Goal: Information Seeking & Learning: Learn about a topic

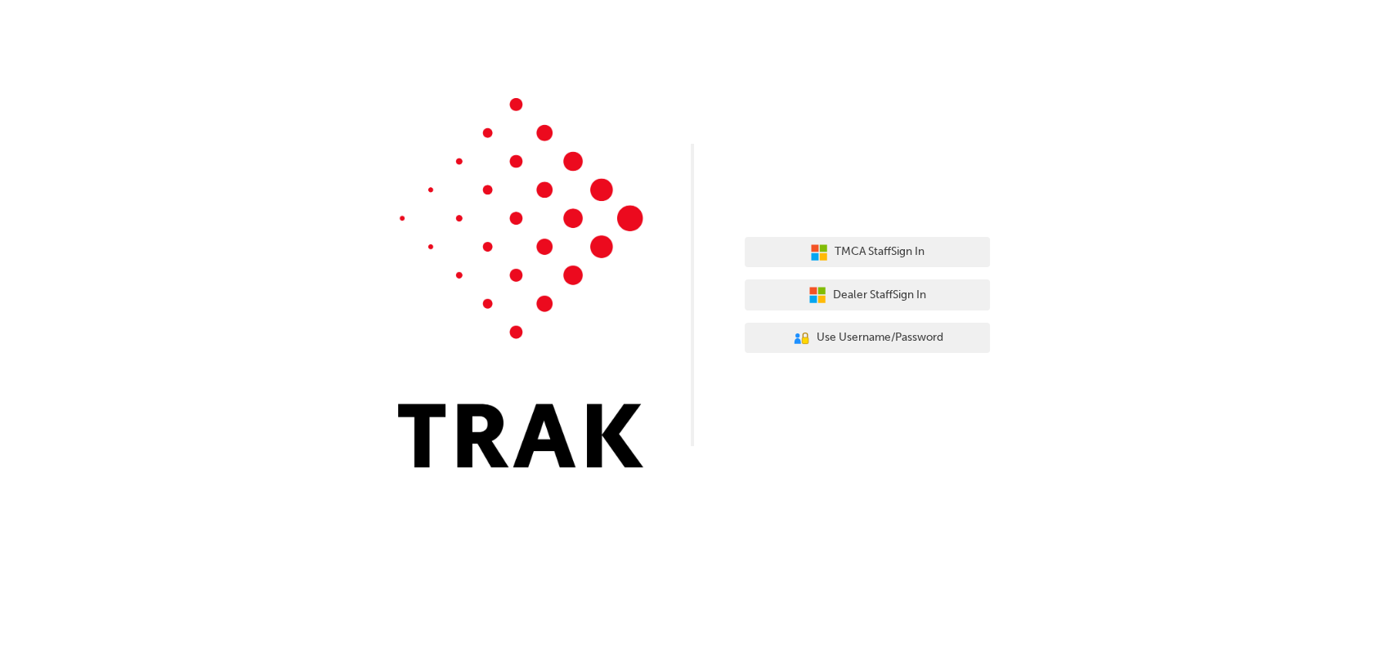
click at [927, 203] on div "TMCA Staff Sign In Dealer Staff Sign In User Authentication Icon - Blue Person,…" at bounding box center [694, 246] width 1388 height 492
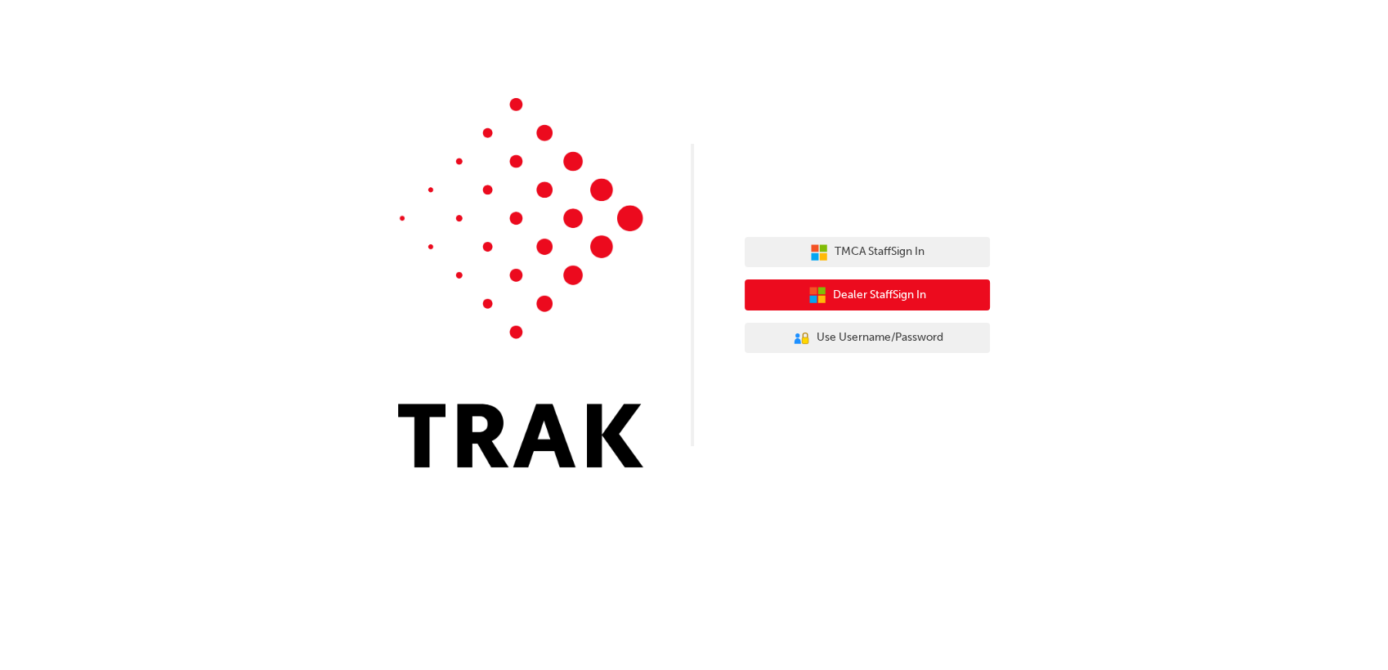
click at [898, 291] on span "Dealer Staff Sign In" at bounding box center [879, 295] width 93 height 19
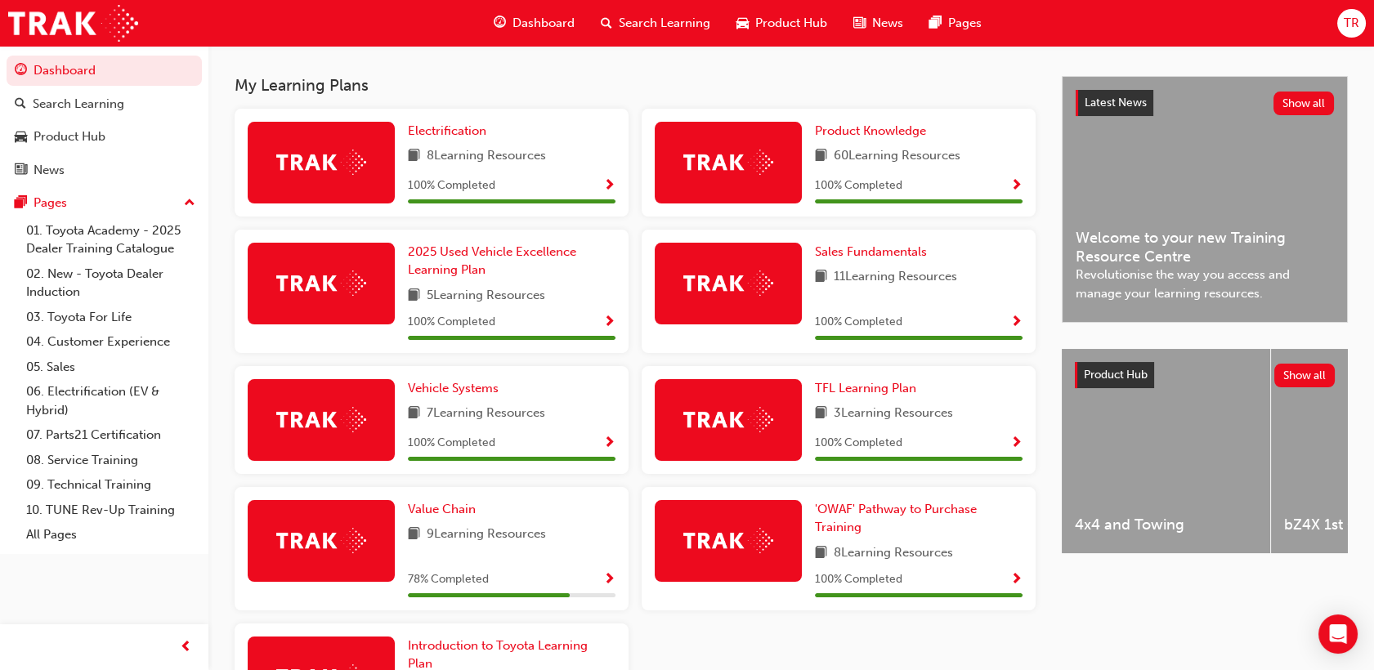
scroll to position [505, 0]
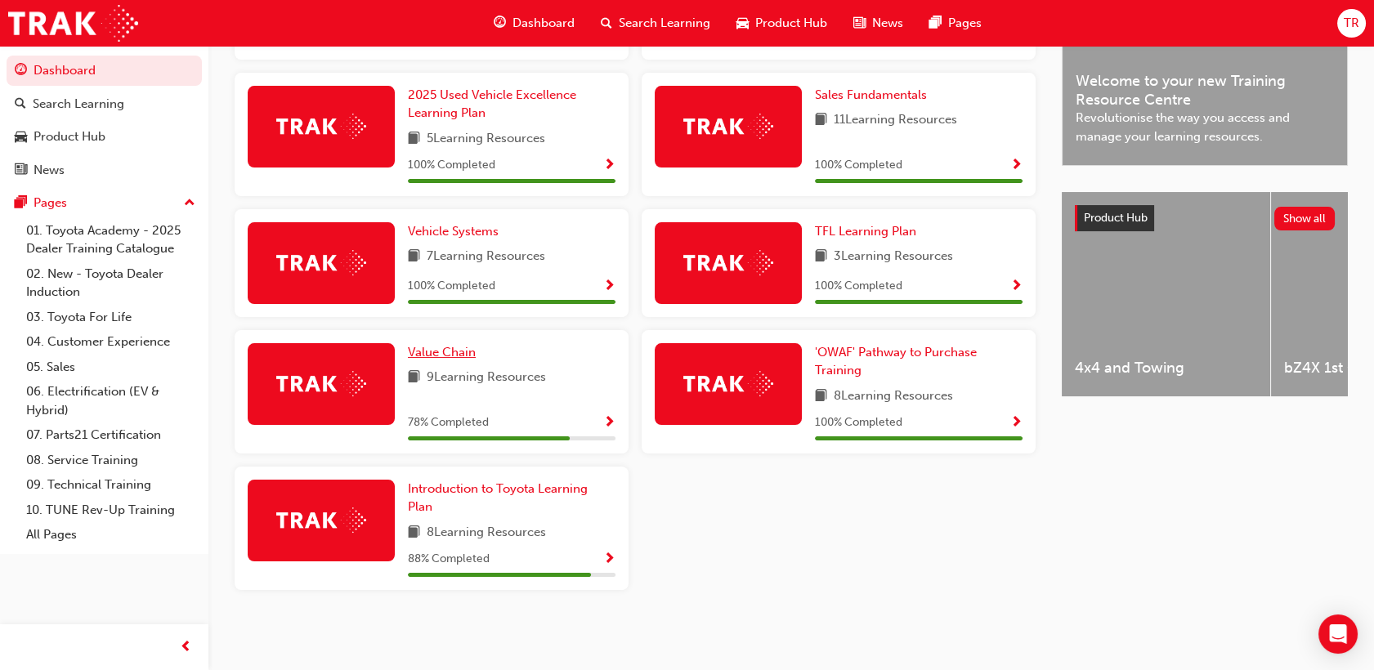
click at [469, 356] on span "Value Chain" at bounding box center [442, 352] width 68 height 15
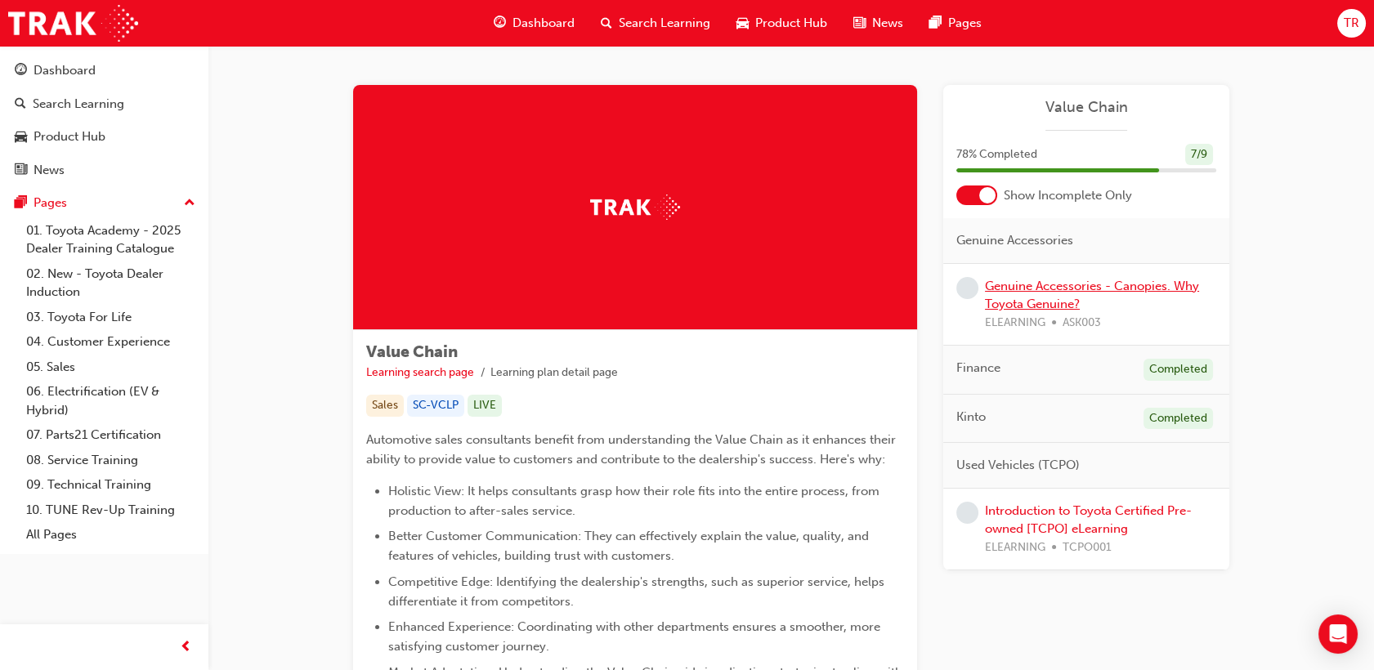
click at [1036, 310] on link "Genuine Accessories - Canopies. Why Toyota Genuine?" at bounding box center [1092, 296] width 214 height 34
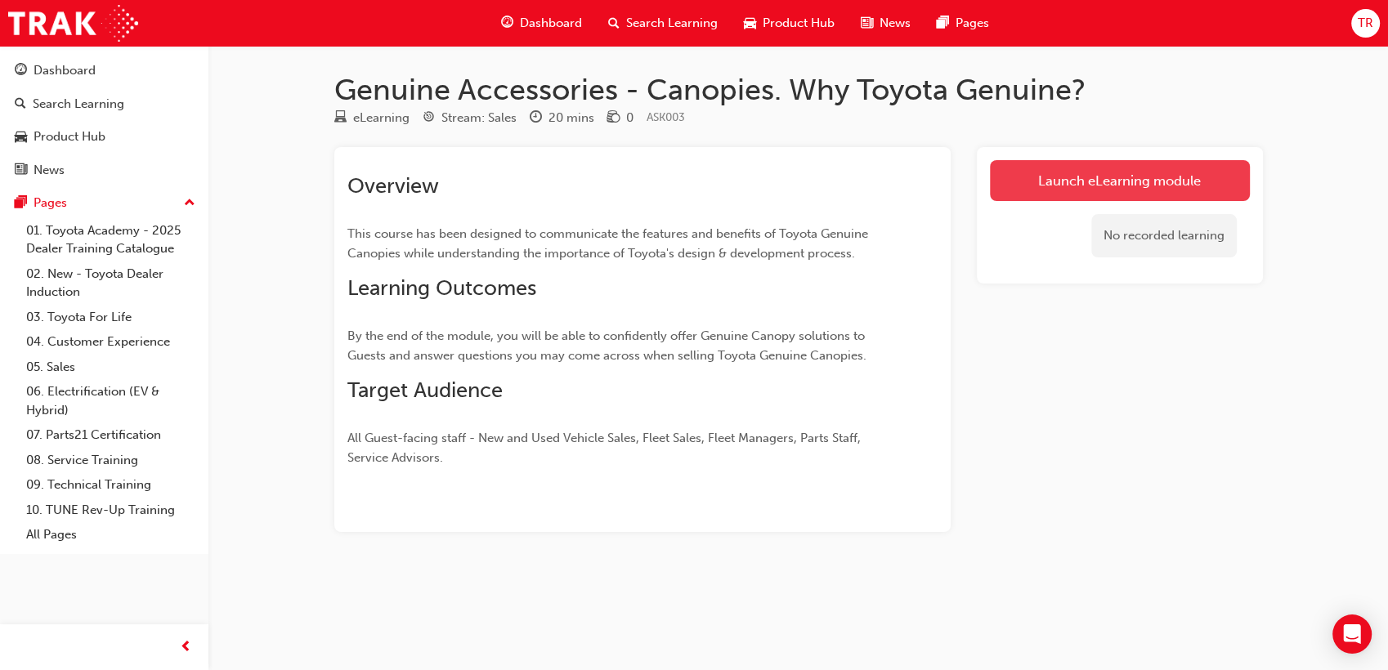
click at [1086, 186] on link "Launch eLearning module" at bounding box center [1120, 180] width 260 height 41
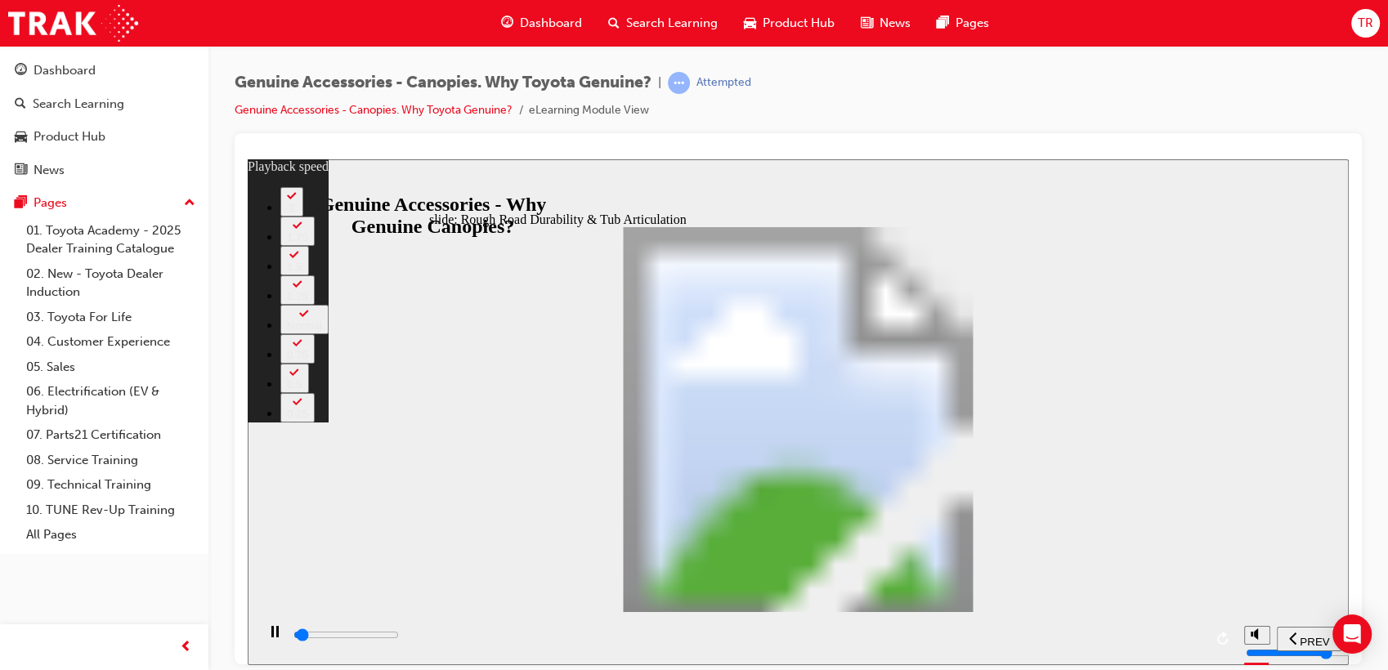
type input "1000"
type input "0"
type input "1000"
type input "0"
type input "1100"
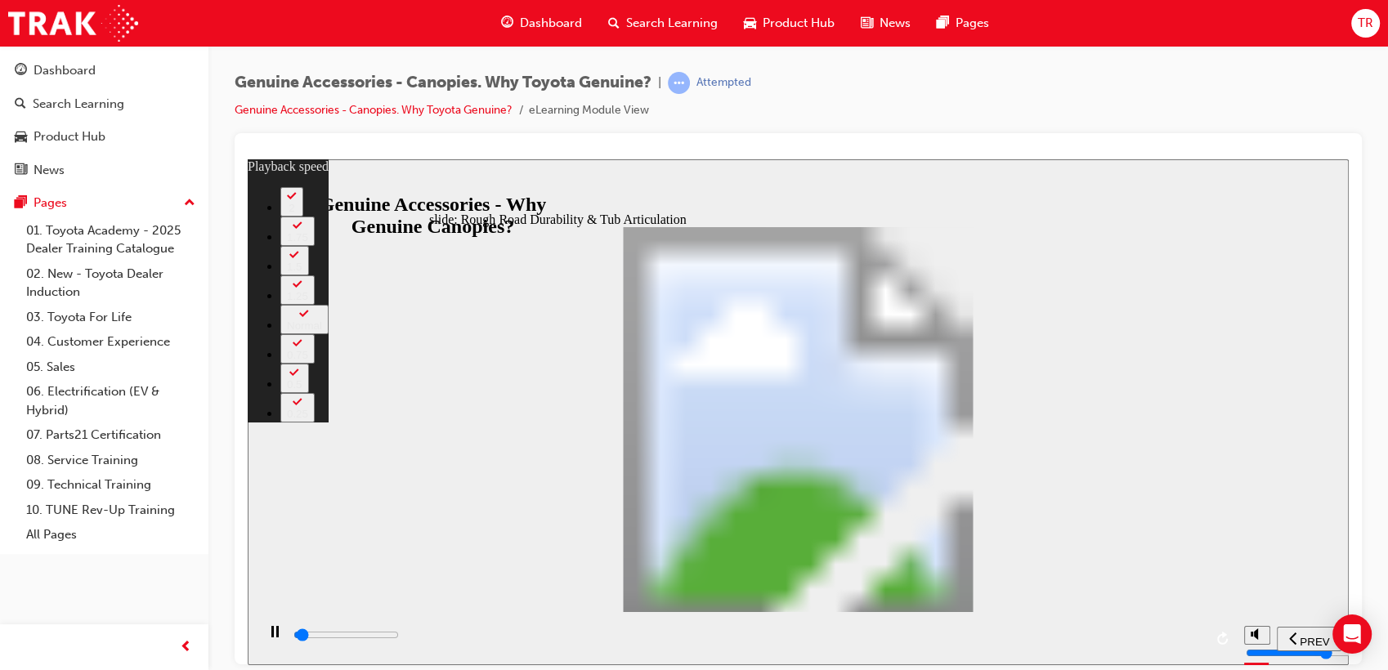
type input "0"
type input "1100"
type input "0"
type input "1100"
type input "0"
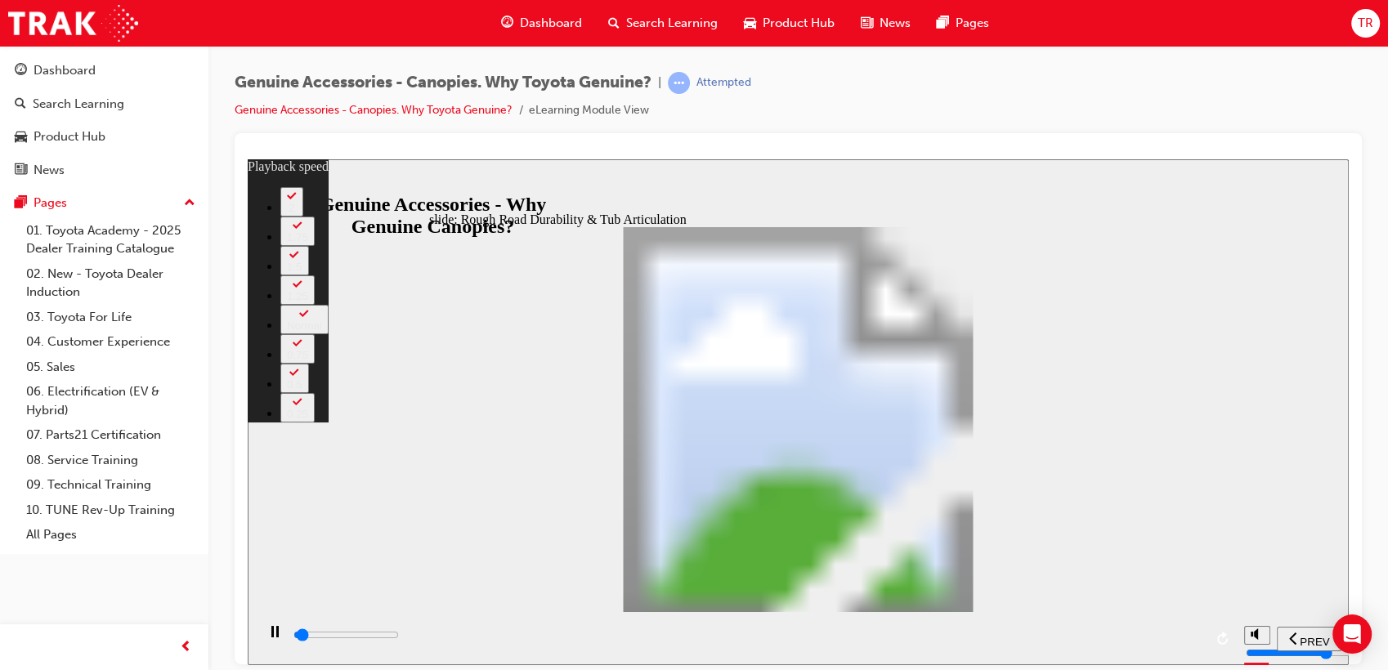
type input "1100"
type input "0"
type input "1200"
type input "0"
type input "1200"
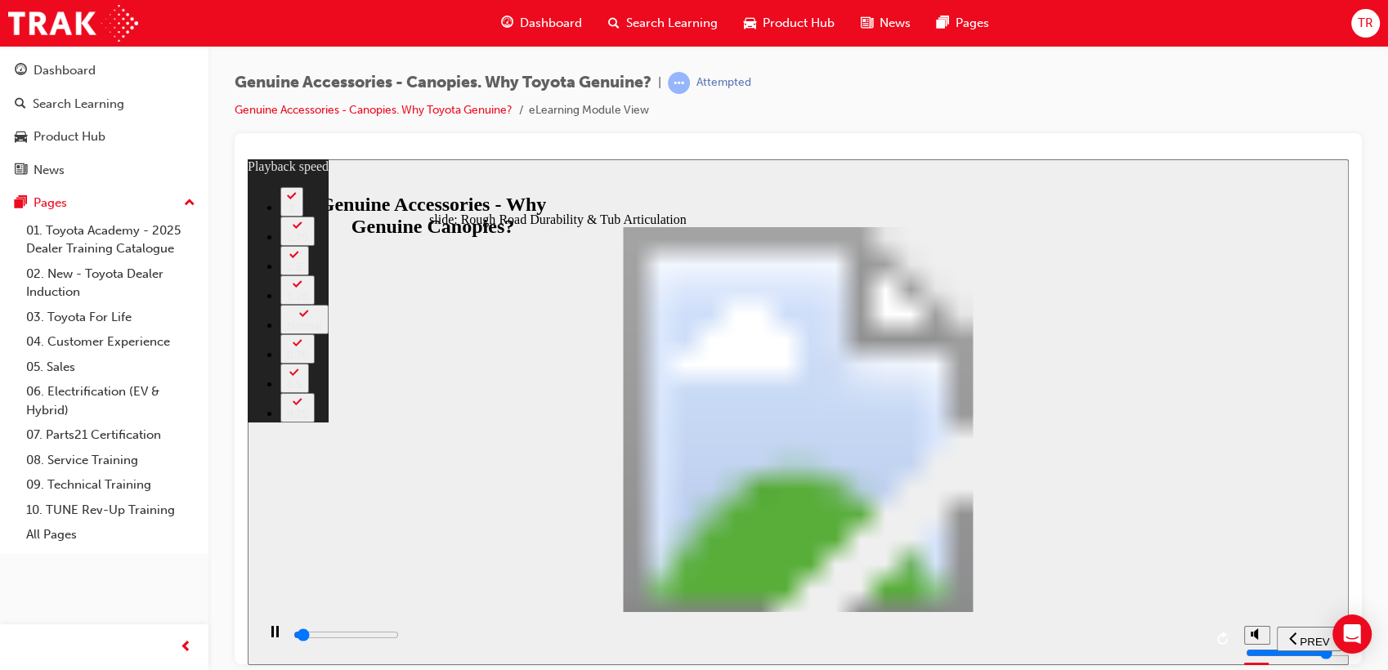
type input "0"
type input "1200"
type input "0"
type input "1200"
type input "0"
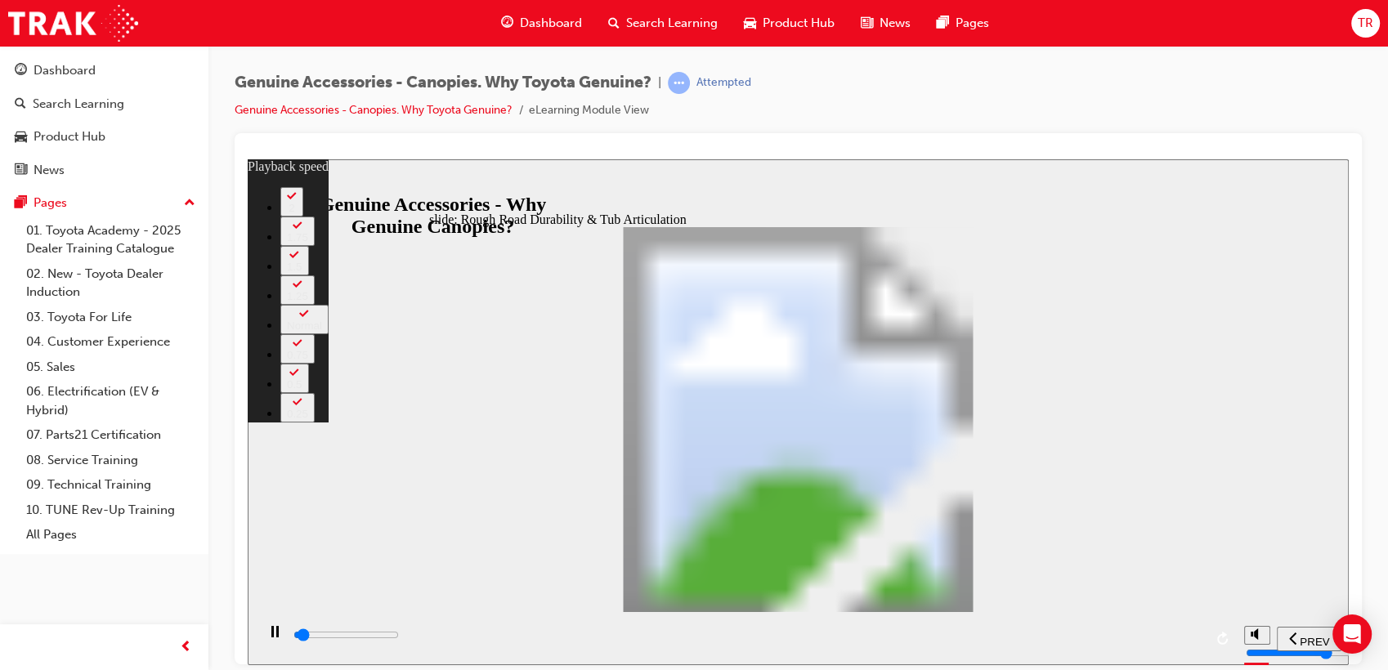
type input "1200"
type input "0"
type input "1200"
type input "0"
type input "1300"
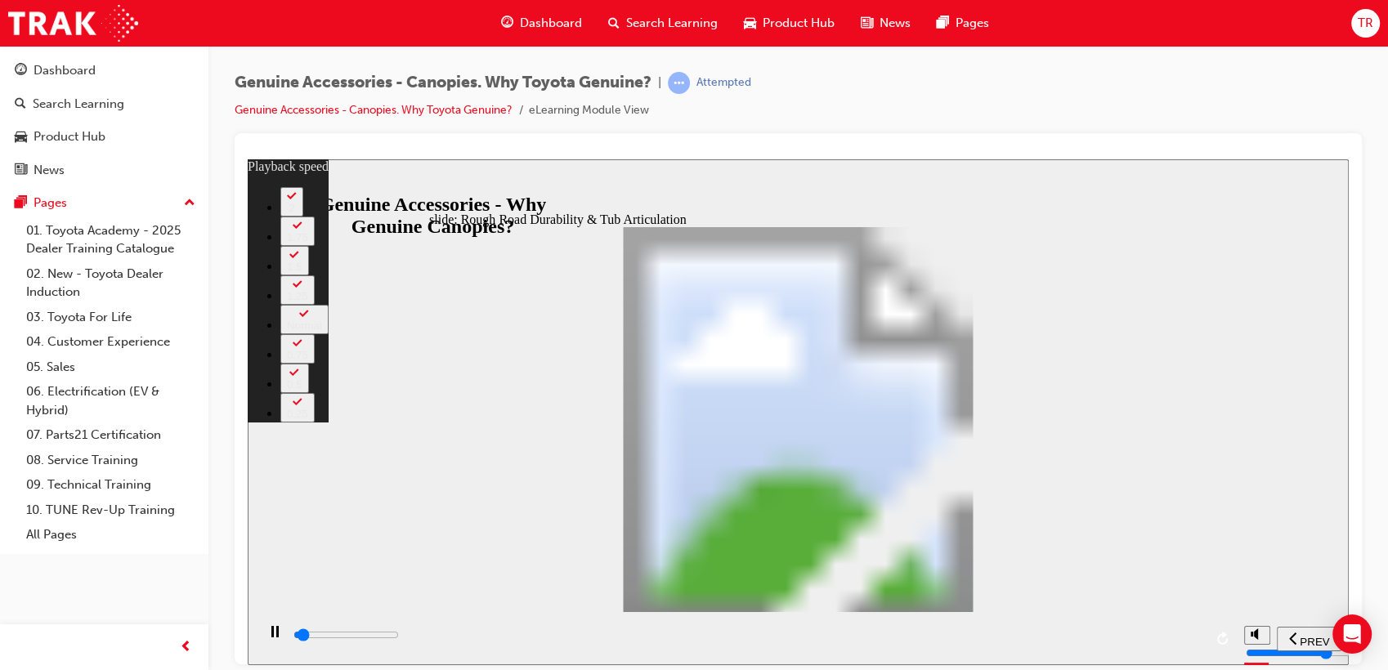
type input "0"
type input "1300"
type input "0"
type input "1300"
type input "0"
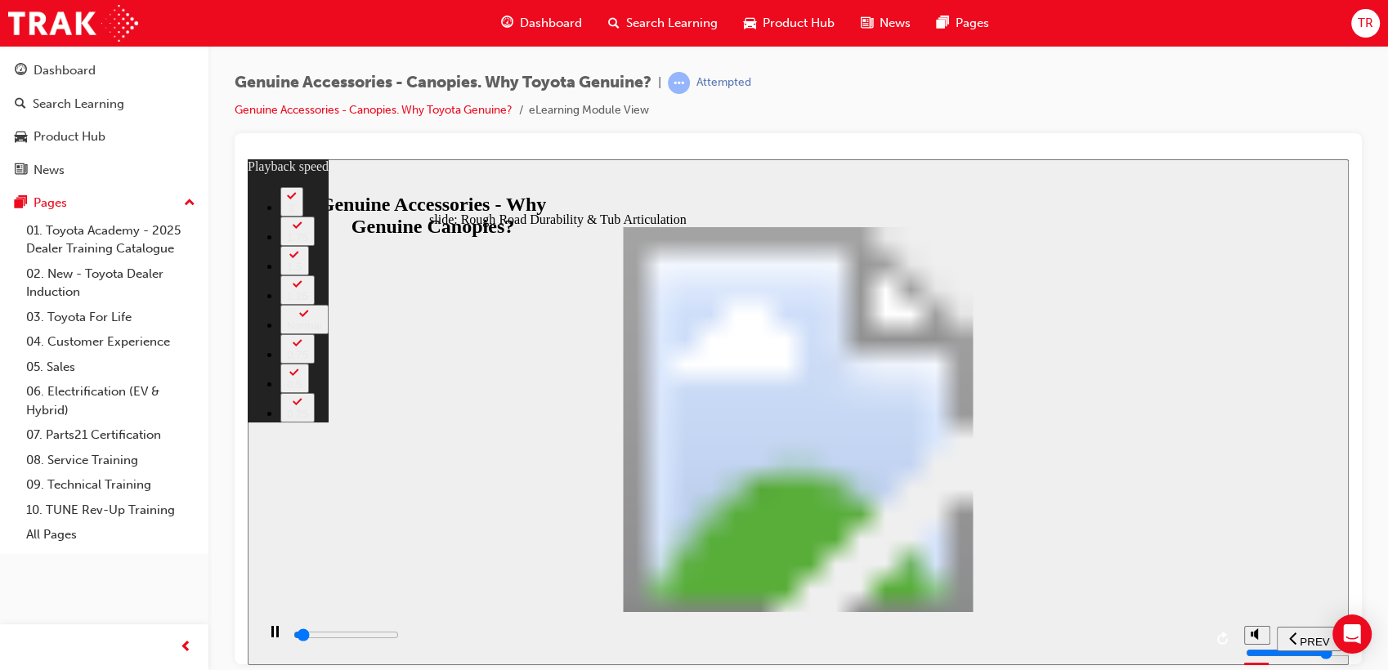
type input "1300"
type input "0"
type input "1300"
type input "0"
type input "1400"
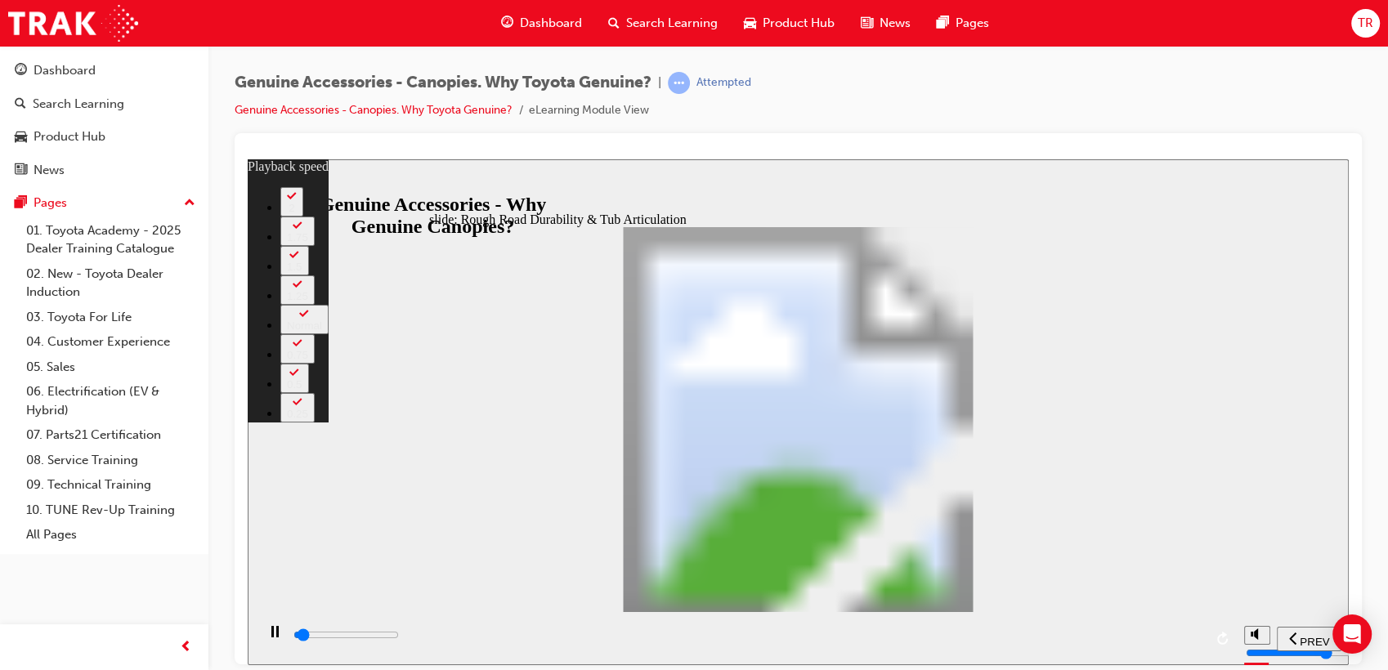
type input "0"
type input "1400"
type input "0"
type input "1400"
type input "0"
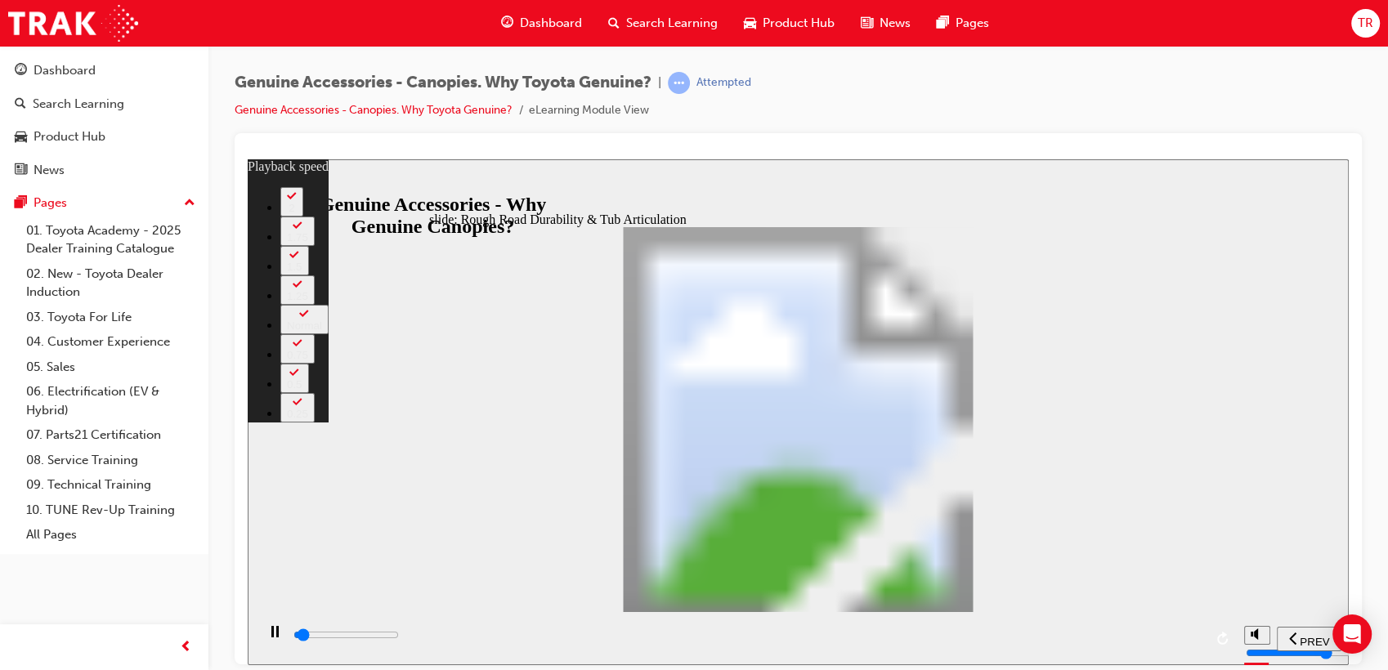
type input "1400"
type input "0"
type input "1400"
type input "0"
type input "1400"
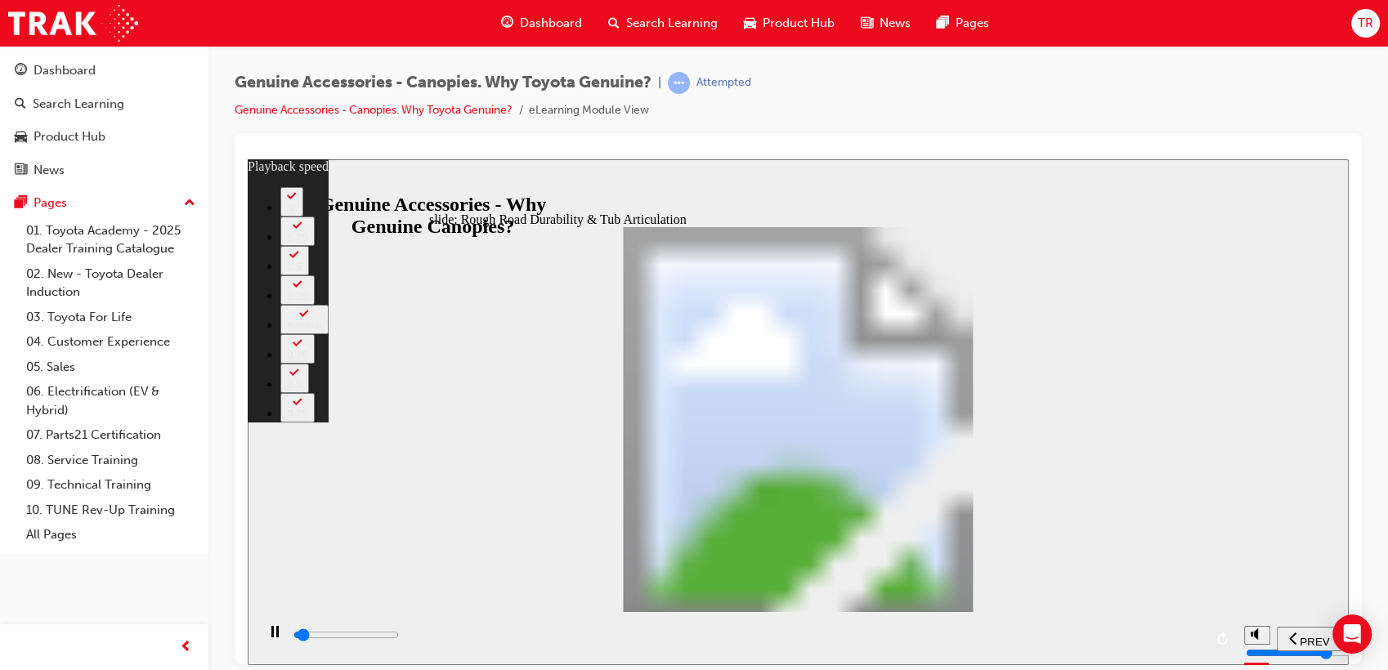
type input "0"
type input "1500"
type input "0"
type input "1500"
type input "0"
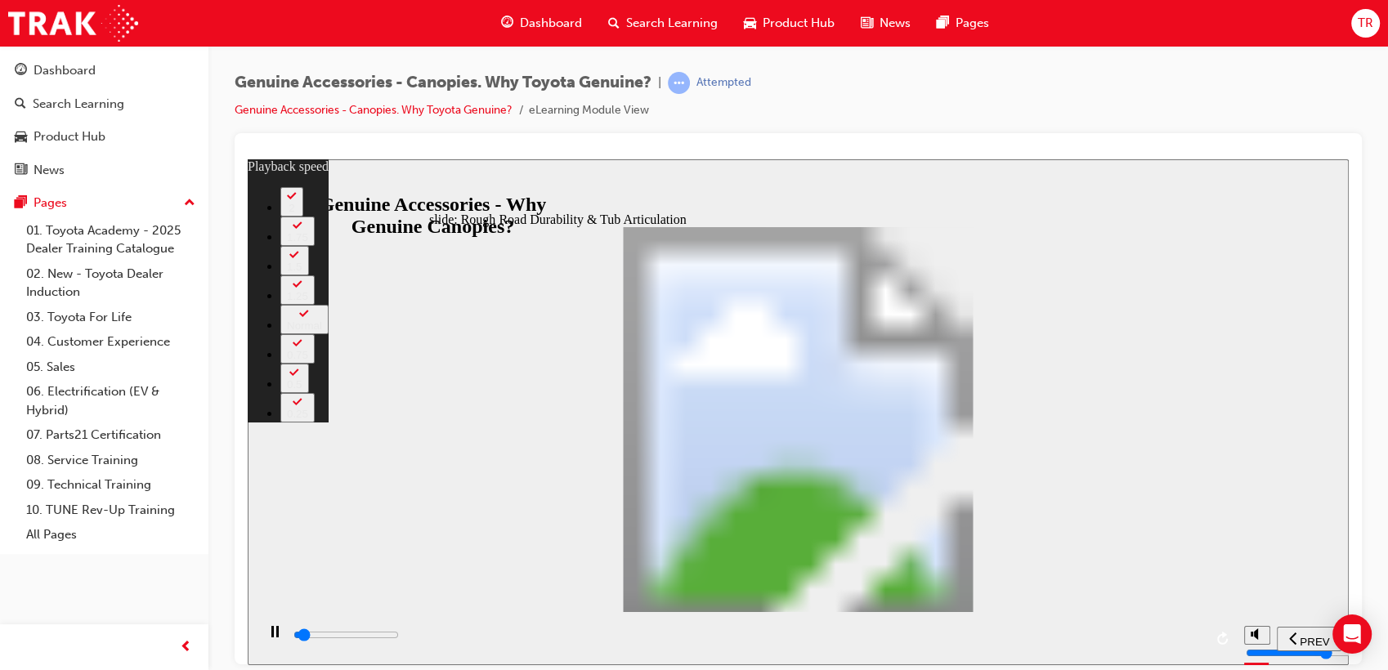
type input "1500"
type input "0"
type input "1500"
type input "0"
type input "1500"
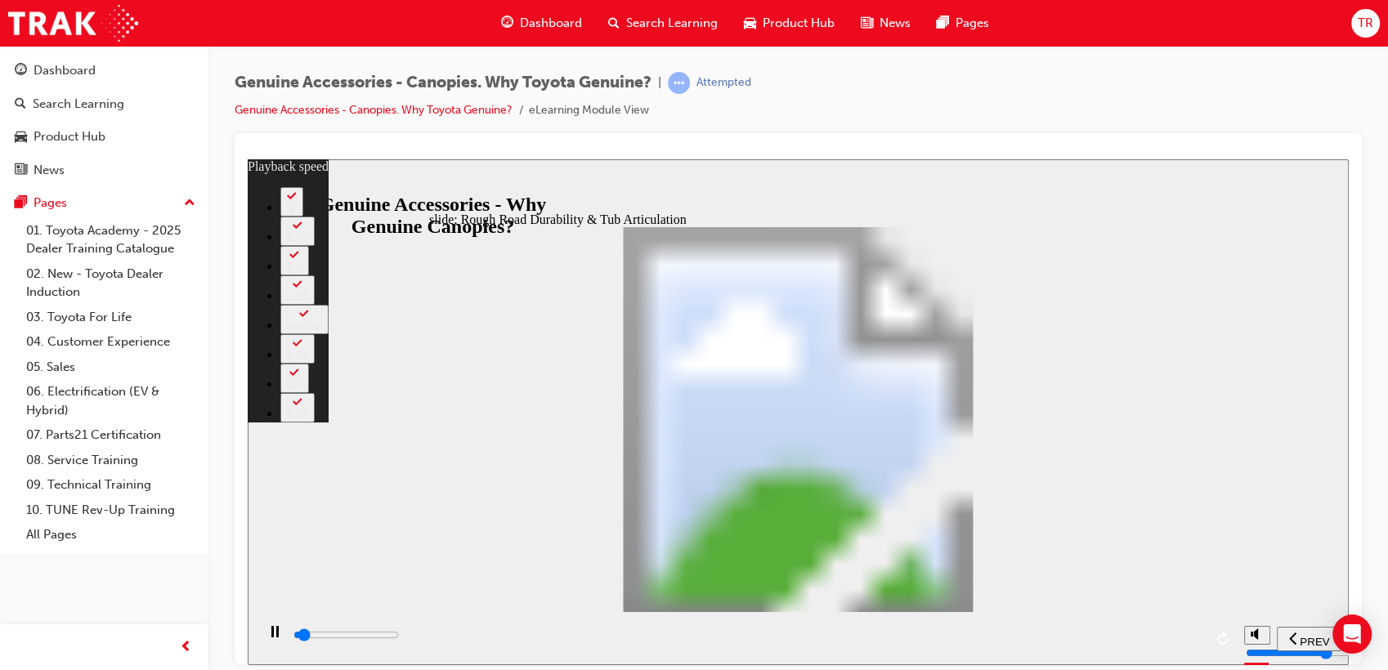
type input "0"
type input "1600"
type input "0"
type input "1600"
type input "0"
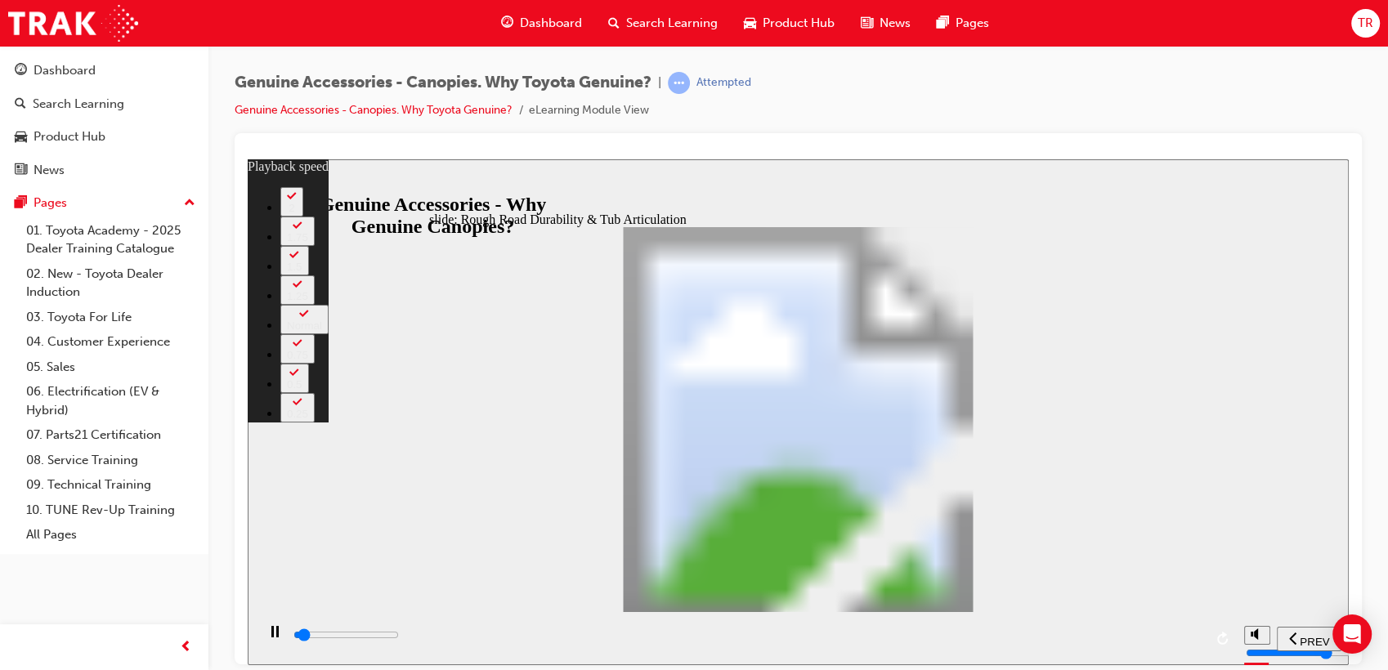
type input "1600"
type input "0"
type input "1600"
type input "0"
type input "1600"
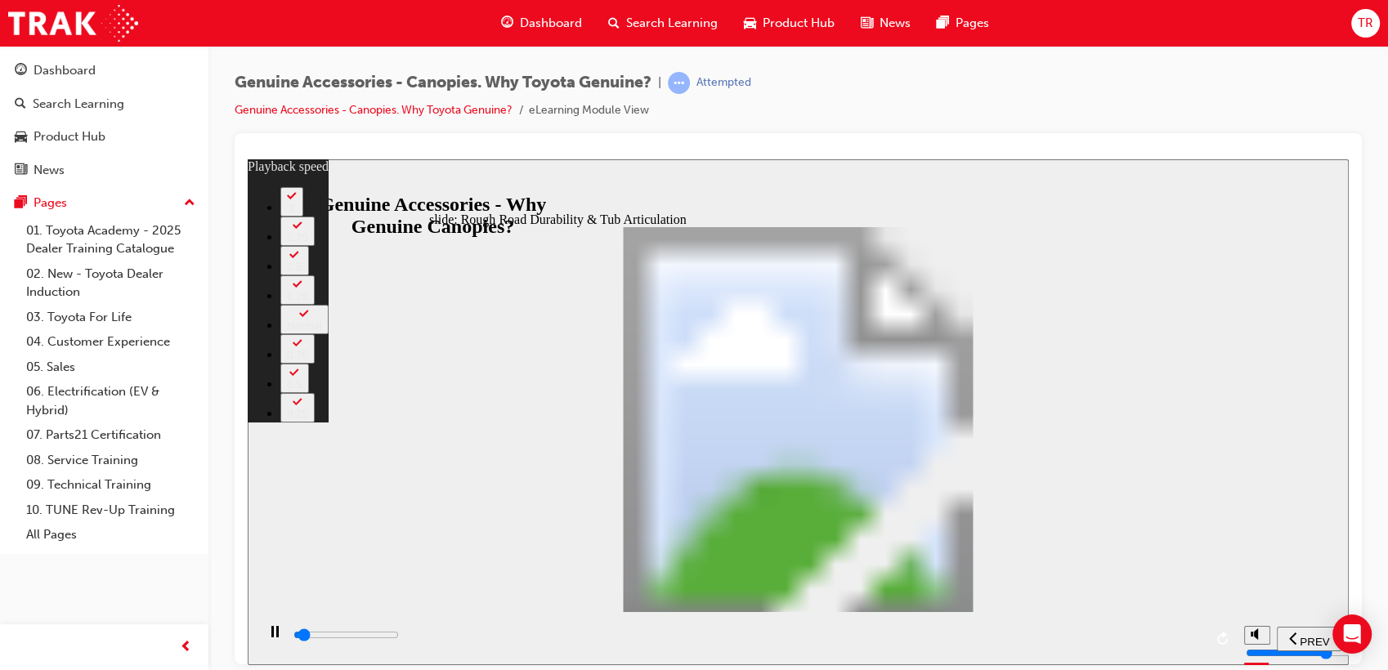
type input "0"
type input "1600"
type input "0"
type input "1700"
type input "0"
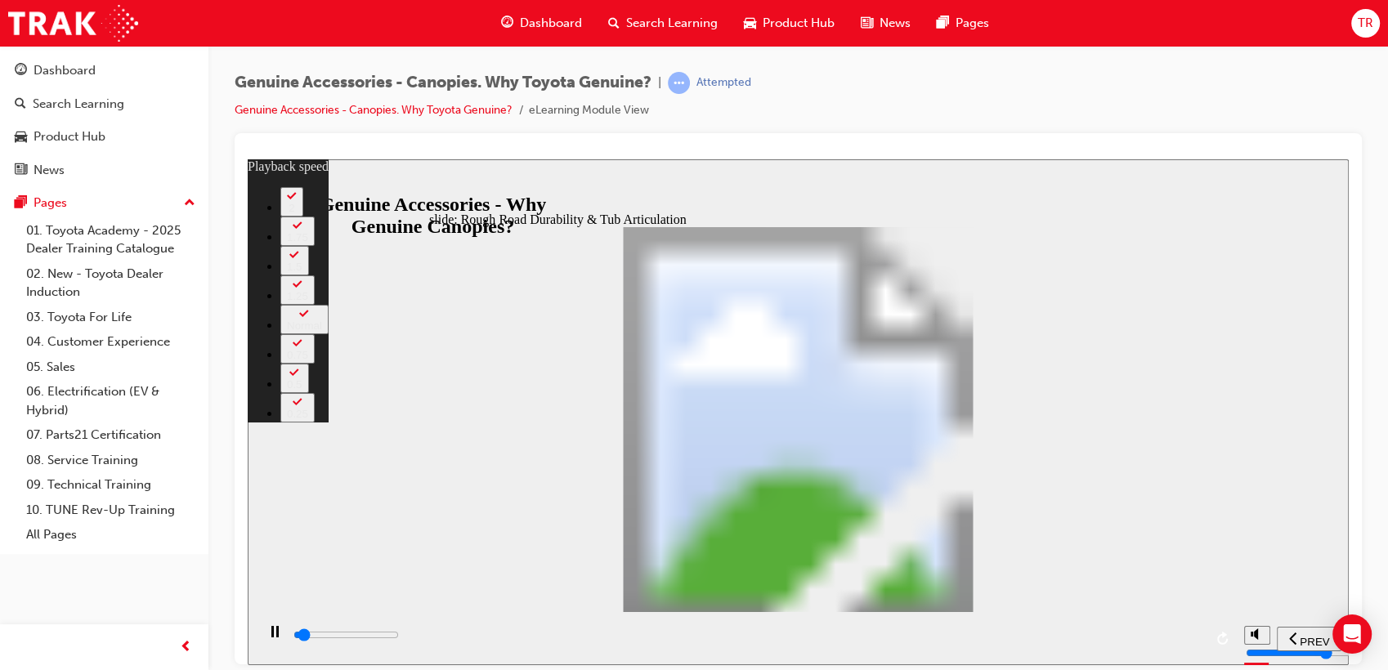
type input "1700"
type input "0"
type input "1700"
type input "0"
type input "1700"
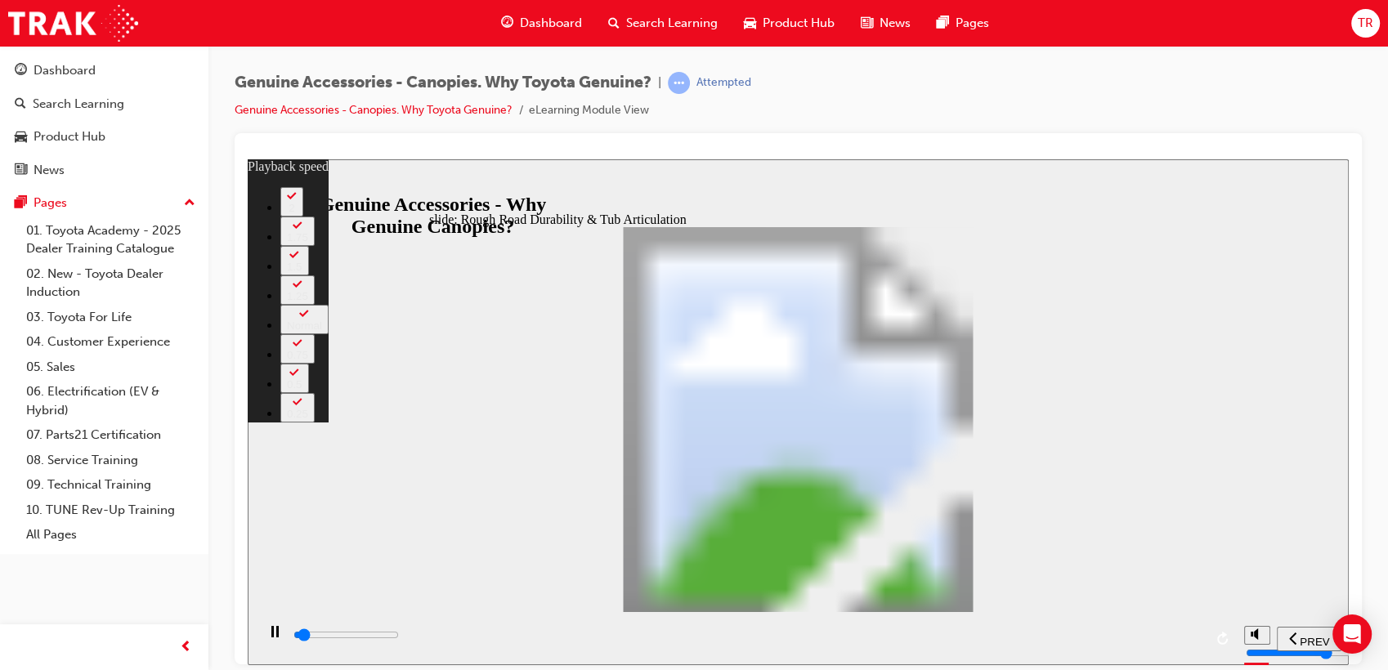
type input "0"
type input "1700"
type input "0"
type input "1800"
type input "0"
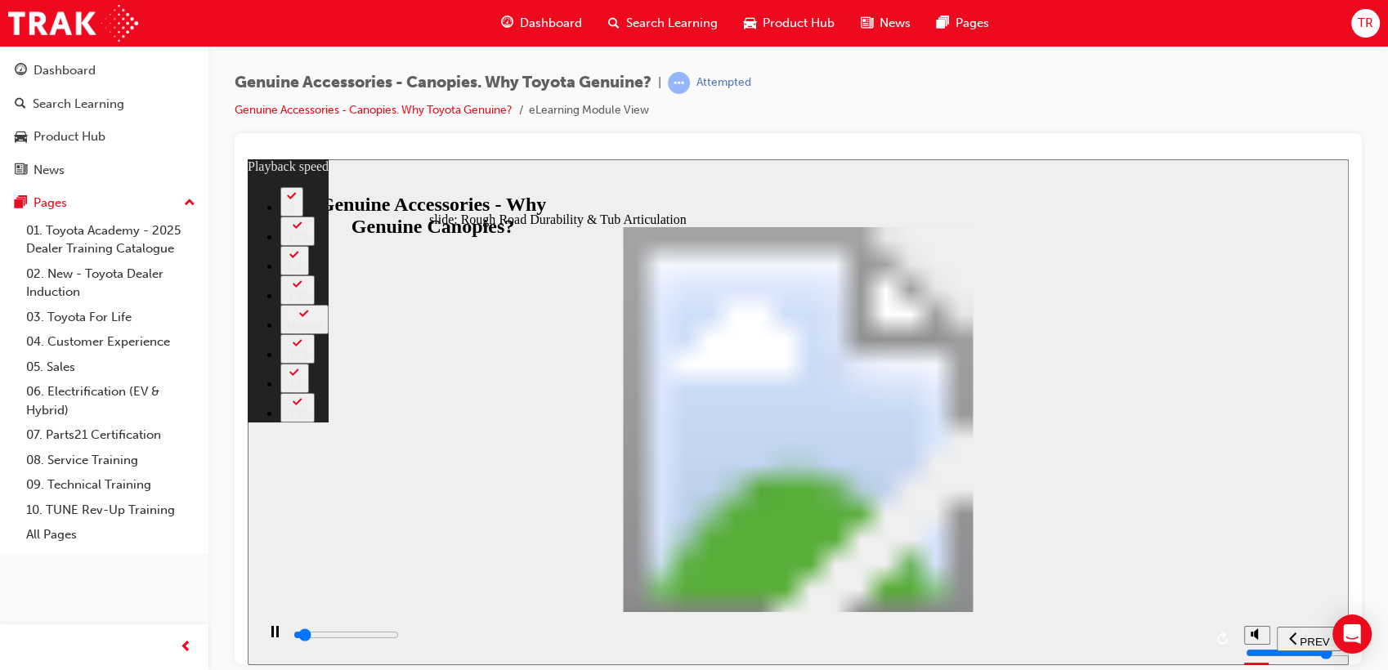
type input "1800"
type input "0"
type input "1800"
type input "0"
type input "1800"
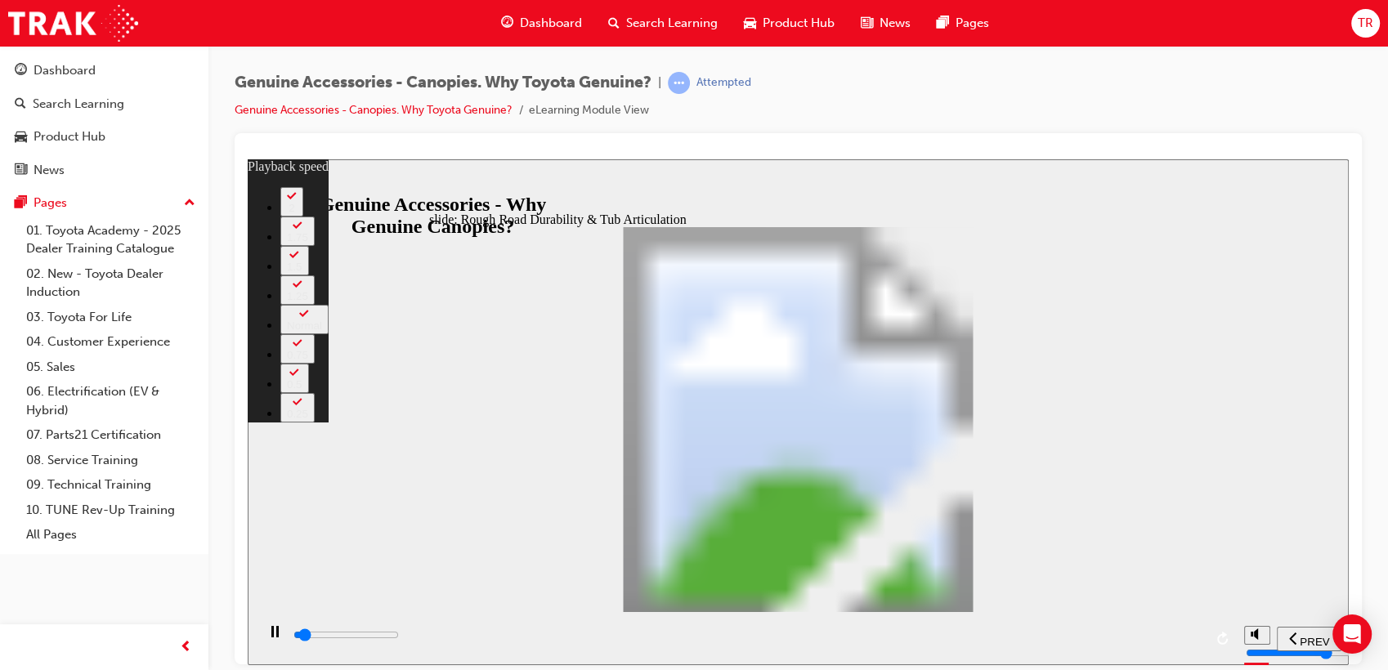
type input "0"
type input "1800"
type input "1"
type input "1800"
type input "1"
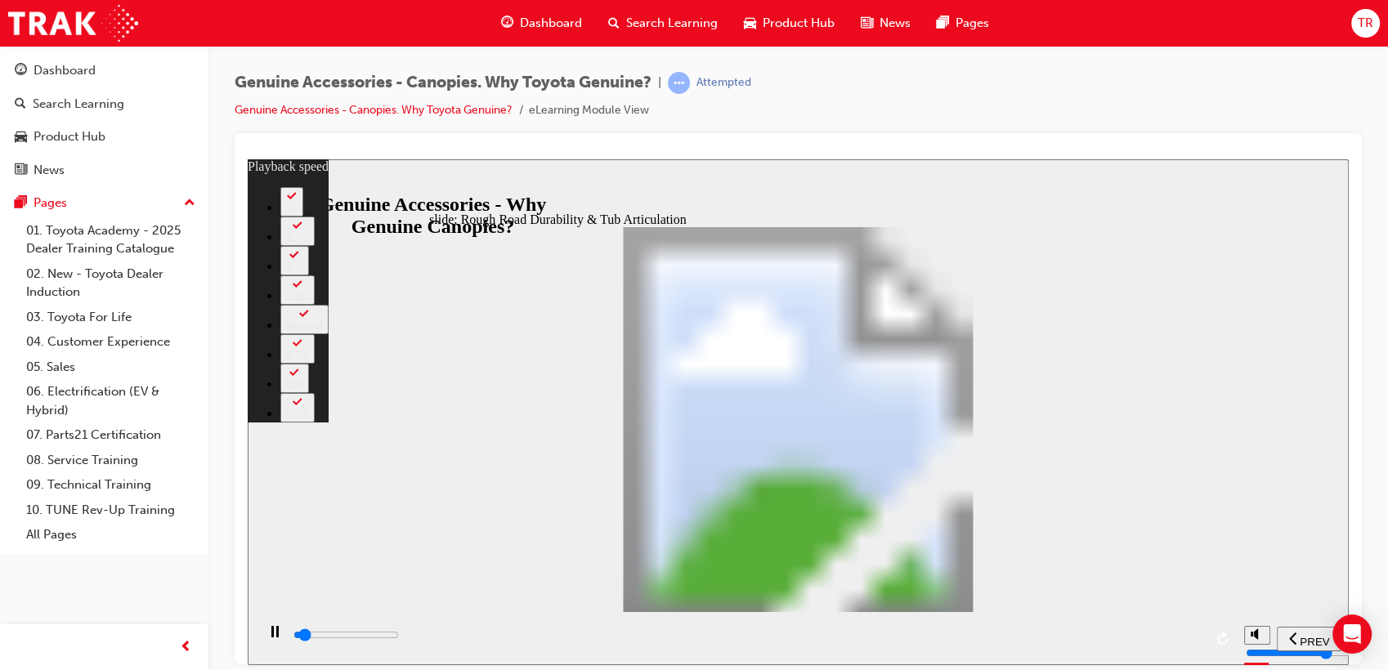
type input "1900"
type input "1"
type input "1900"
type input "1"
type input "1900"
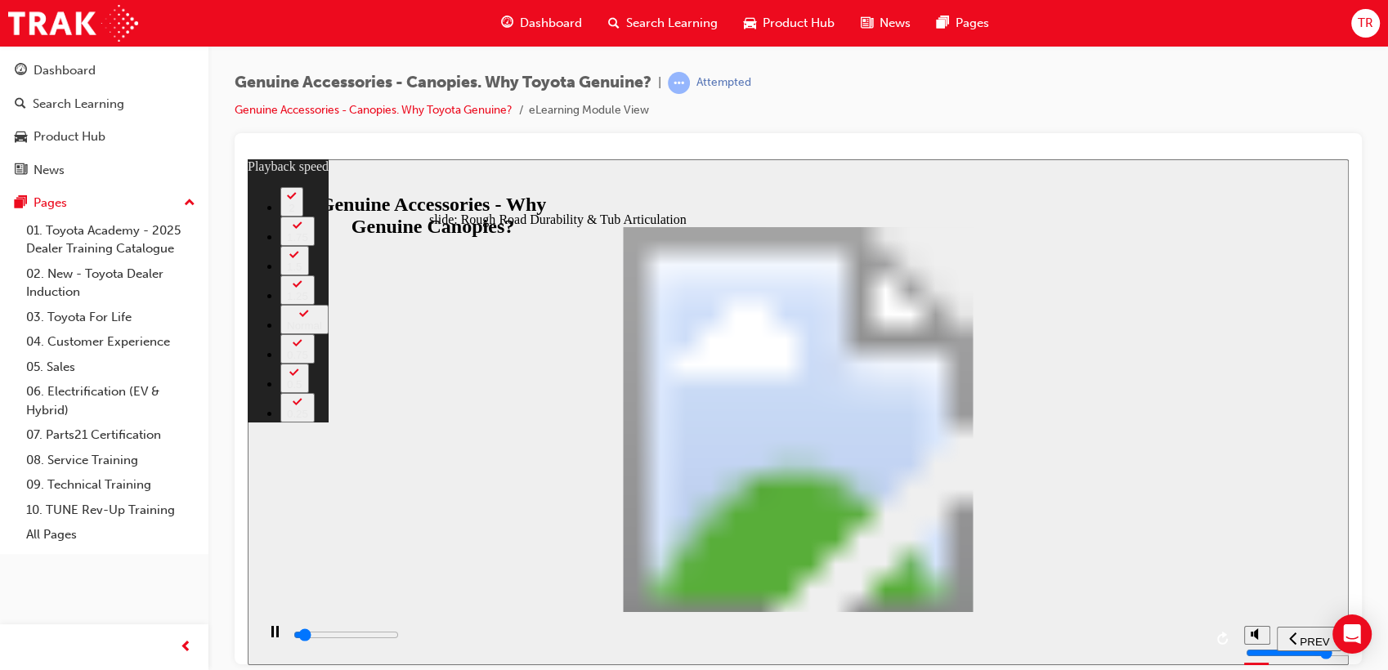
type input "1"
type input "1900"
type input "1"
type input "1900"
type input "1"
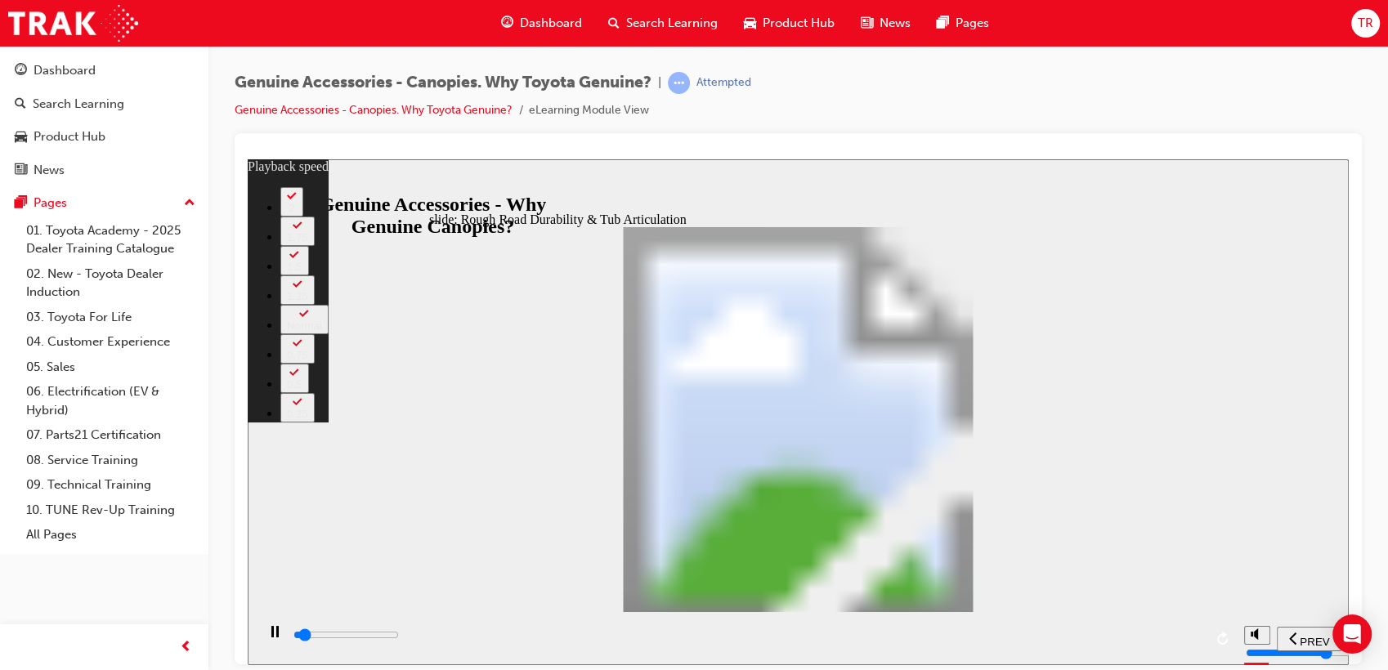
type input "2000"
type input "1"
type input "2000"
type input "1"
type input "2000"
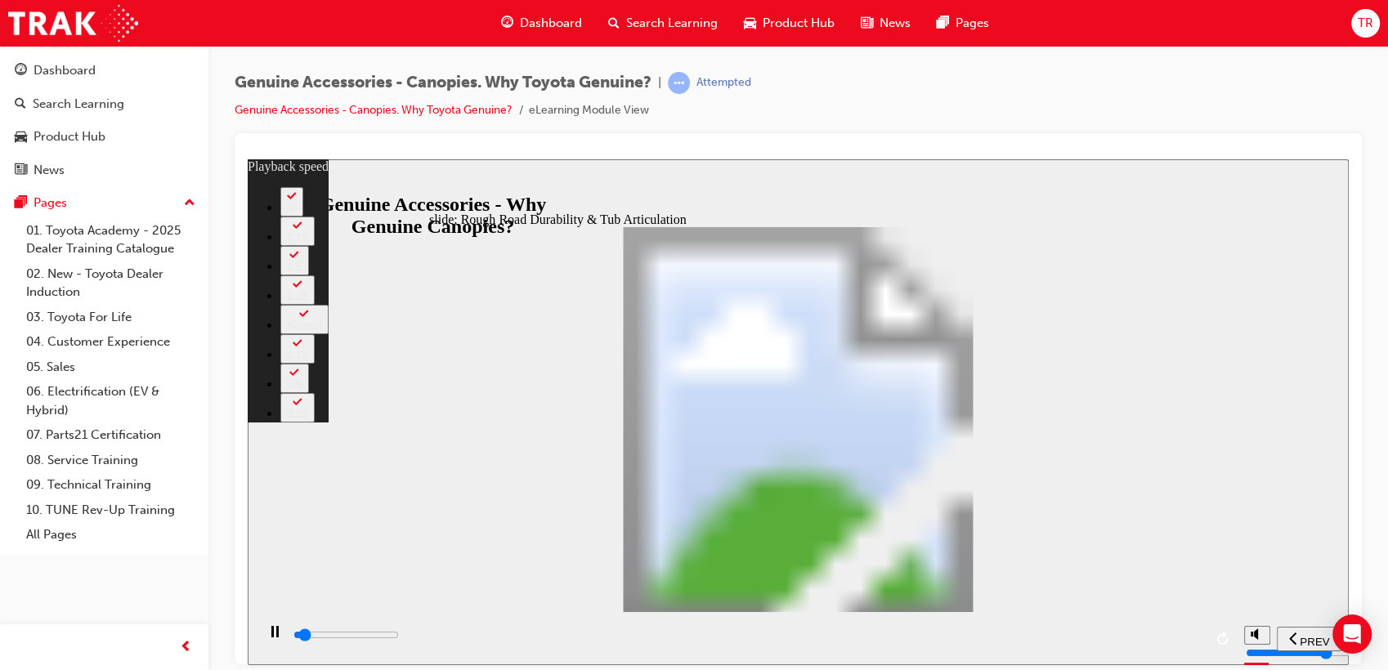
type input "1"
type input "2000"
type input "1"
type input "2000"
type input "1"
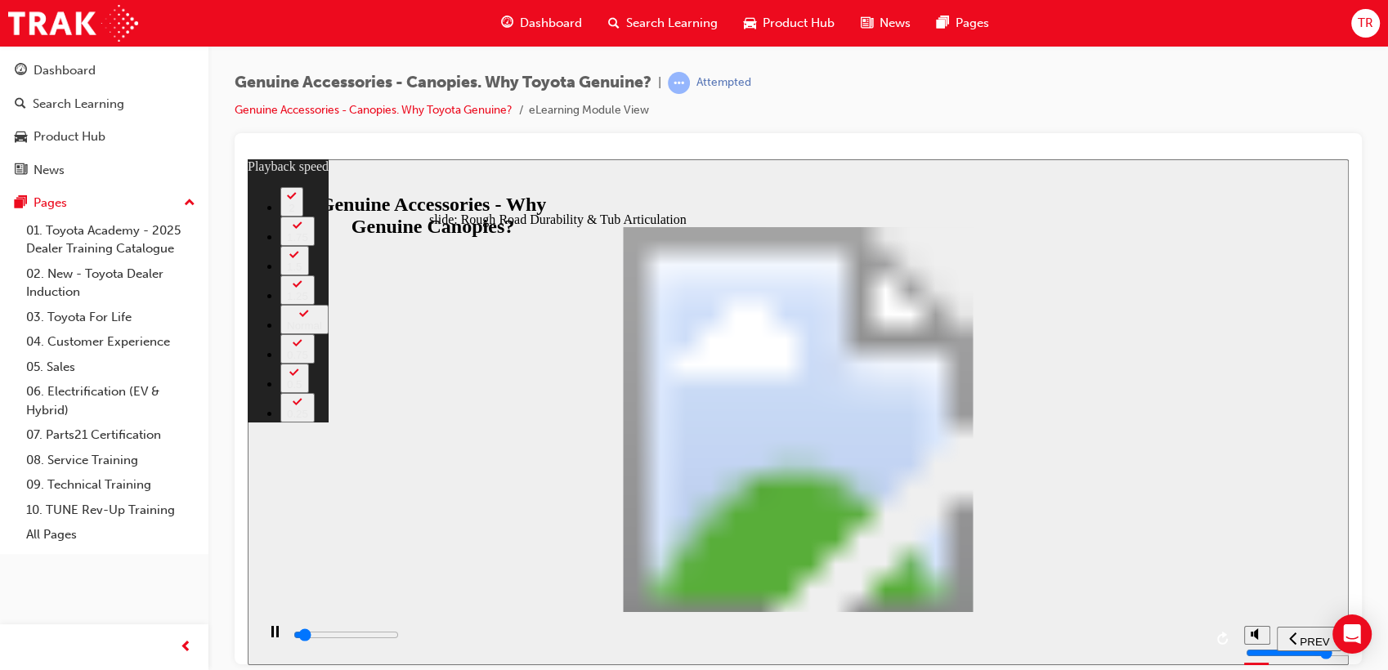
type input "2000"
type input "1"
type input "2000"
type input "1"
type input "2100"
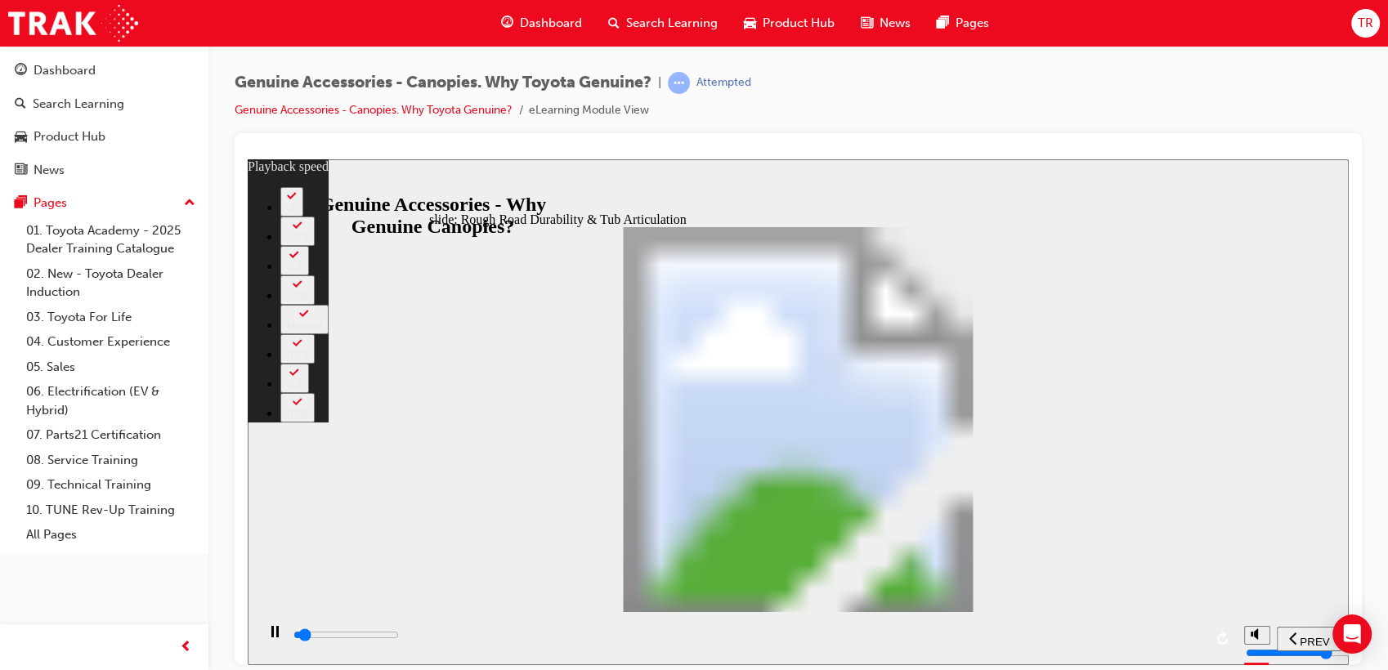
type input "1"
type input "2100"
type input "1"
type input "2100"
type input "1"
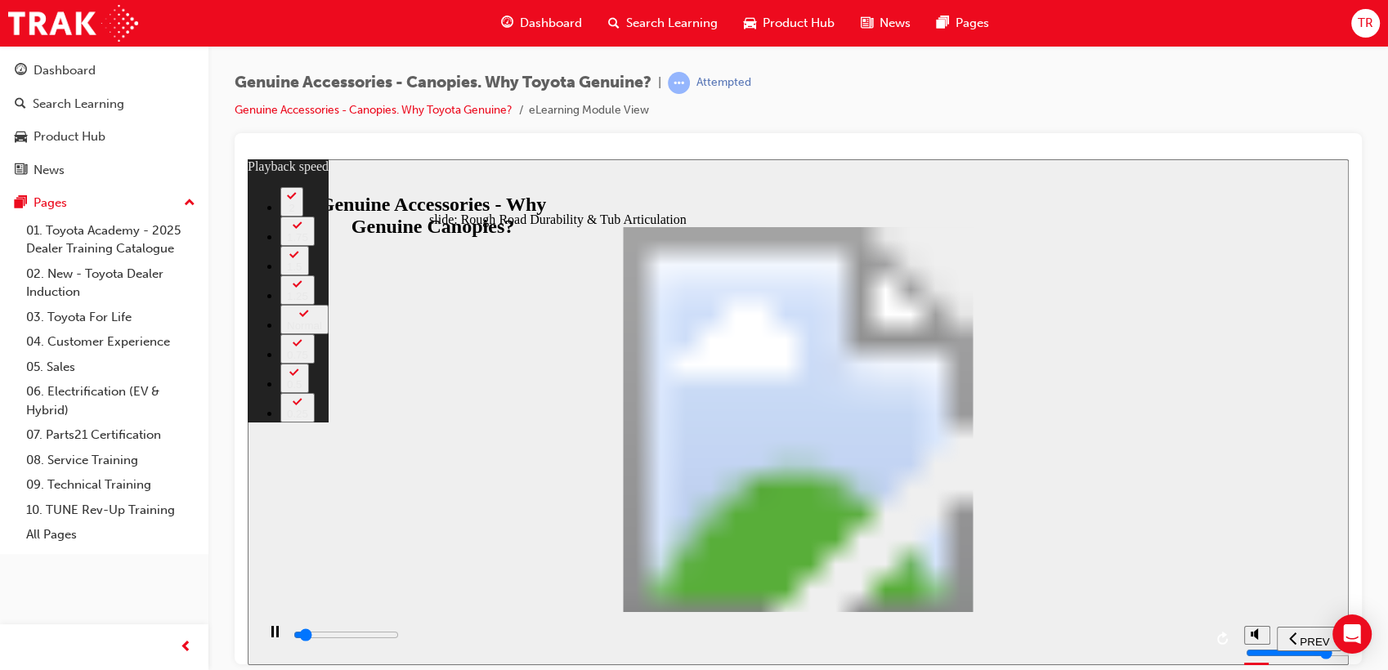
type input "2100"
type input "1"
type input "2100"
type input "1"
type input "2200"
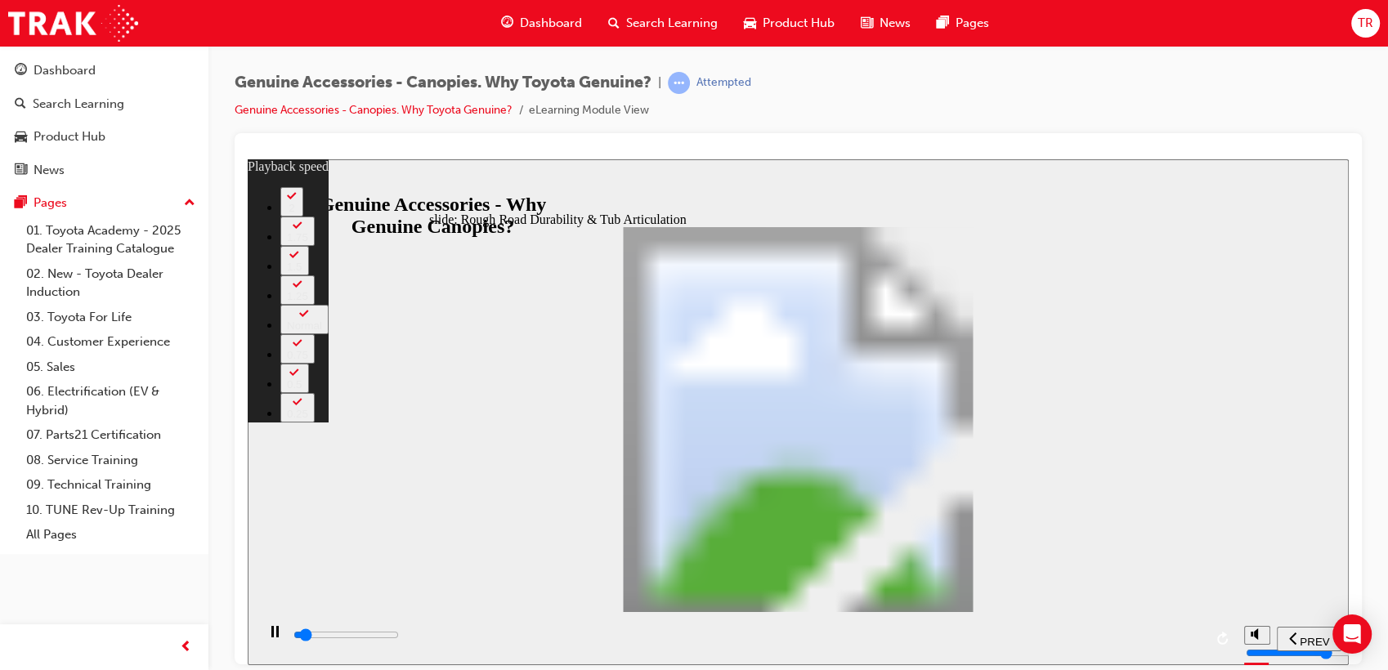
type input "1"
type input "2200"
type input "1"
type input "2200"
type input "1"
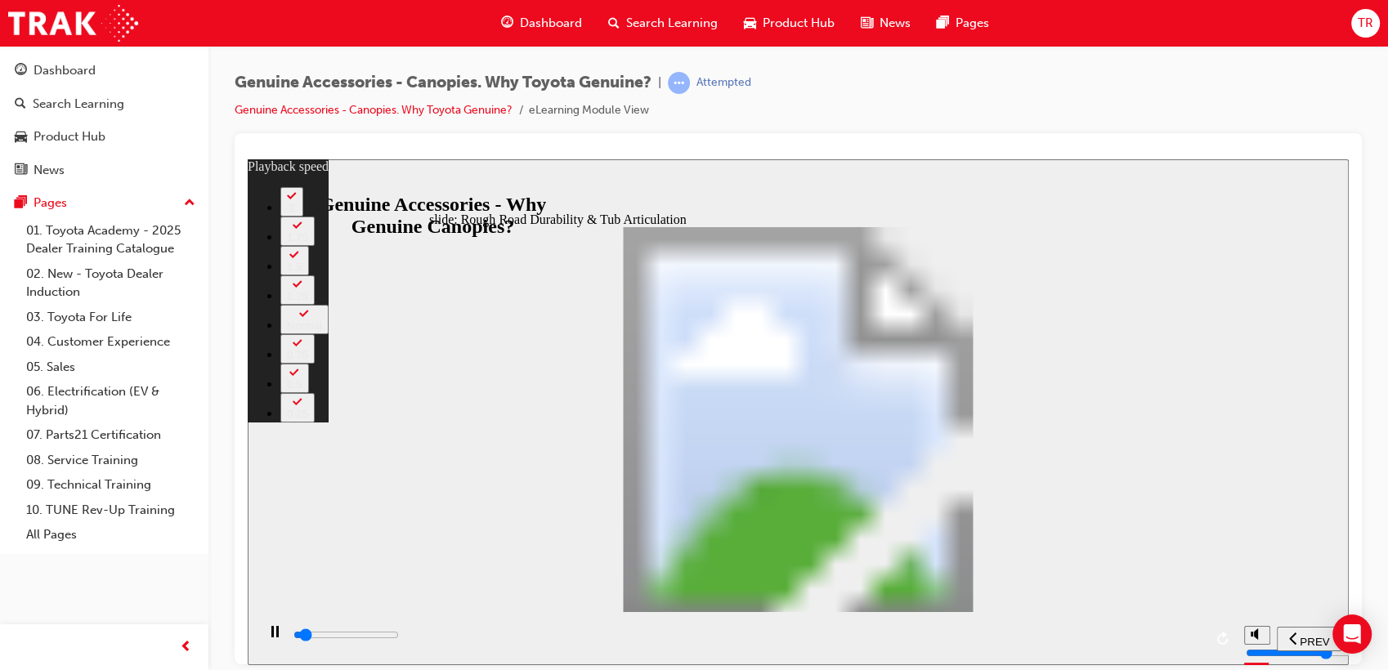
type input "2200"
type input "1"
type input "2200"
type input "1"
type input "2200"
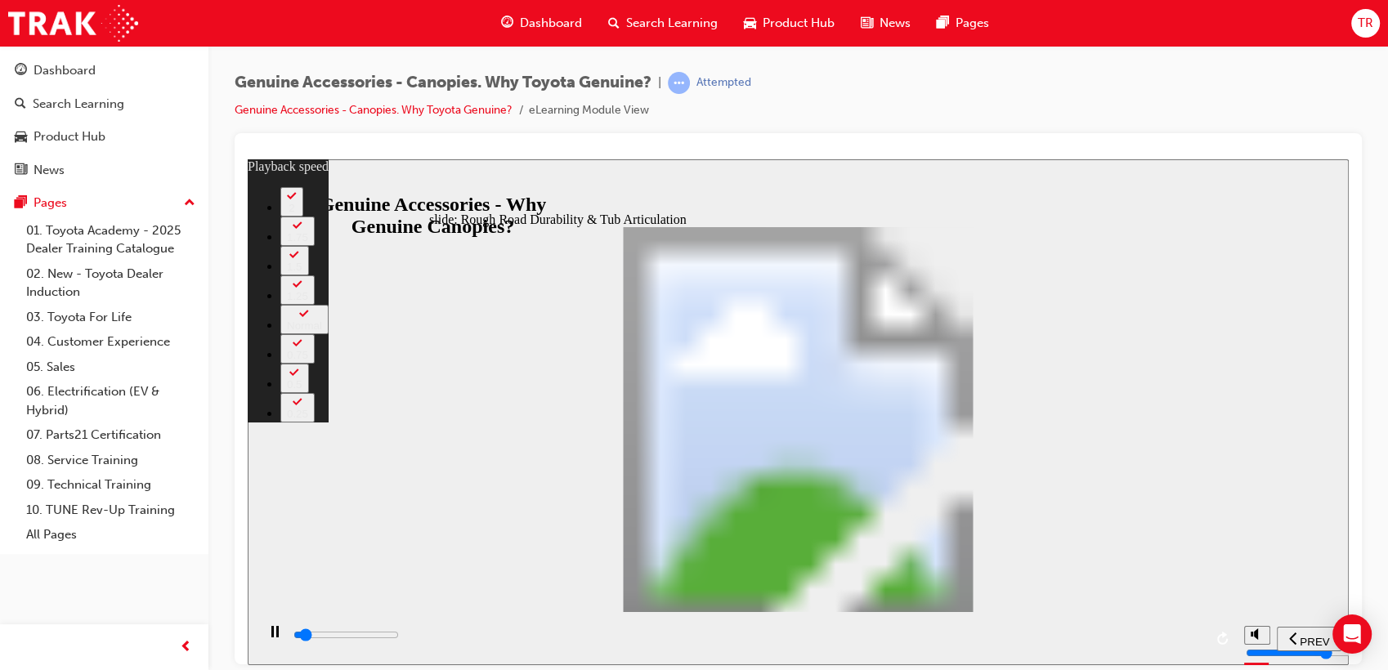
type input "1"
type input "2200"
type input "1"
type input "2300"
type input "1"
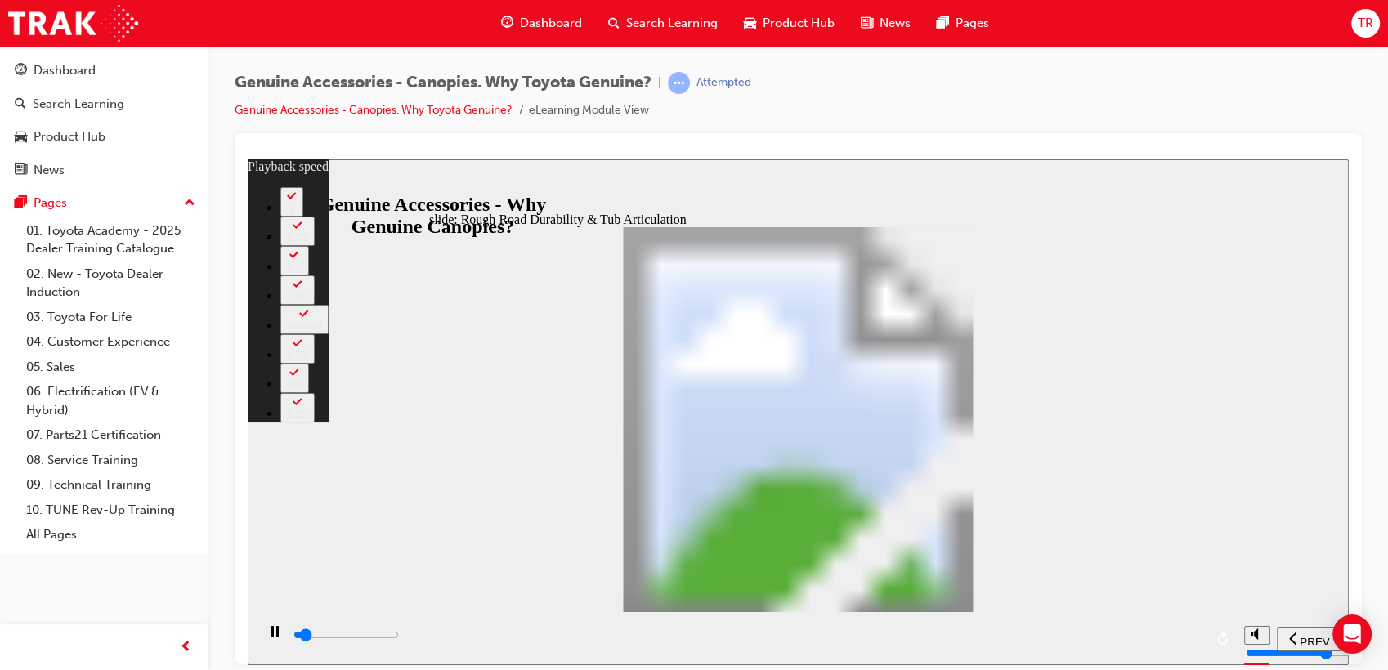
type input "2300"
type input "1"
type input "2600"
type input "1"
type input "2600"
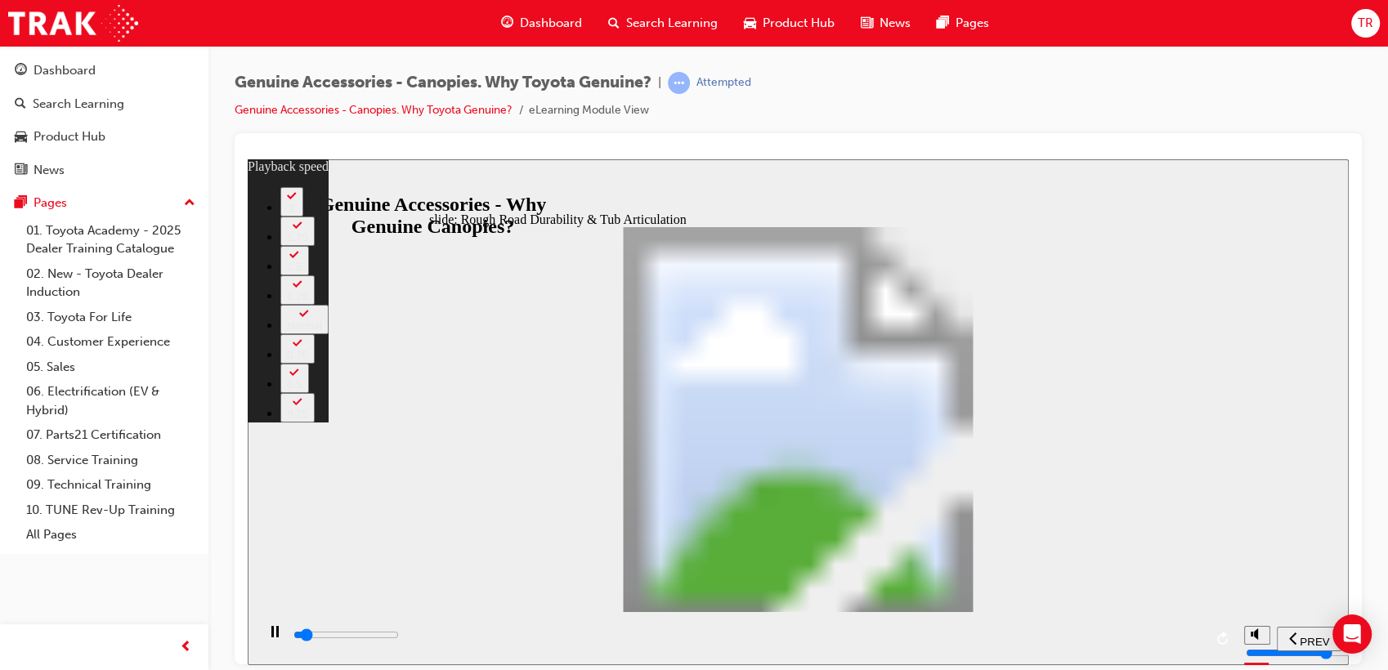
type input "2"
type input "2900"
type input "2"
type input "3100"
type input "2"
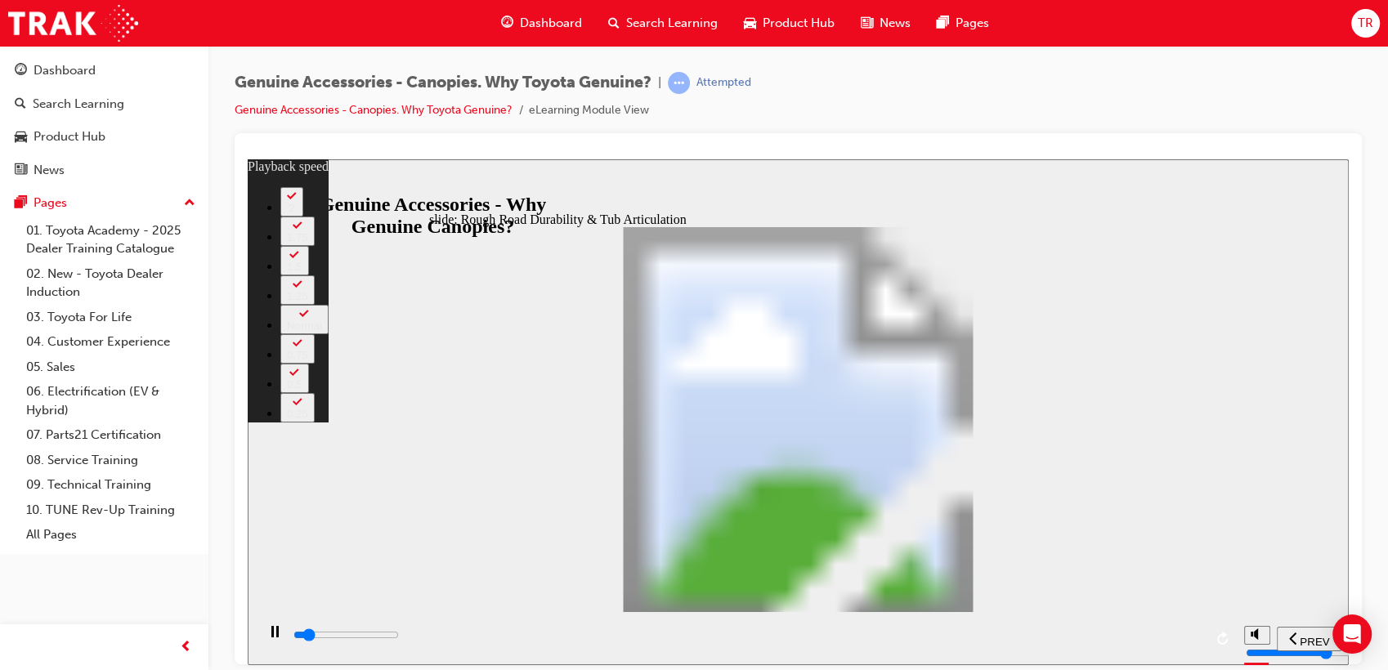
type input "3400"
type input "2"
type input "3700"
type input "3"
type input "3900"
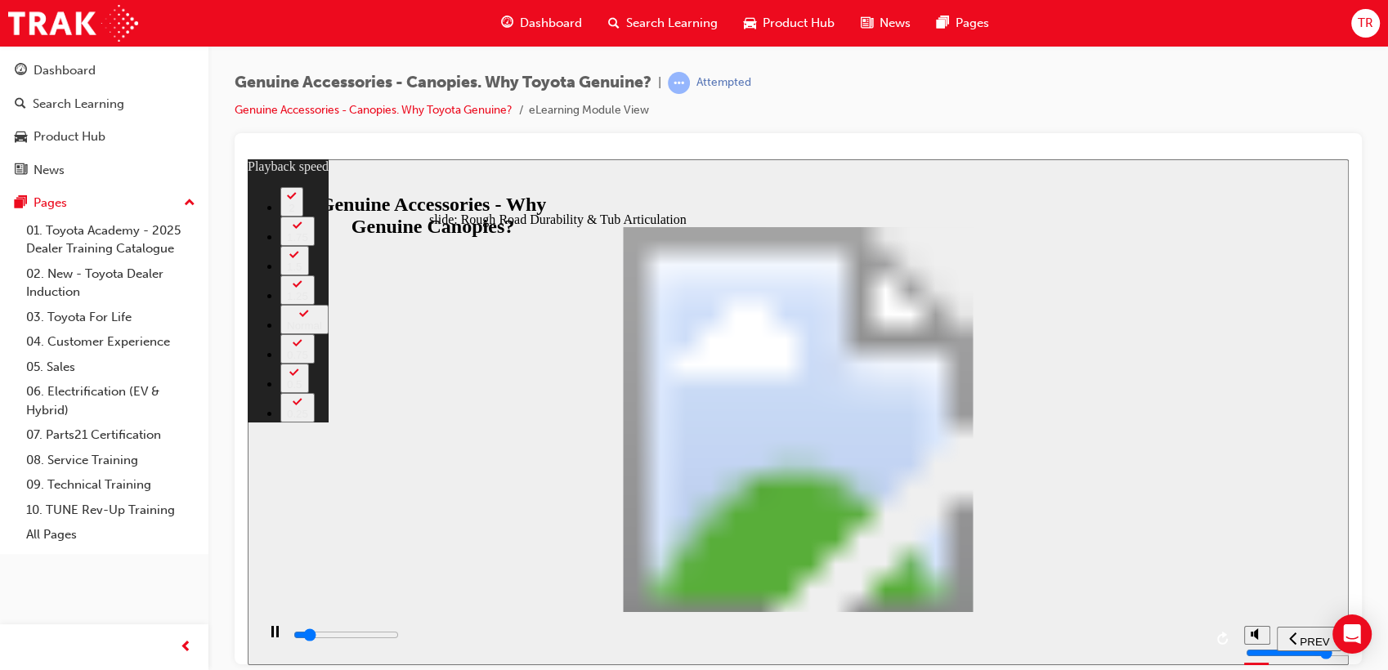
type input "3"
type input "4200"
type input "3"
type input "4500"
type input "3"
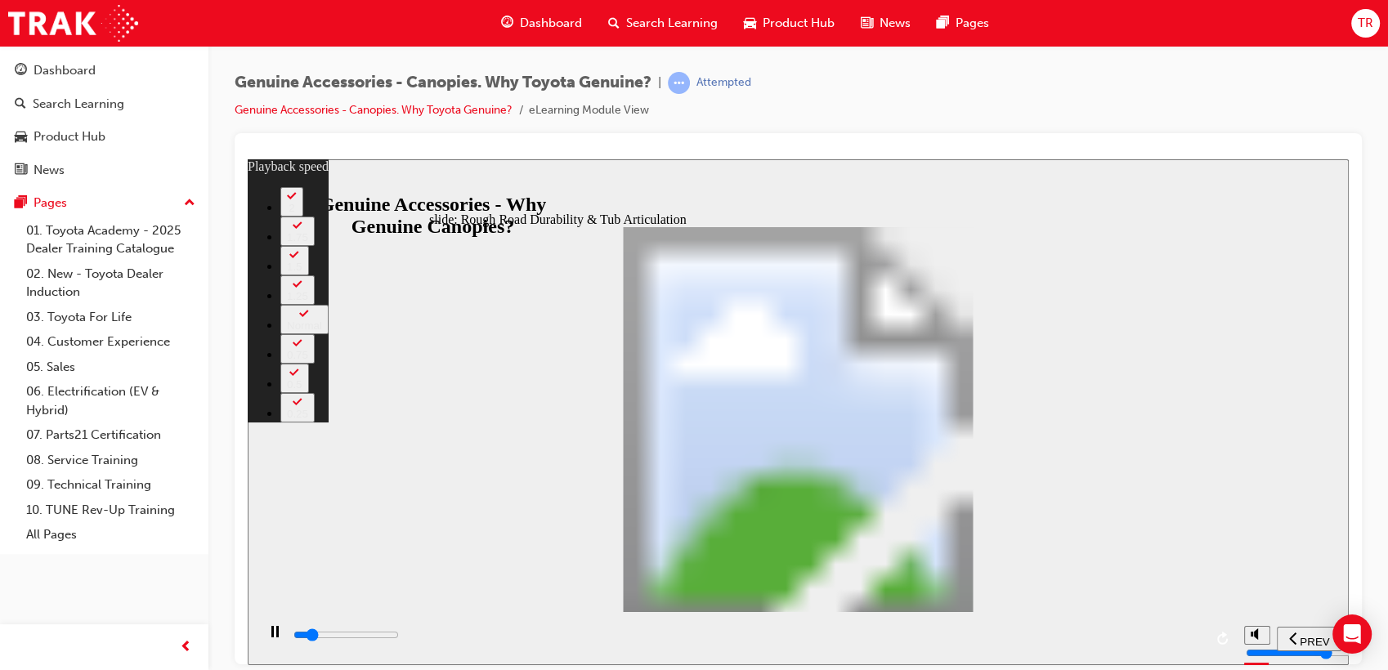
type input "4700"
type input "4"
type input "5000"
type input "4"
type input "5300"
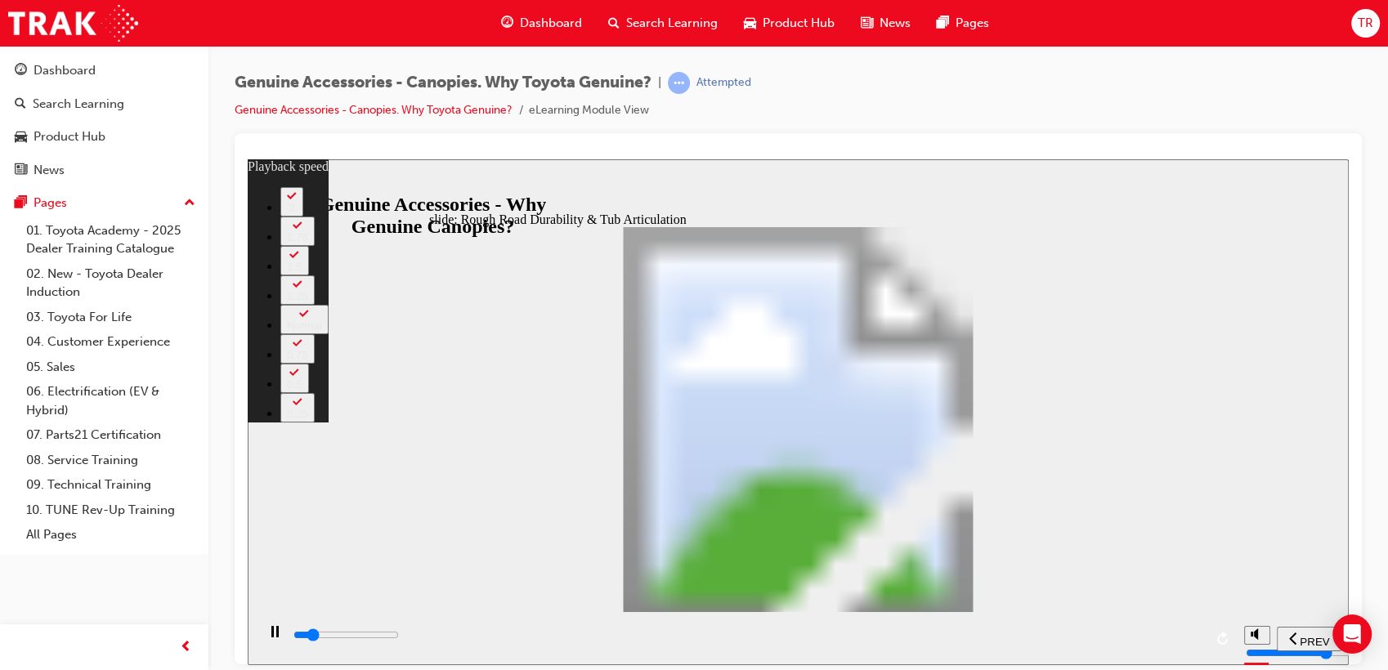
type input "4"
type input "5500"
type input "4"
type input "5800"
type input "5"
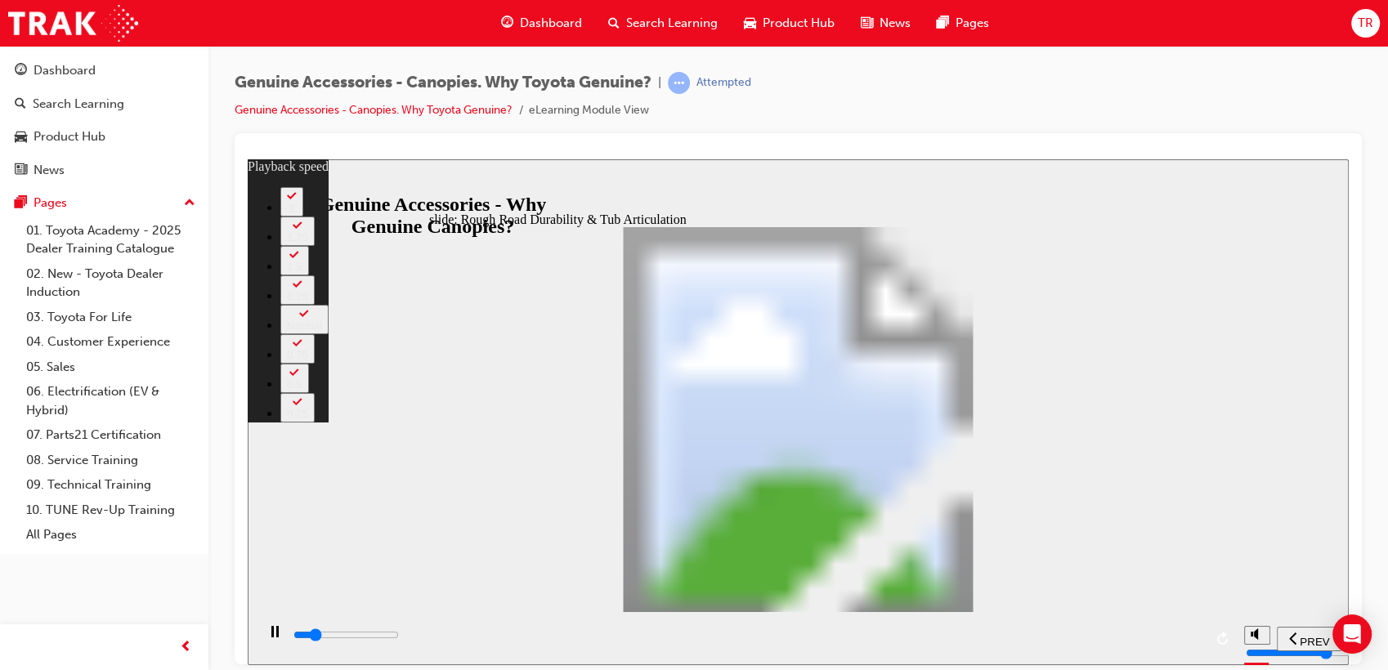
type input "6100"
type input "5"
type input "6300"
type input "5"
type input "6600"
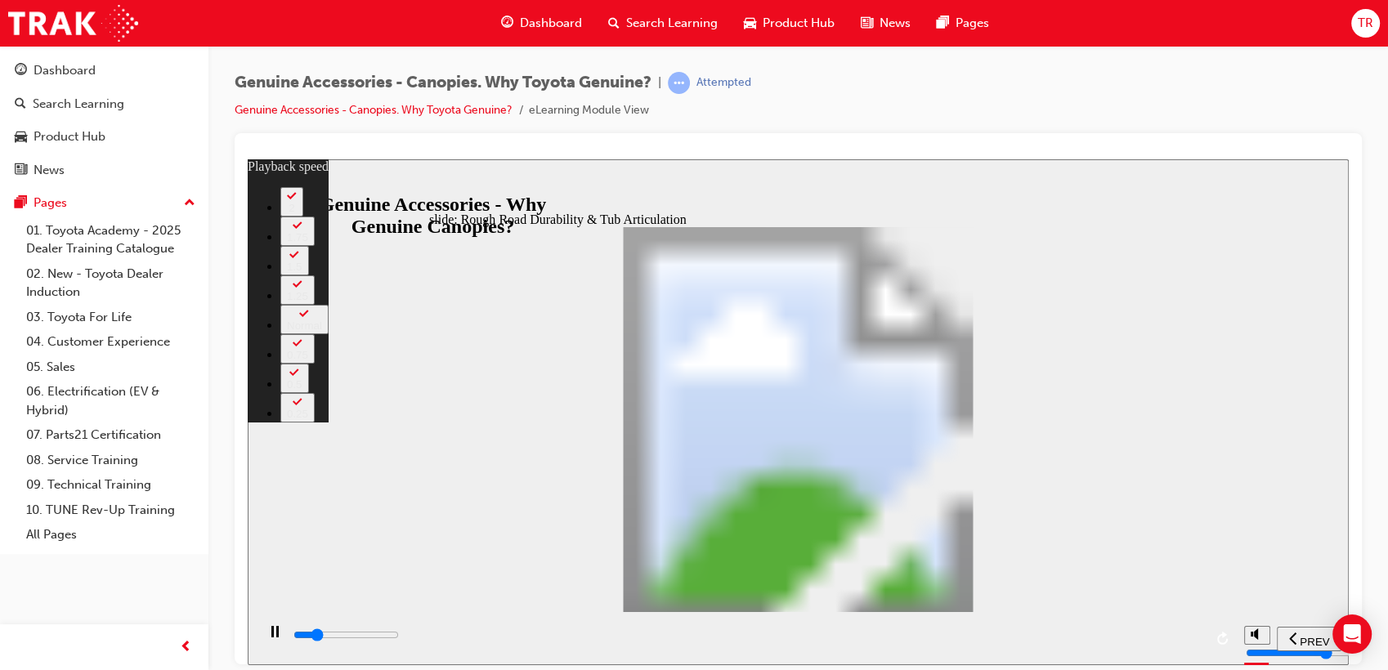
type input "6"
type input "6900"
type input "6"
type input "7100"
type input "6"
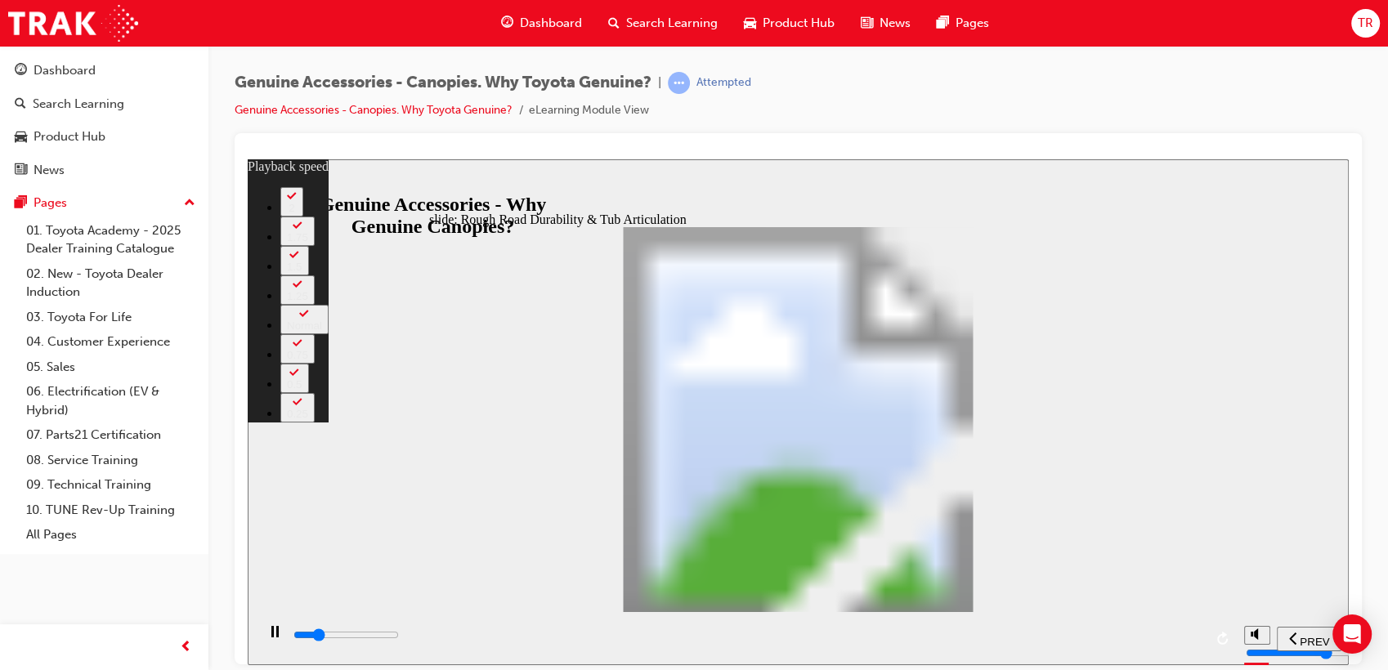
type input "7400"
type input "6"
type input "7700"
type input "7"
type input "7900"
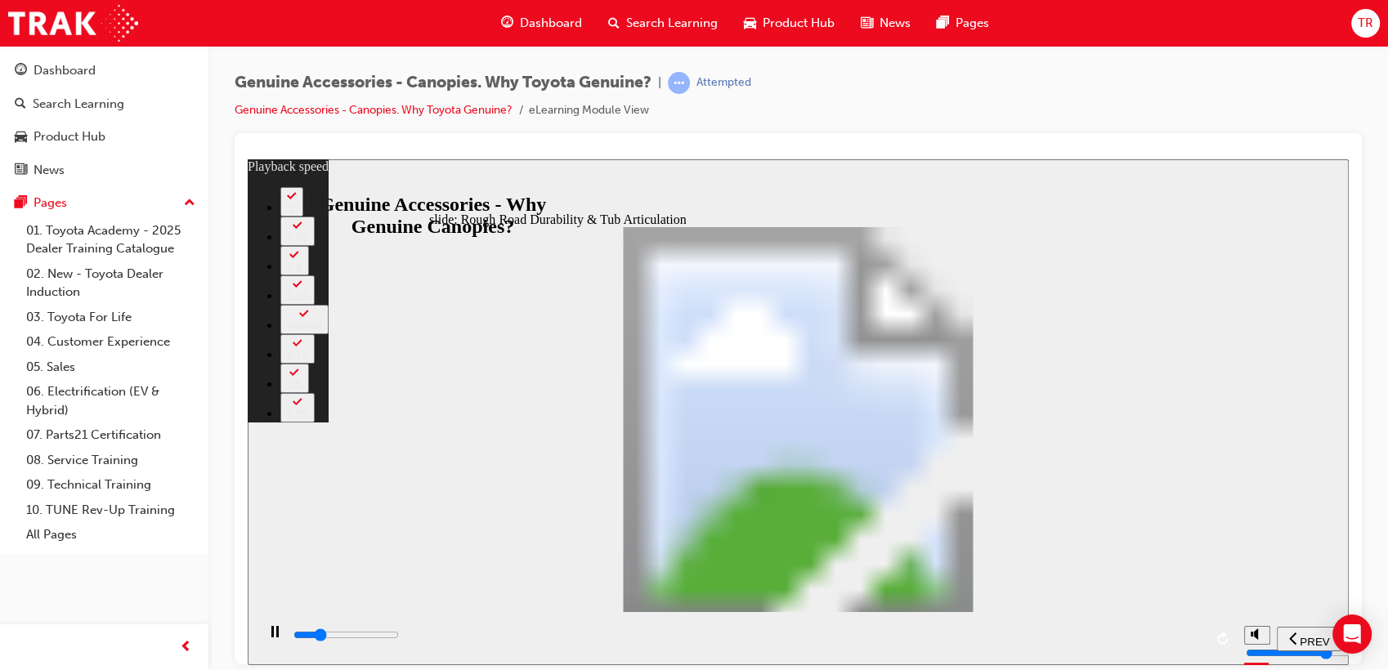
type input "7"
type input "8200"
type input "7"
type input "8500"
type input "7"
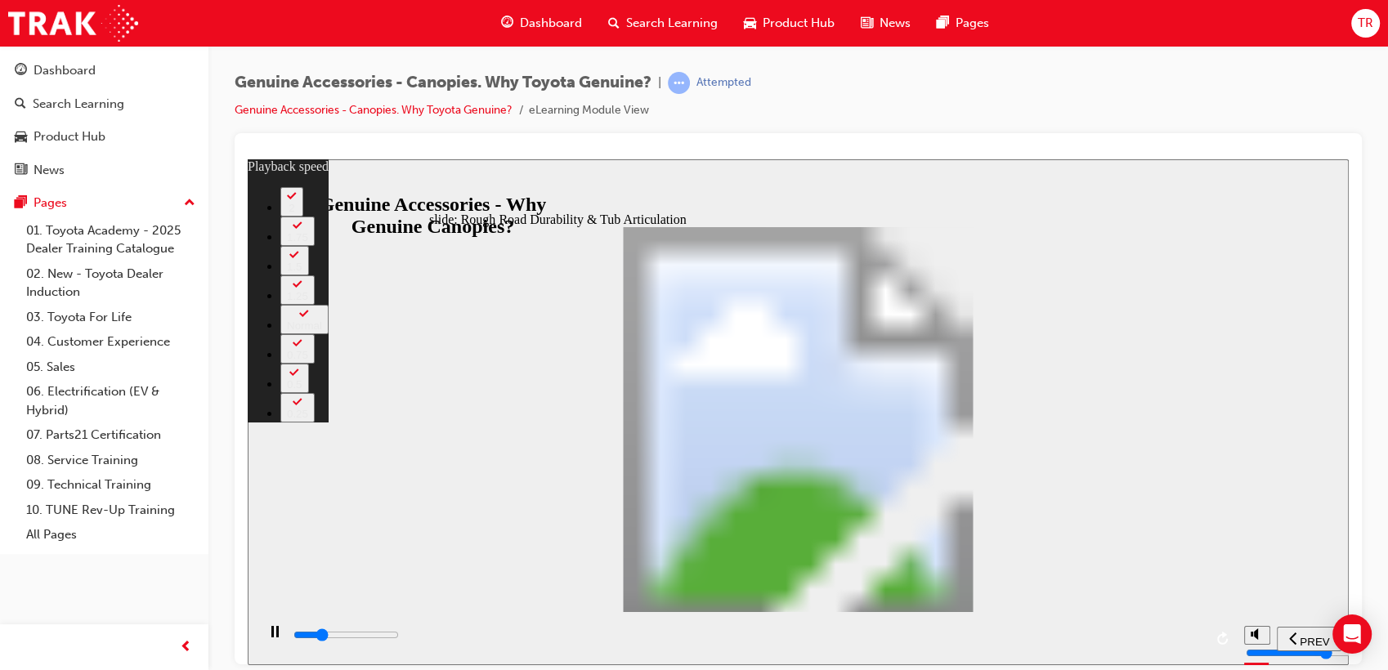
type input "8700"
type input "8"
type input "9000"
type input "8"
type input "9200"
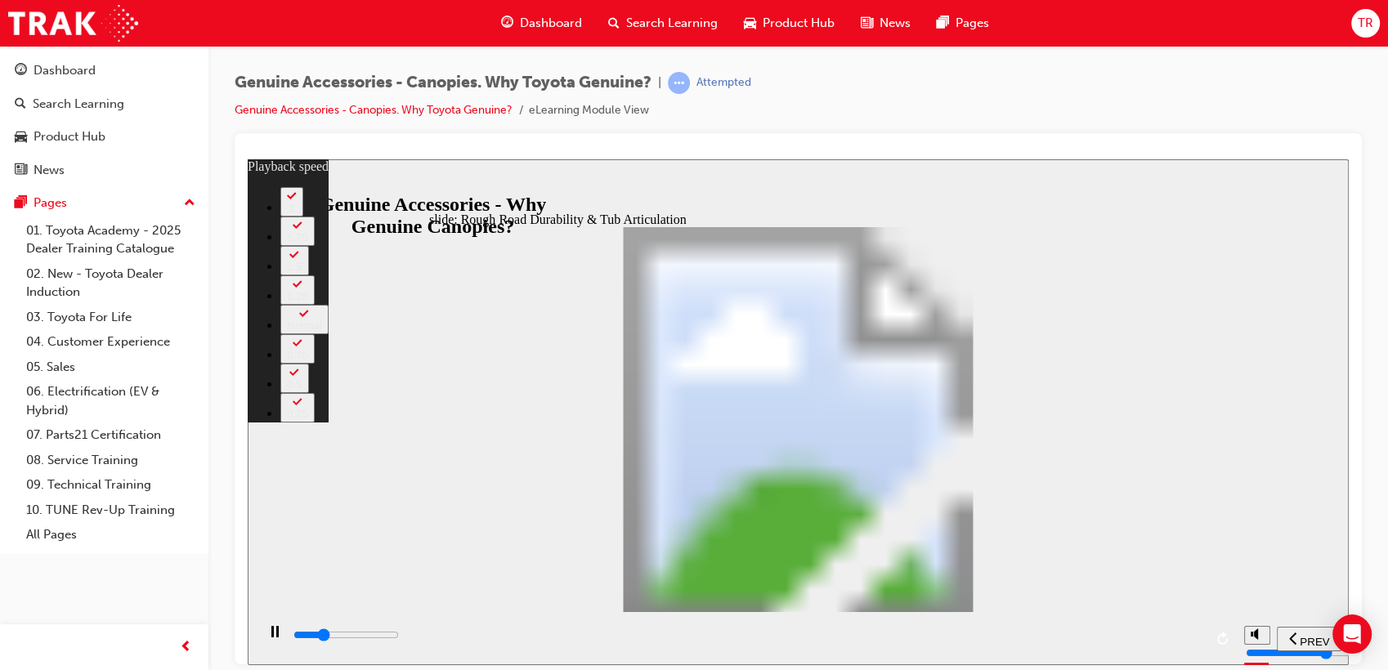
type input "8"
type input "9500"
type input "8"
type input "9800"
type input "9"
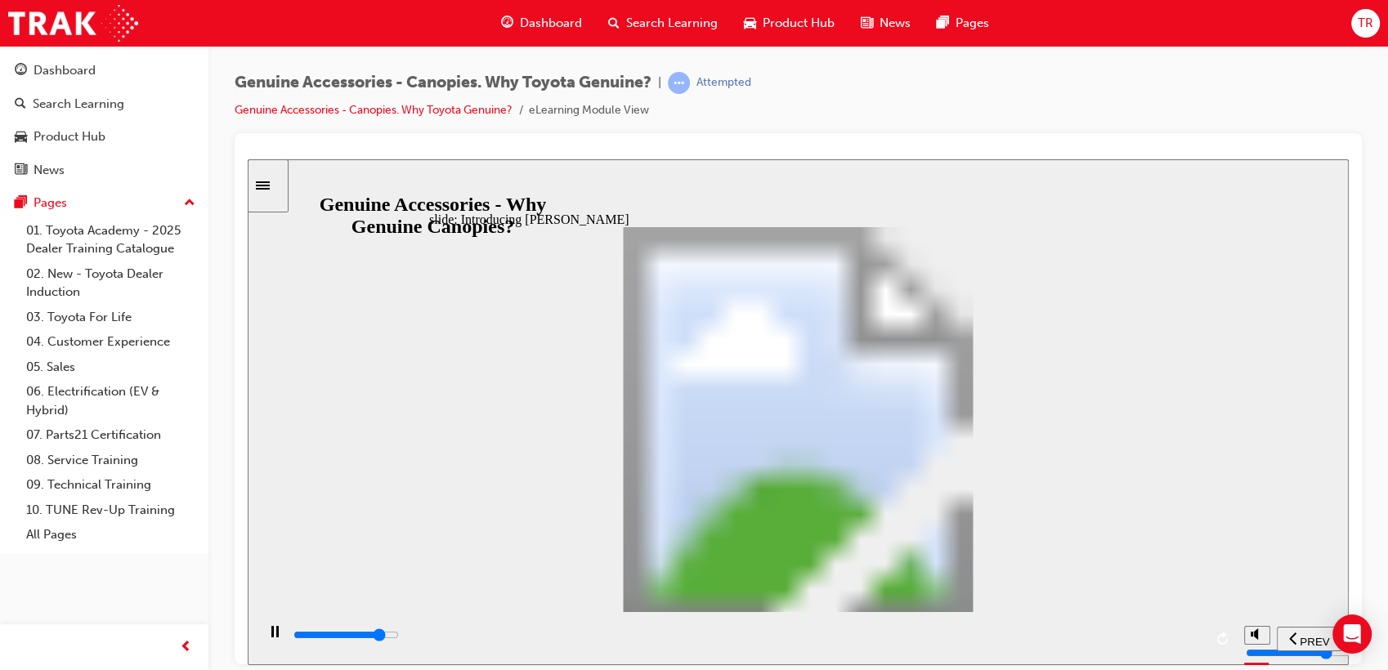
drag, startPoint x: 650, startPoint y: 365, endPoint x: 661, endPoint y: 377, distance: 16.2
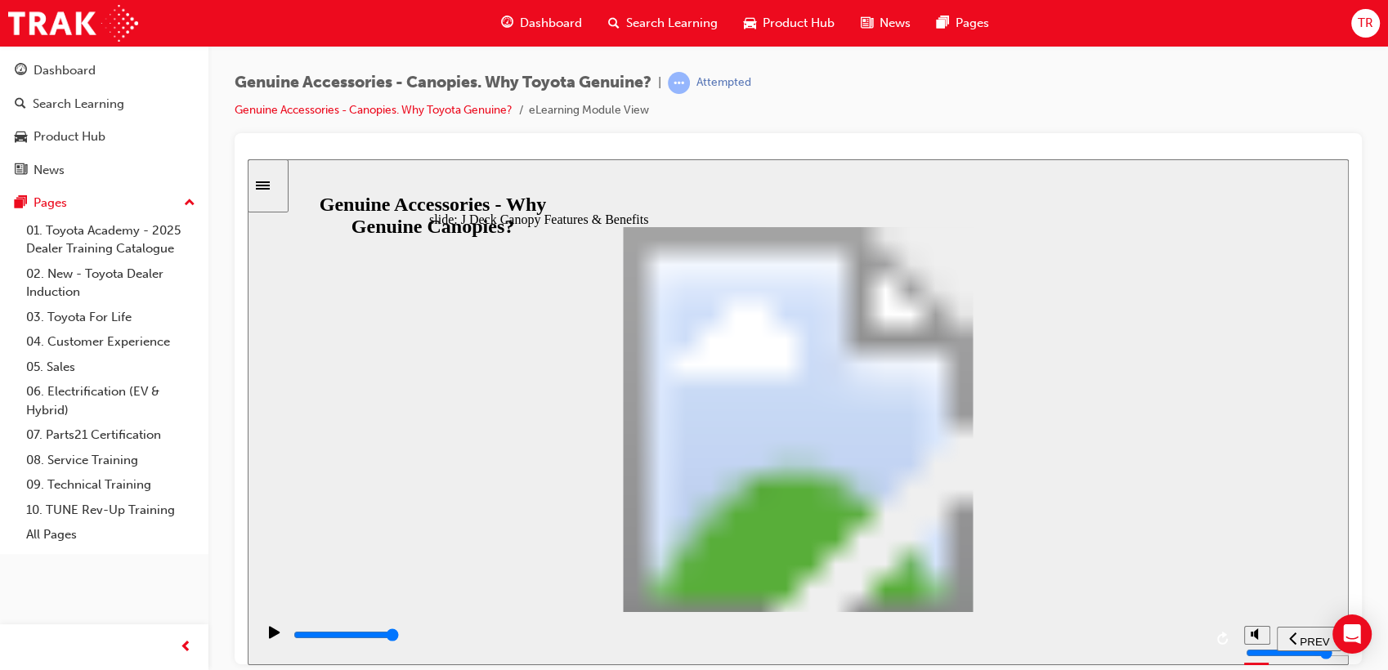
click at [1224, 252] on div "slide: J Deck Canopy Features & Benefits thumbs up icon 1 Freeform 2 Freeform 1…" at bounding box center [798, 412] width 1101 height 506
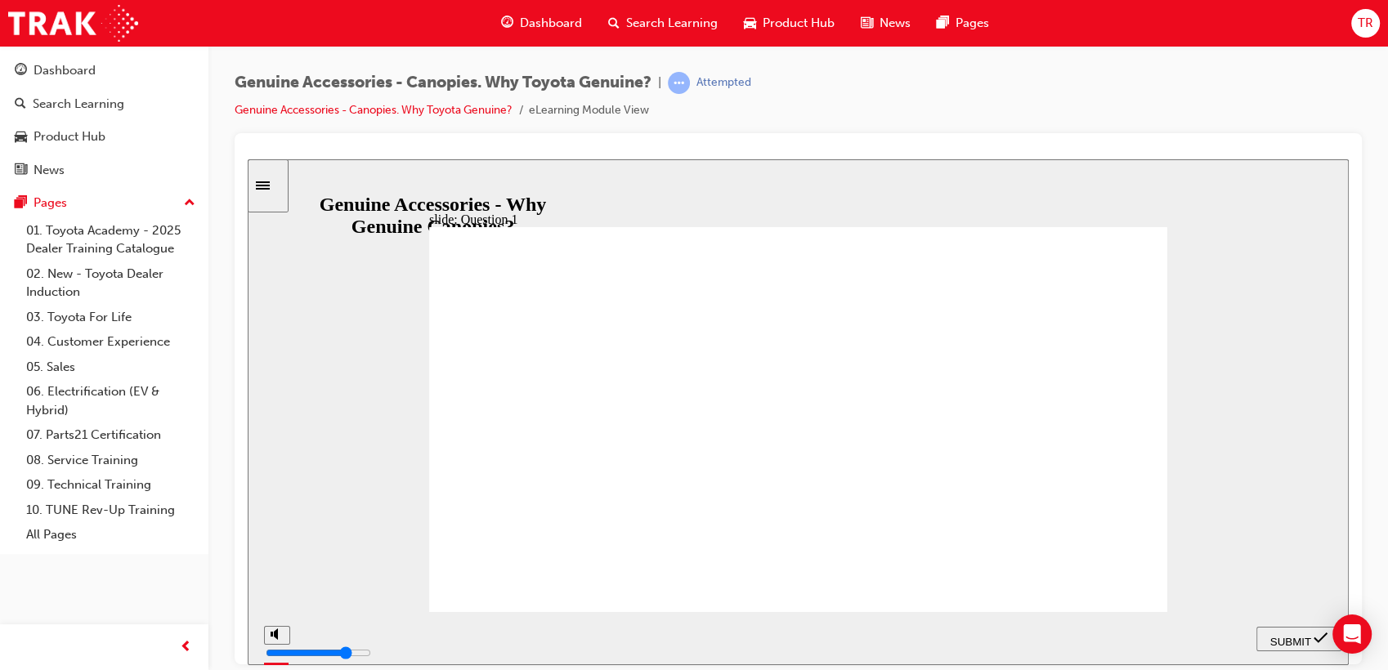
click at [1272, 641] on span "SUBMIT" at bounding box center [1290, 641] width 41 height 12
drag, startPoint x: 537, startPoint y: 340, endPoint x: 756, endPoint y: 354, distance: 219.5
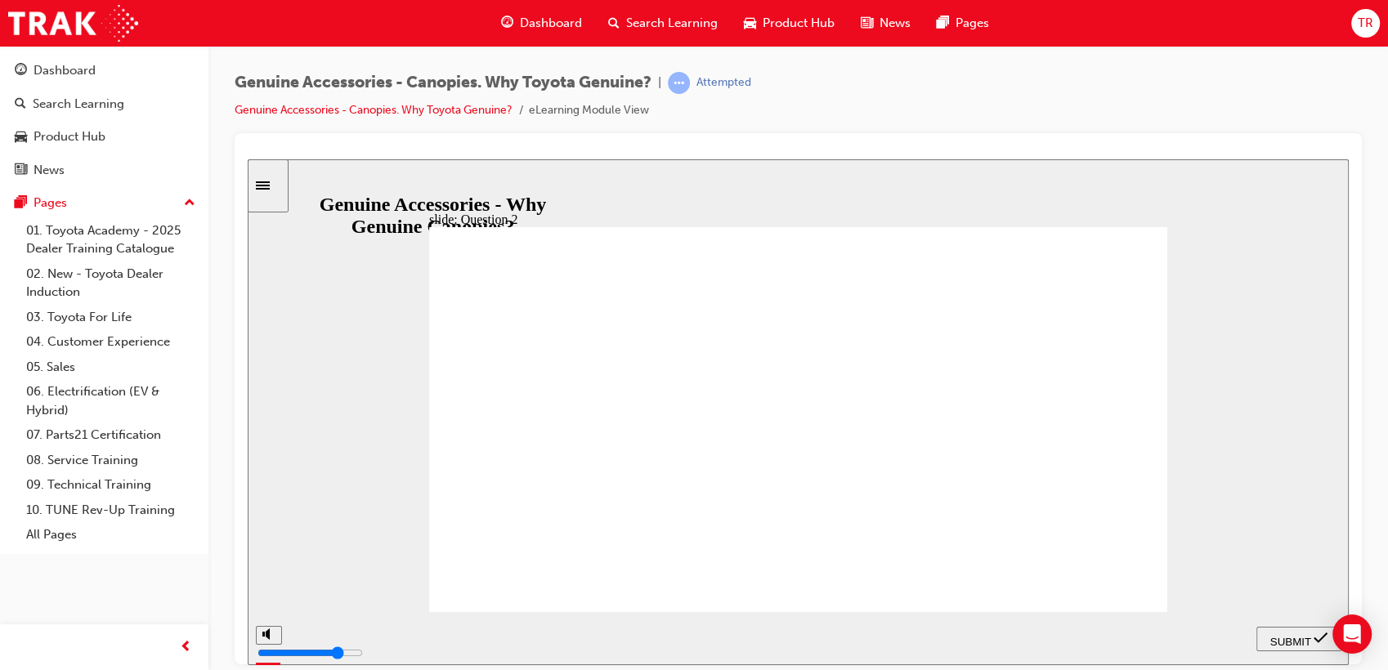
drag, startPoint x: 840, startPoint y: 352, endPoint x: 875, endPoint y: 353, distance: 34.4
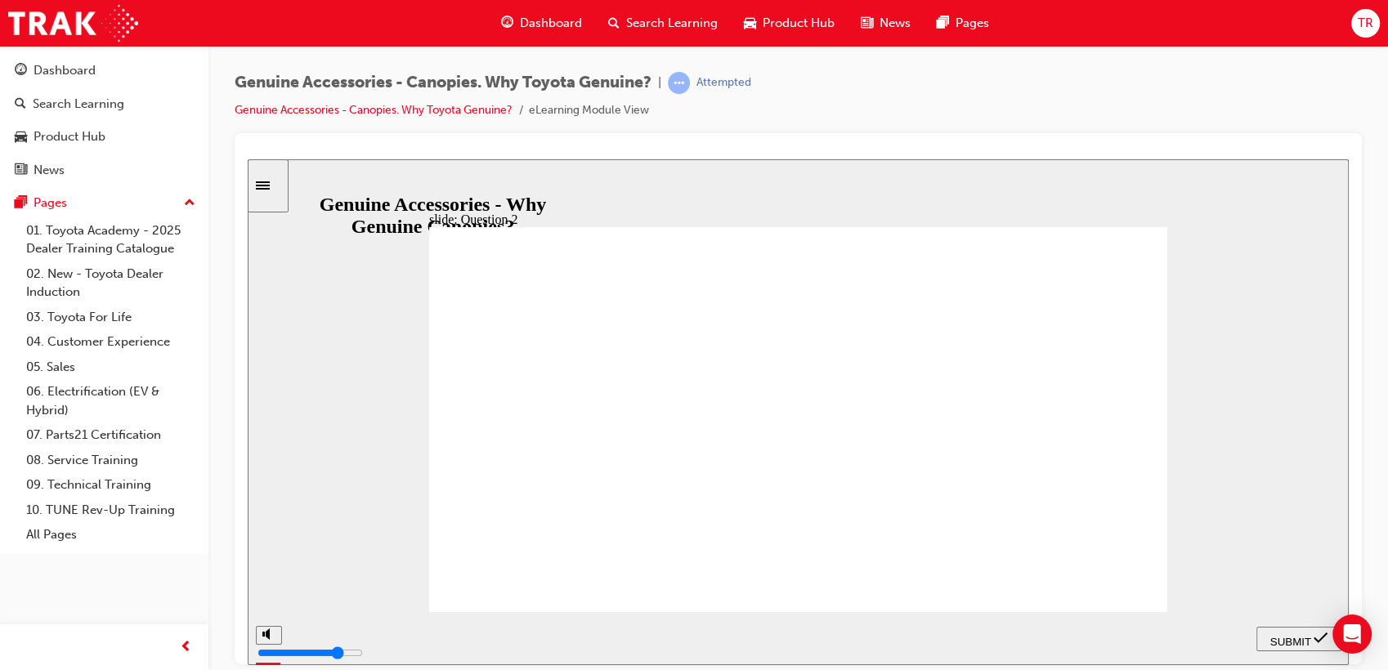
click at [1282, 635] on span "SUBMIT" at bounding box center [1290, 641] width 41 height 12
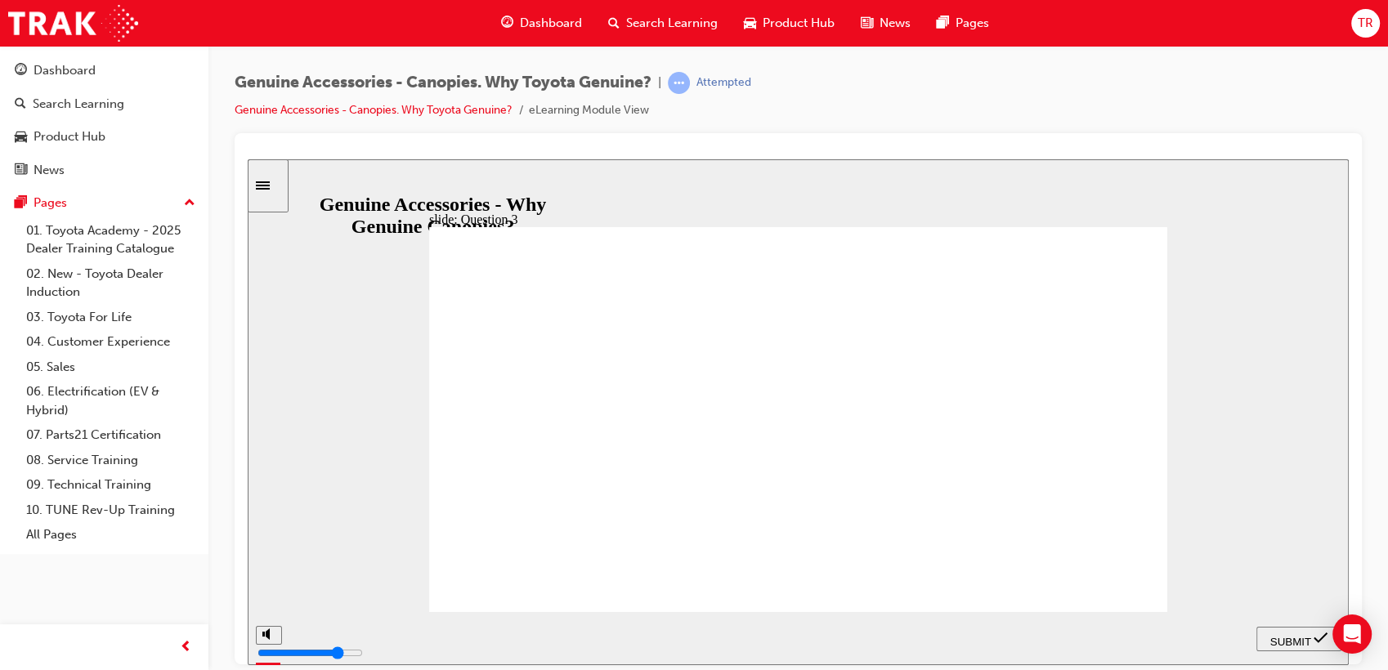
click at [1308, 637] on span "SUBMIT" at bounding box center [1290, 641] width 41 height 12
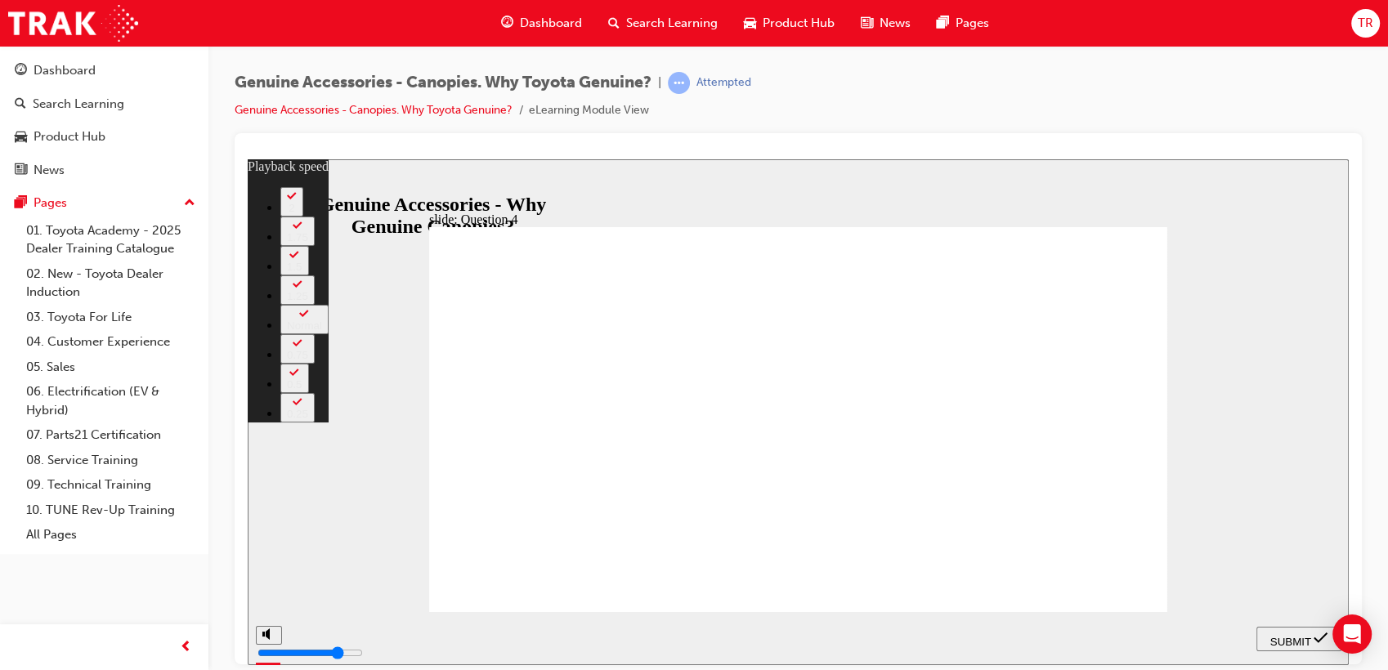
click at [1284, 638] on span "SUBMIT" at bounding box center [1290, 641] width 41 height 12
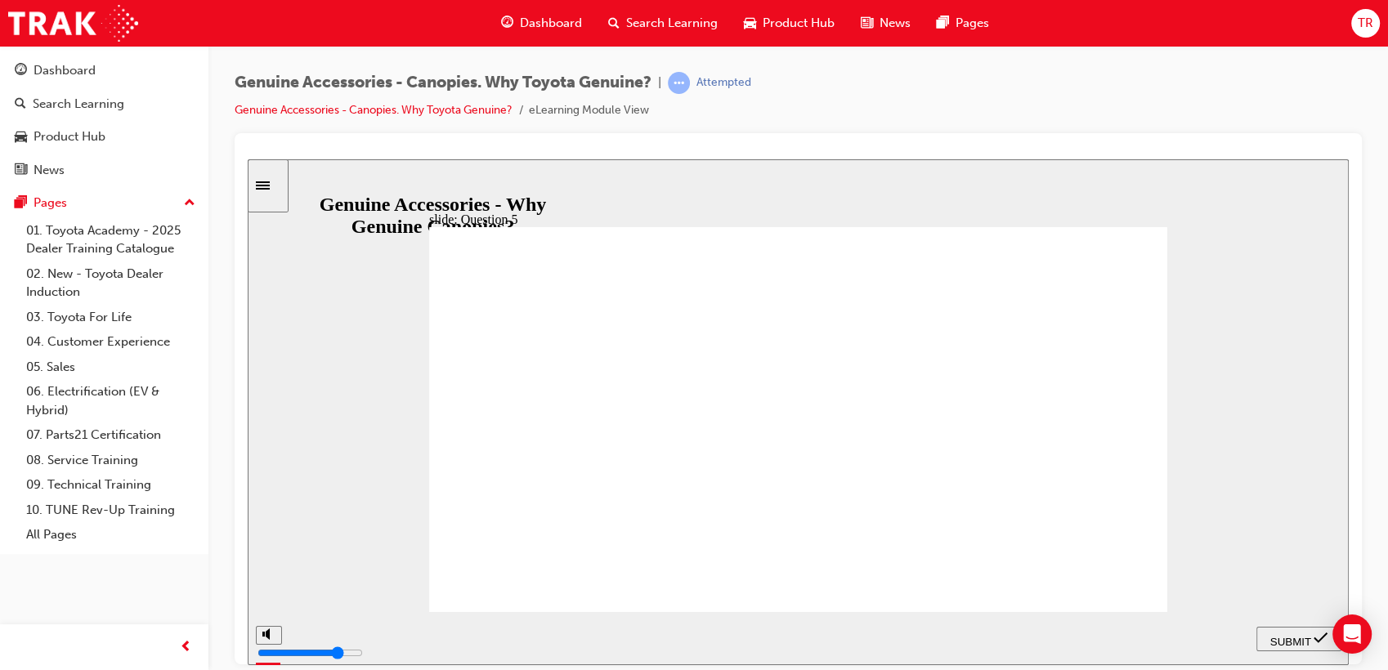
click at [1287, 643] on span "SUBMIT" at bounding box center [1290, 641] width 41 height 12
drag, startPoint x: 679, startPoint y: 344, endPoint x: 803, endPoint y: 357, distance: 125.0
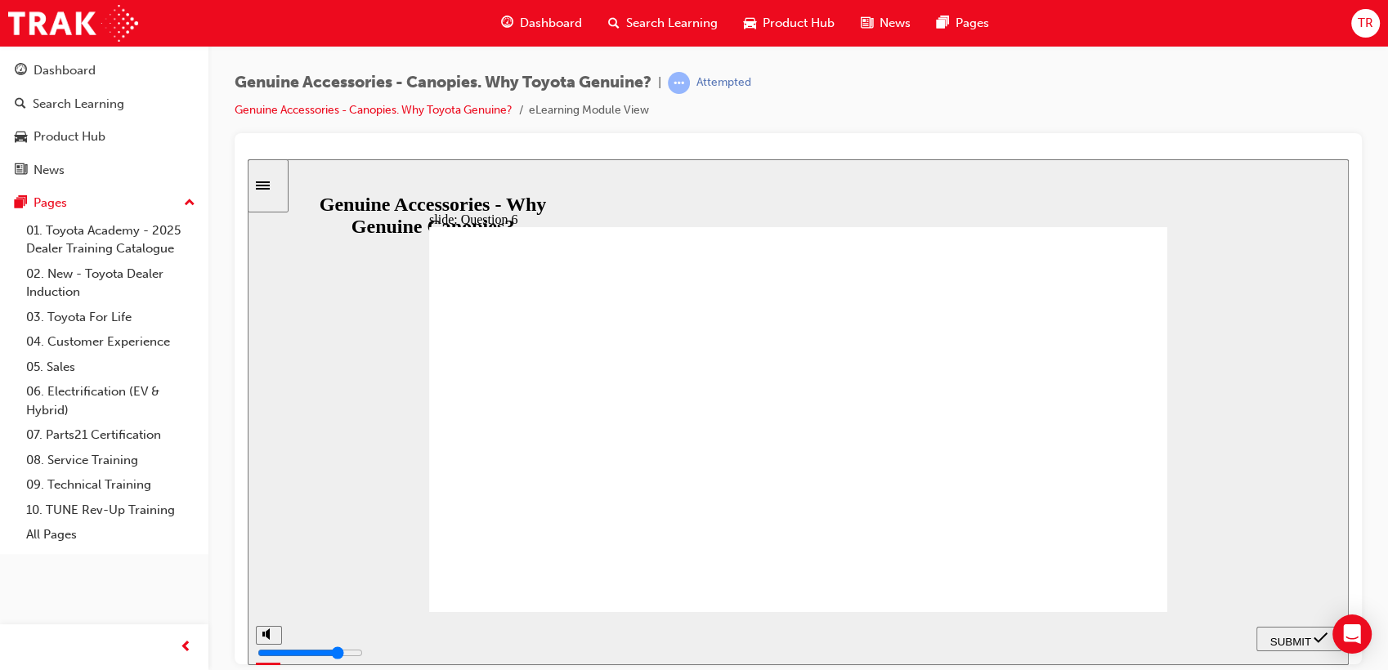
drag, startPoint x: 580, startPoint y: 325, endPoint x: 753, endPoint y: 327, distance: 173.3
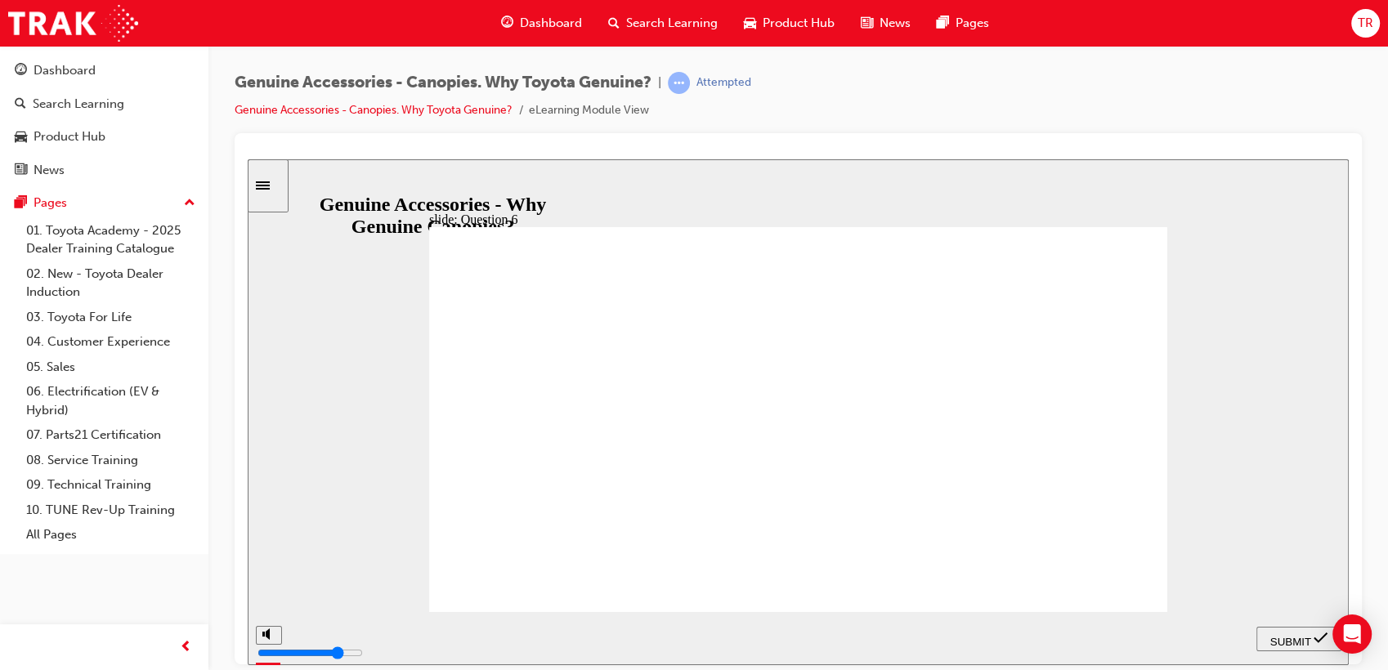
radio input "true"
click at [1279, 630] on div "SUBMIT" at bounding box center [1299, 638] width 72 height 17
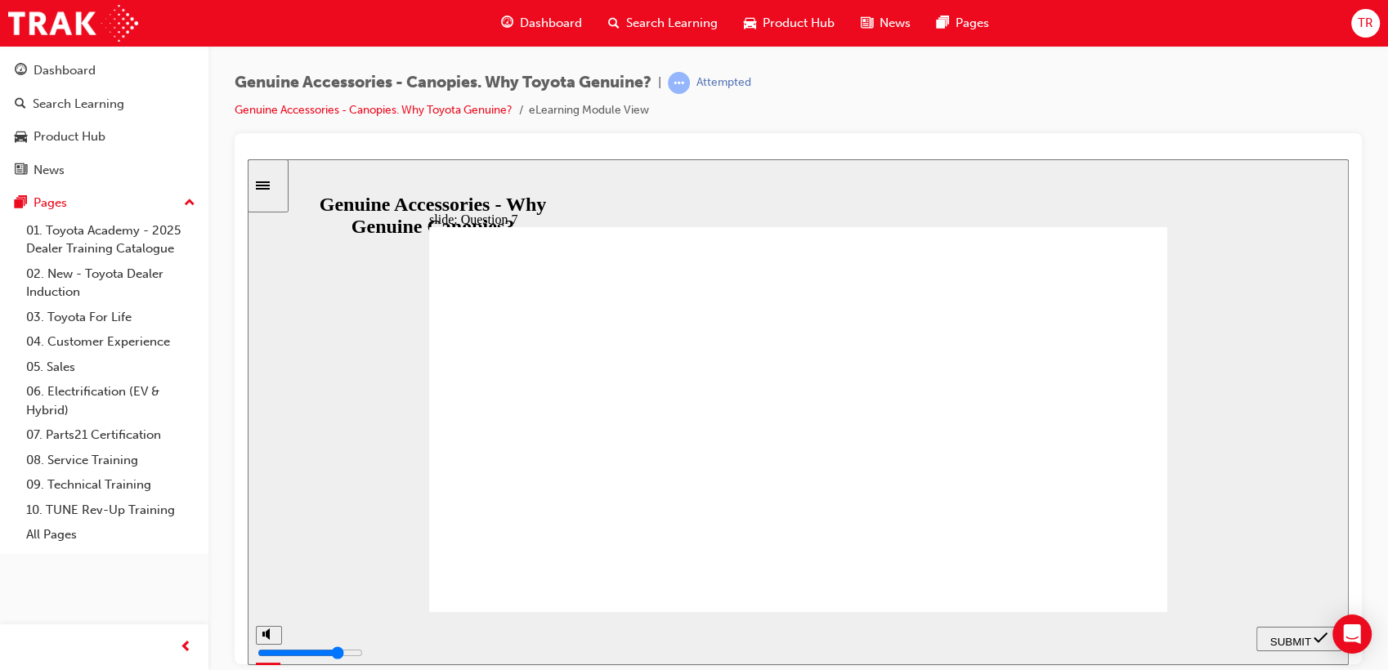
radio input "true"
click at [1285, 644] on div "SUBMIT" at bounding box center [1299, 638] width 72 height 17
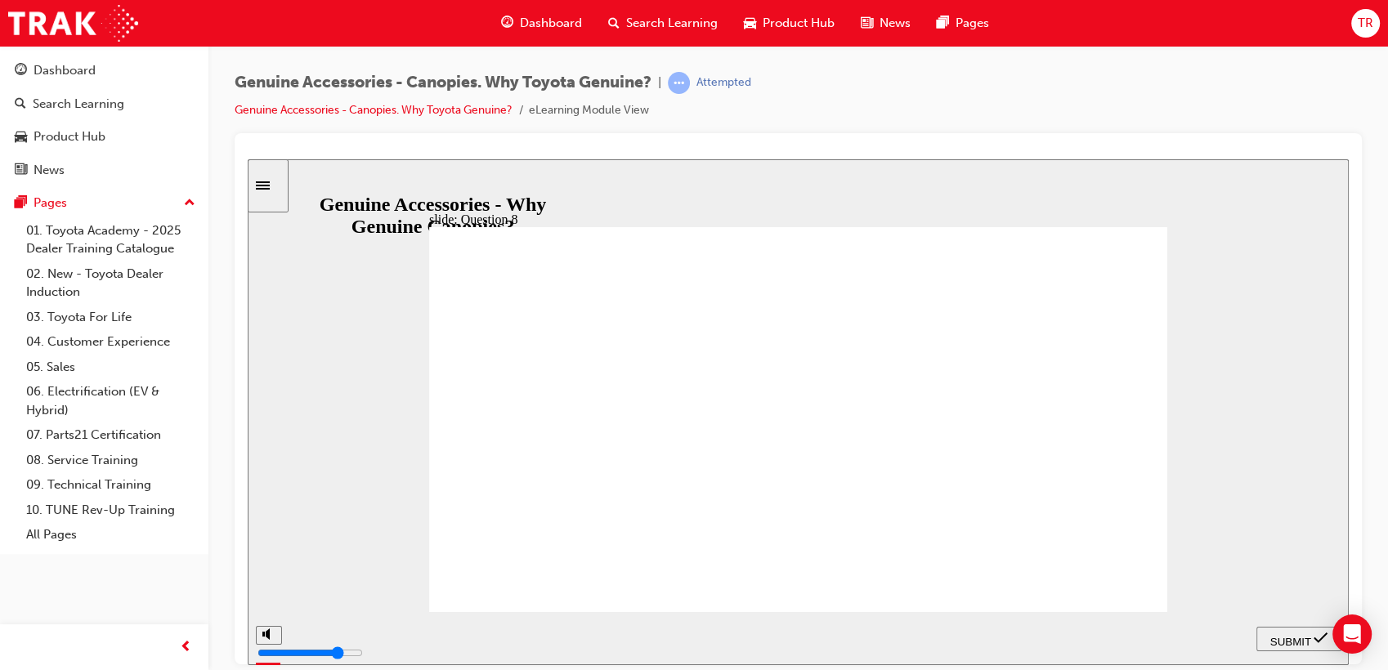
radio input "true"
click at [1287, 641] on span "SUBMIT" at bounding box center [1290, 641] width 41 height 12
drag, startPoint x: 466, startPoint y: 327, endPoint x: 855, endPoint y: 334, distance: 389.2
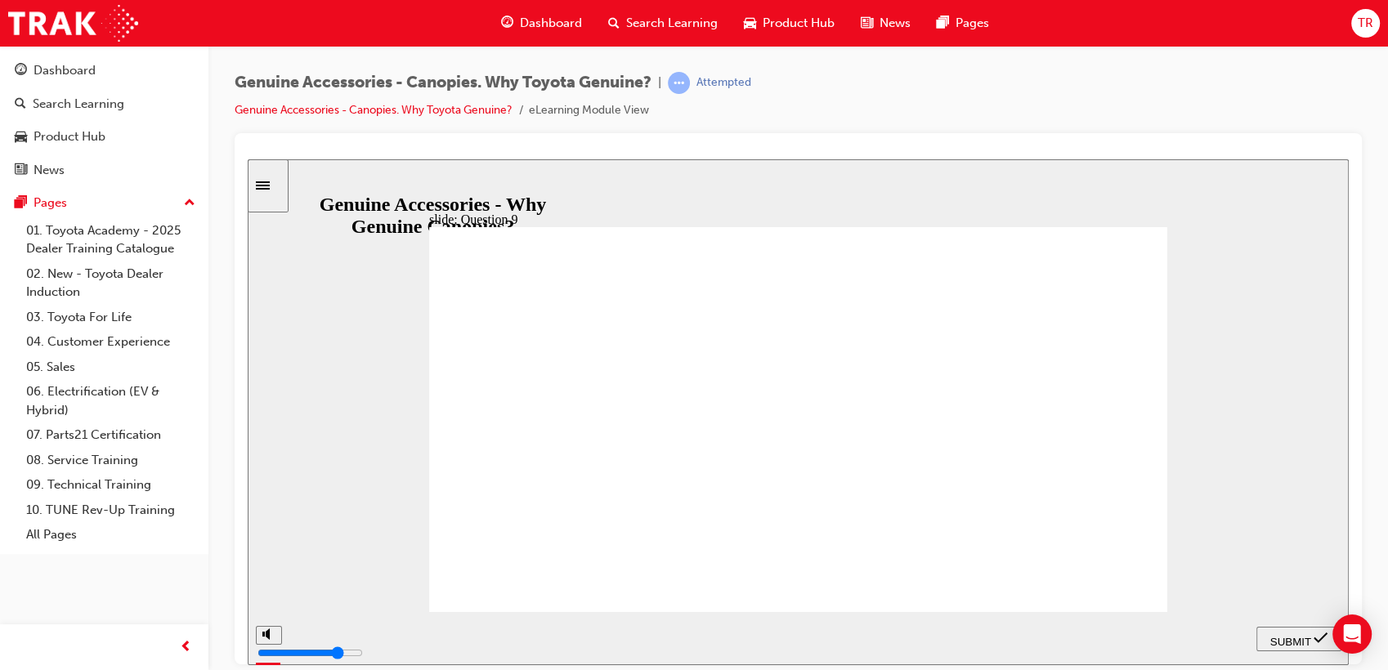
drag, startPoint x: 535, startPoint y: 334, endPoint x: 733, endPoint y: 333, distance: 198.7
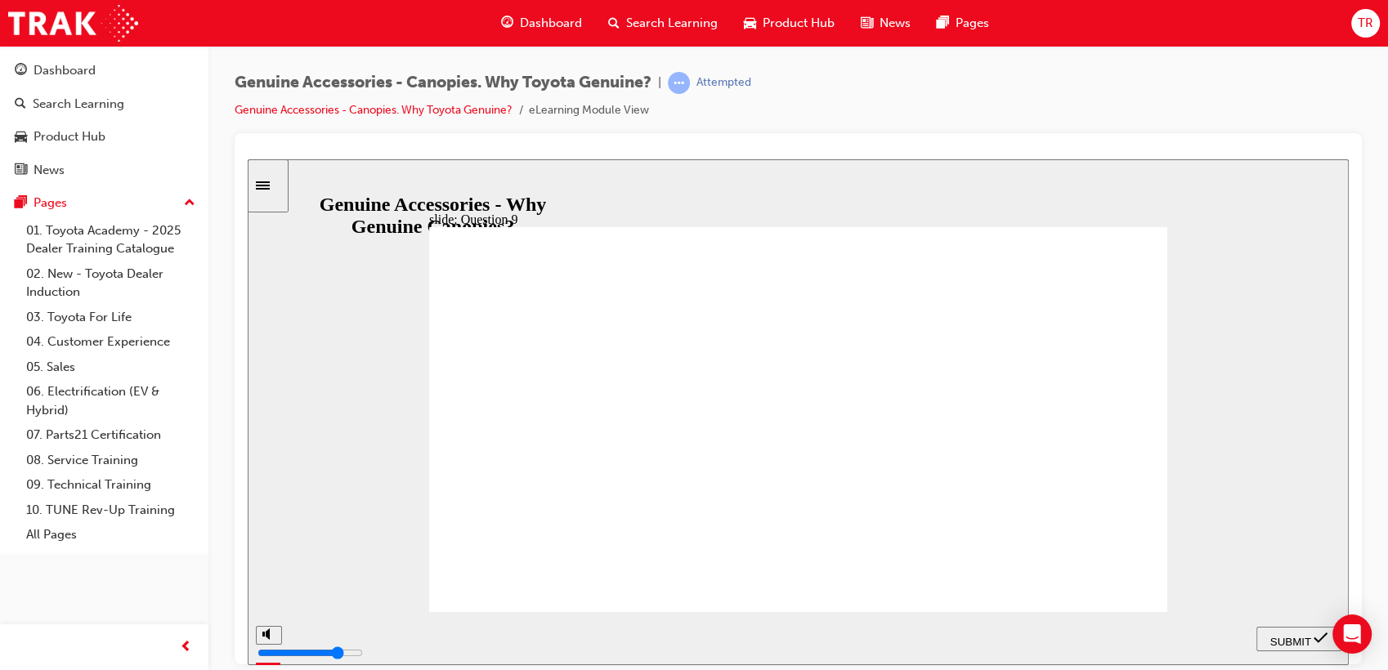
radio input "true"
click at [1276, 641] on span "SUBMIT" at bounding box center [1290, 641] width 41 height 12
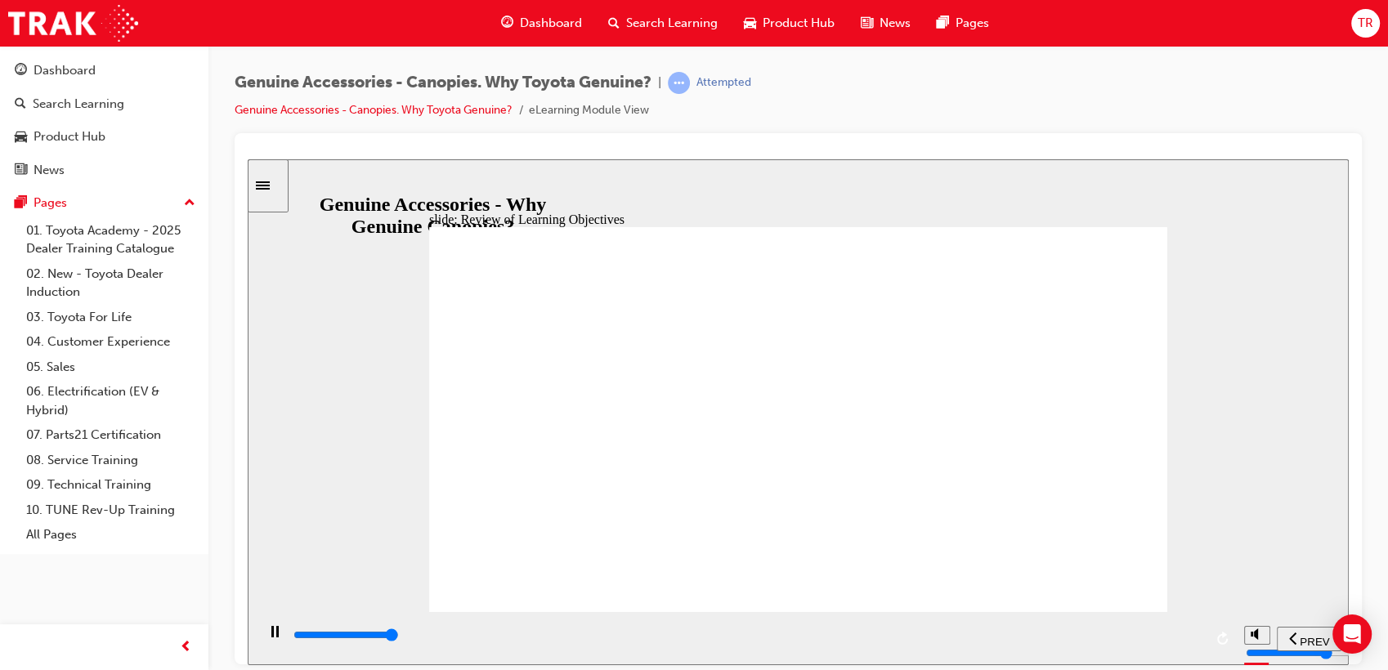
type input "11500"
click at [547, 7] on div "Dashboard" at bounding box center [541, 24] width 107 height 34
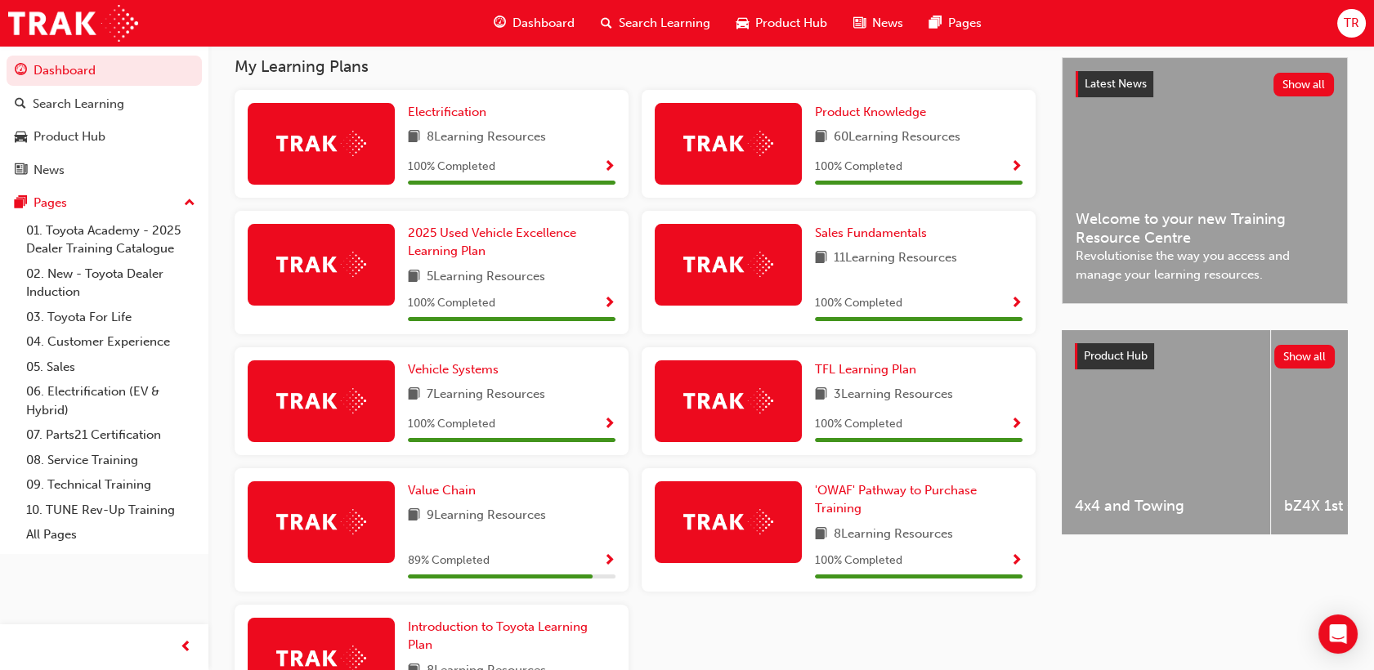
scroll to position [450, 0]
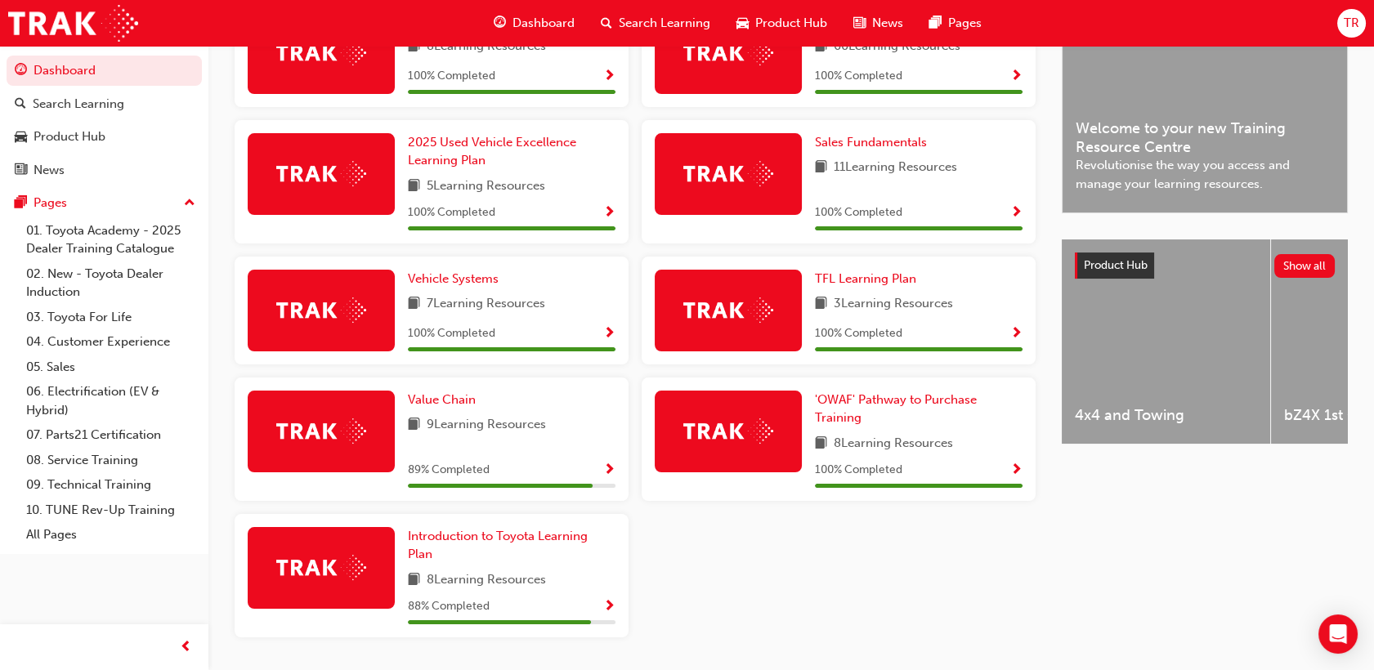
click at [755, 524] on div "Electrification 8 Learning Resources 100 % Completed Product Knowledge 60 Learn…" at bounding box center [635, 325] width 814 height 652
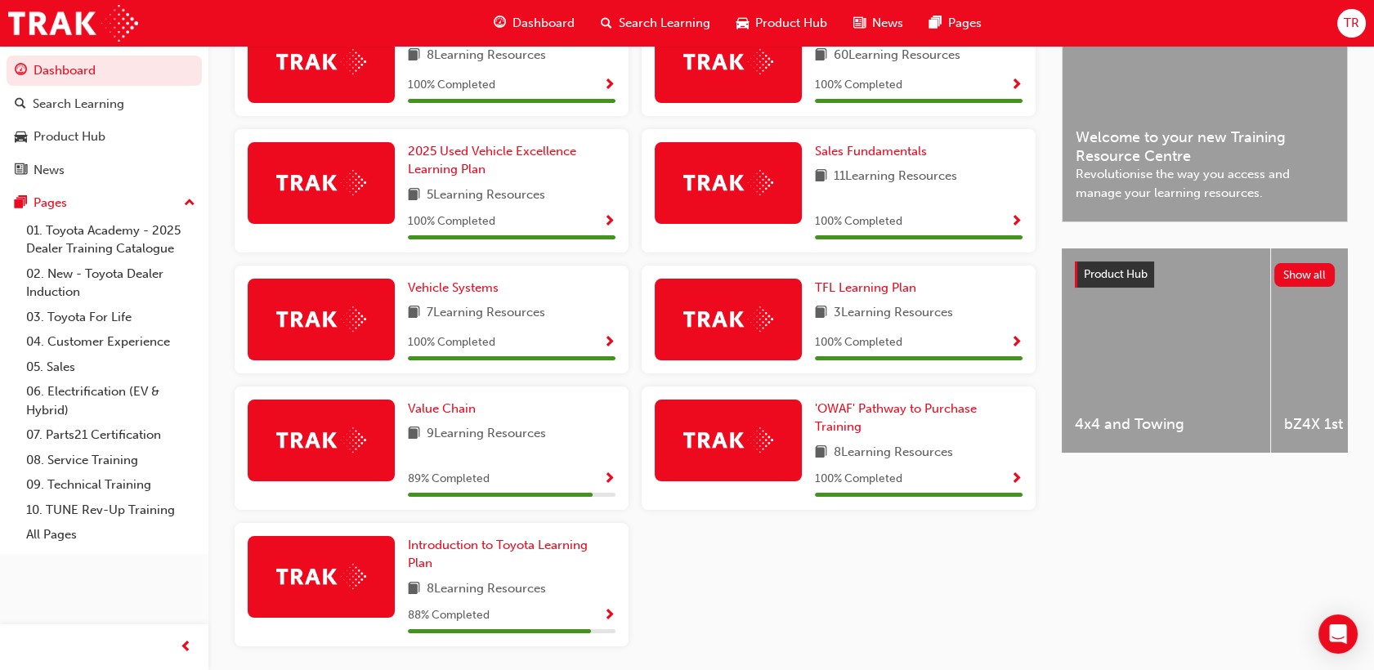
scroll to position [499, 0]
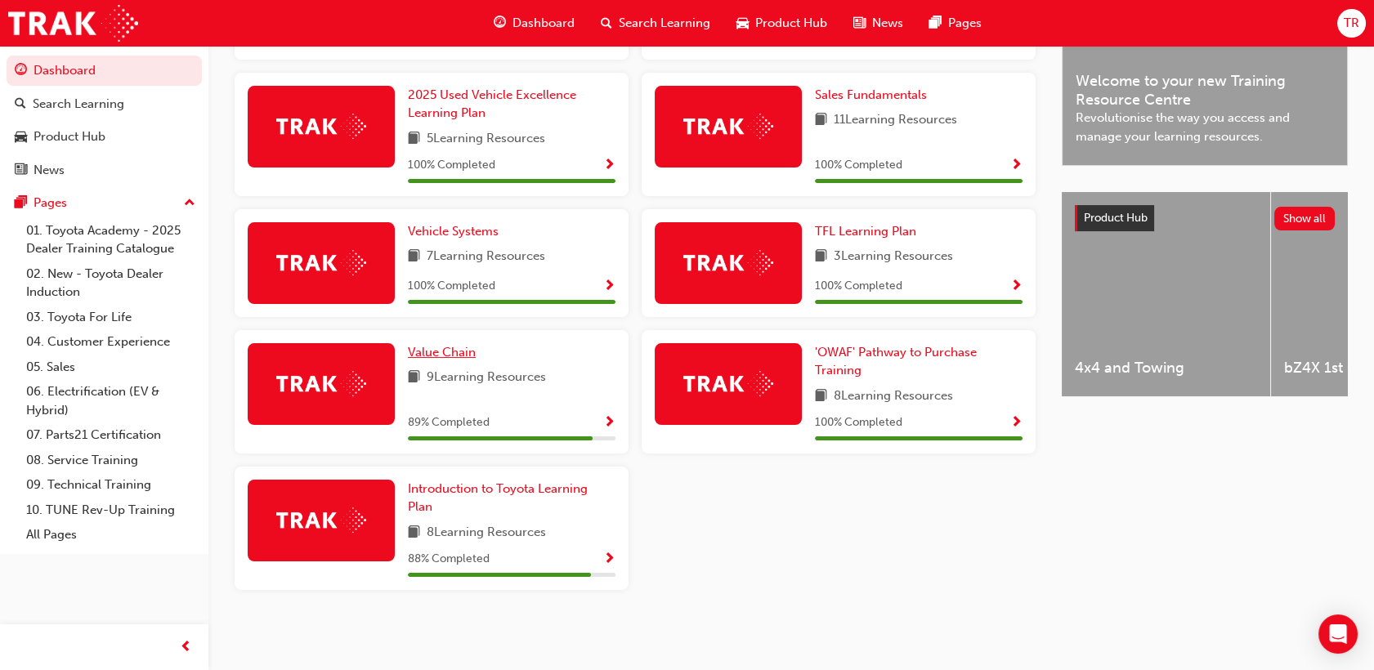
click at [453, 357] on link "Value Chain" at bounding box center [445, 352] width 74 height 19
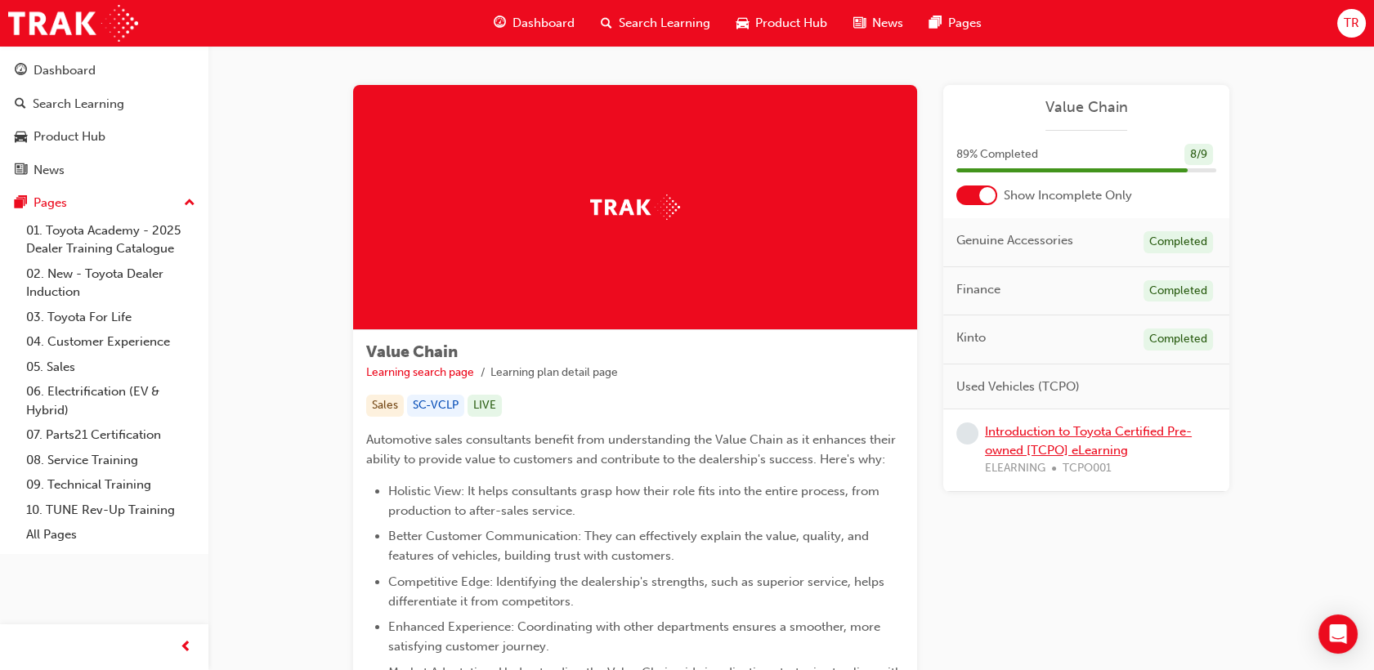
click at [1078, 434] on link "Introduction to Toyota Certified Pre-owned [TCPO] eLearning" at bounding box center [1088, 441] width 207 height 34
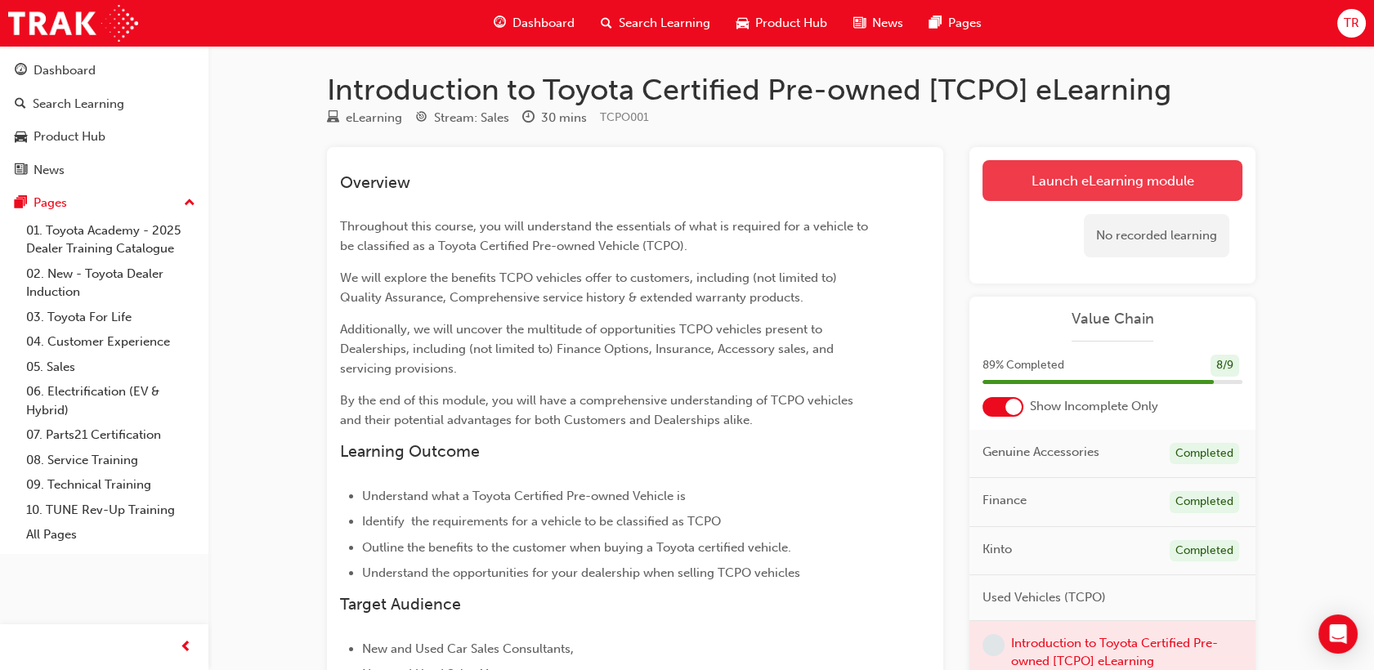
click at [1042, 197] on link "Launch eLearning module" at bounding box center [1113, 180] width 260 height 41
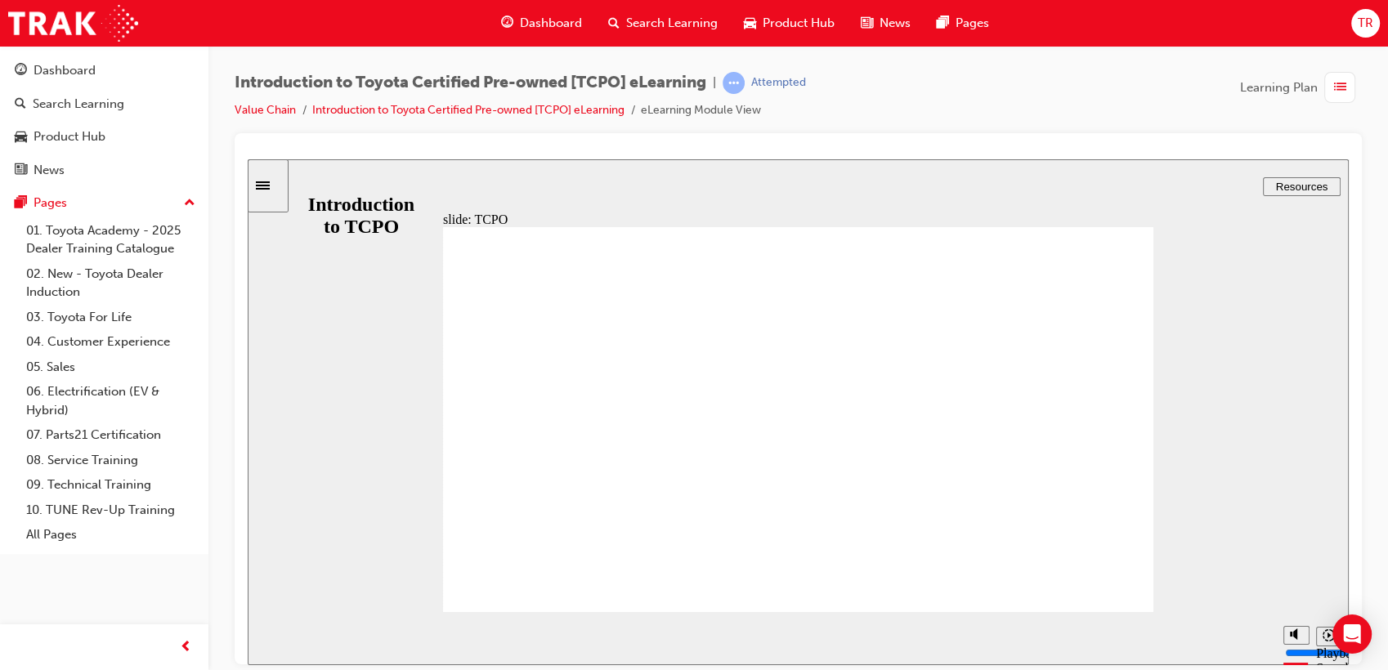
drag, startPoint x: 1096, startPoint y: 564, endPoint x: 1100, endPoint y: 576, distance: 11.9
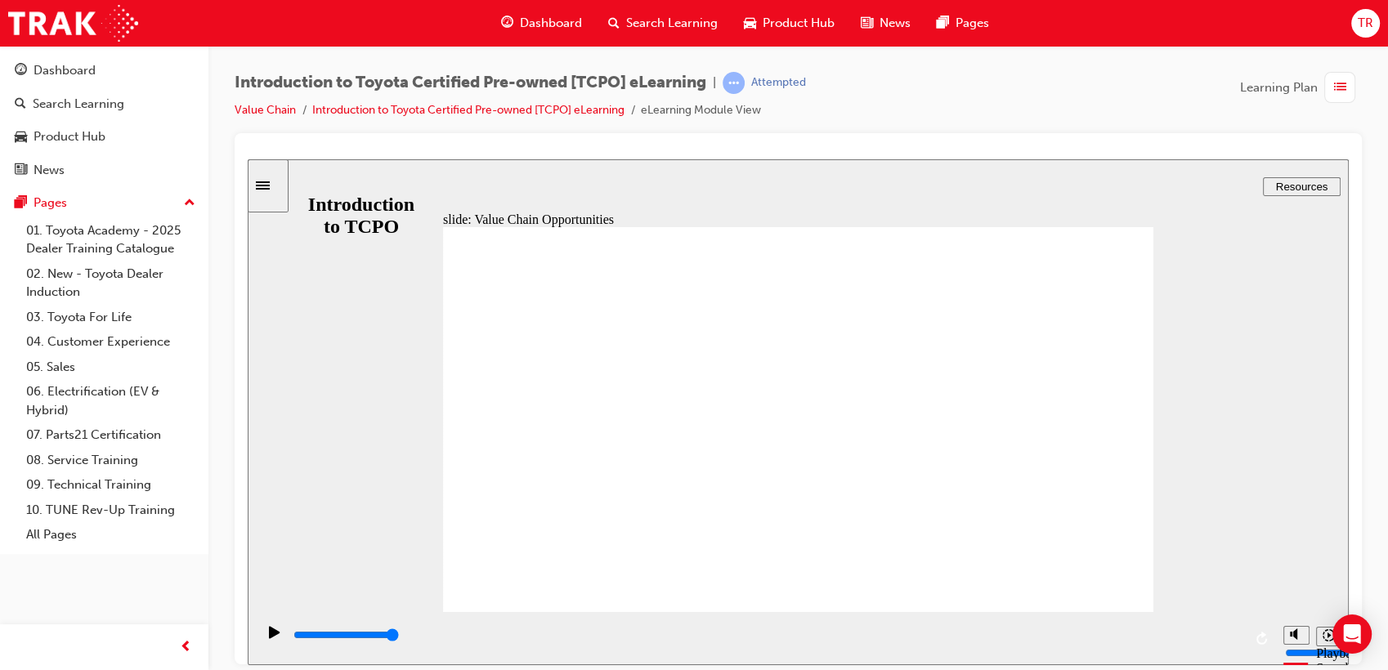
drag, startPoint x: 833, startPoint y: 289, endPoint x: 861, endPoint y: 289, distance: 27.8
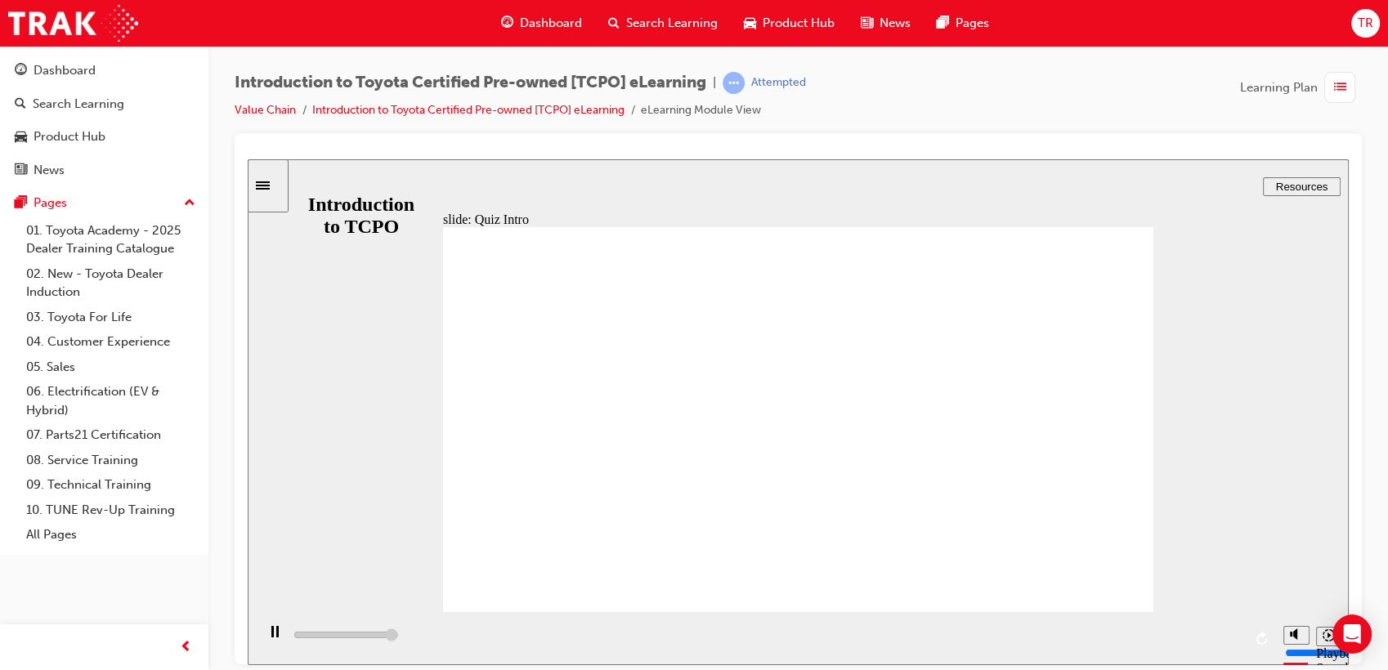
type input "7700"
radio input "true"
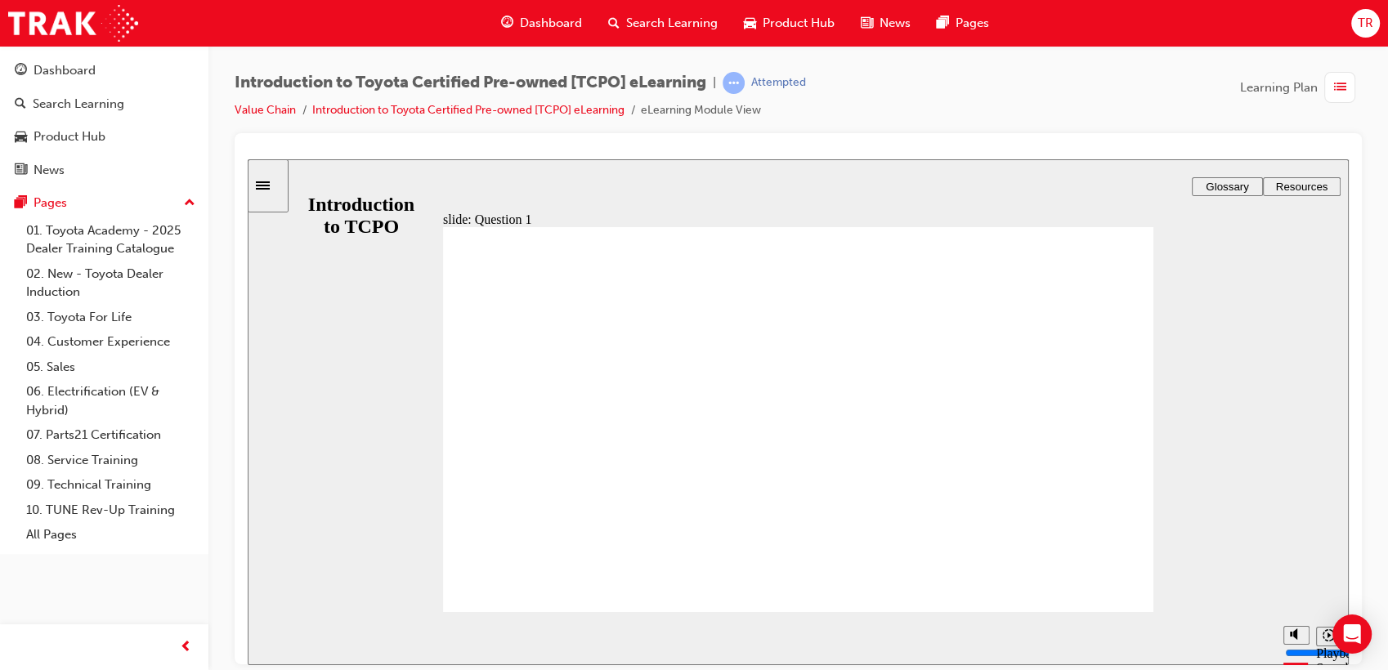
radio input "true"
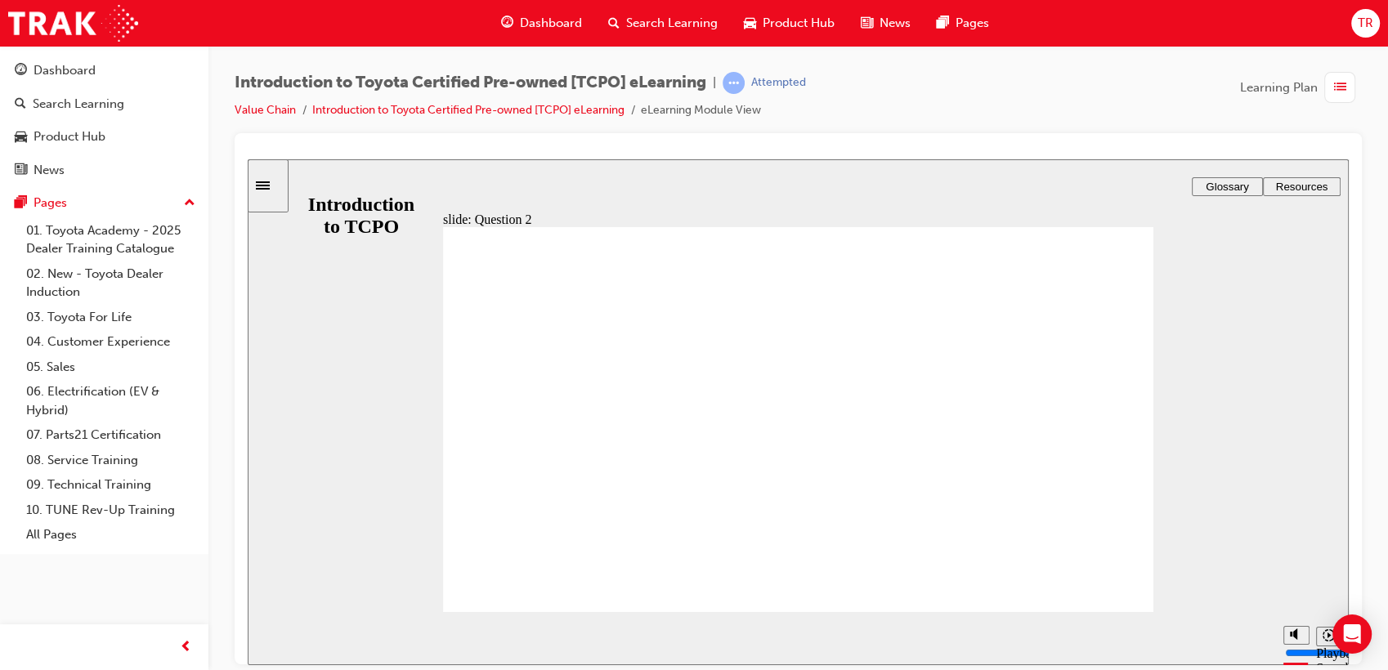
radio input "false"
radio input "true"
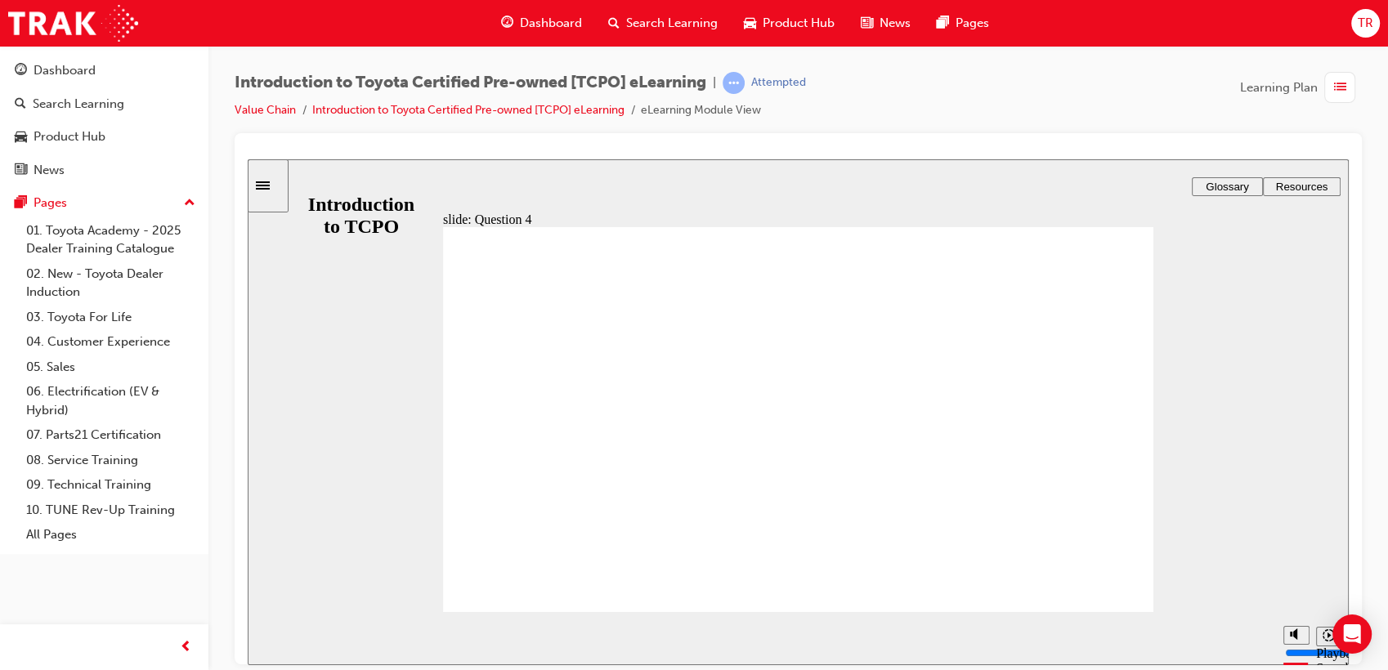
radio input "true"
type input "7600"
click at [532, 31] on span "Dashboard" at bounding box center [551, 23] width 62 height 19
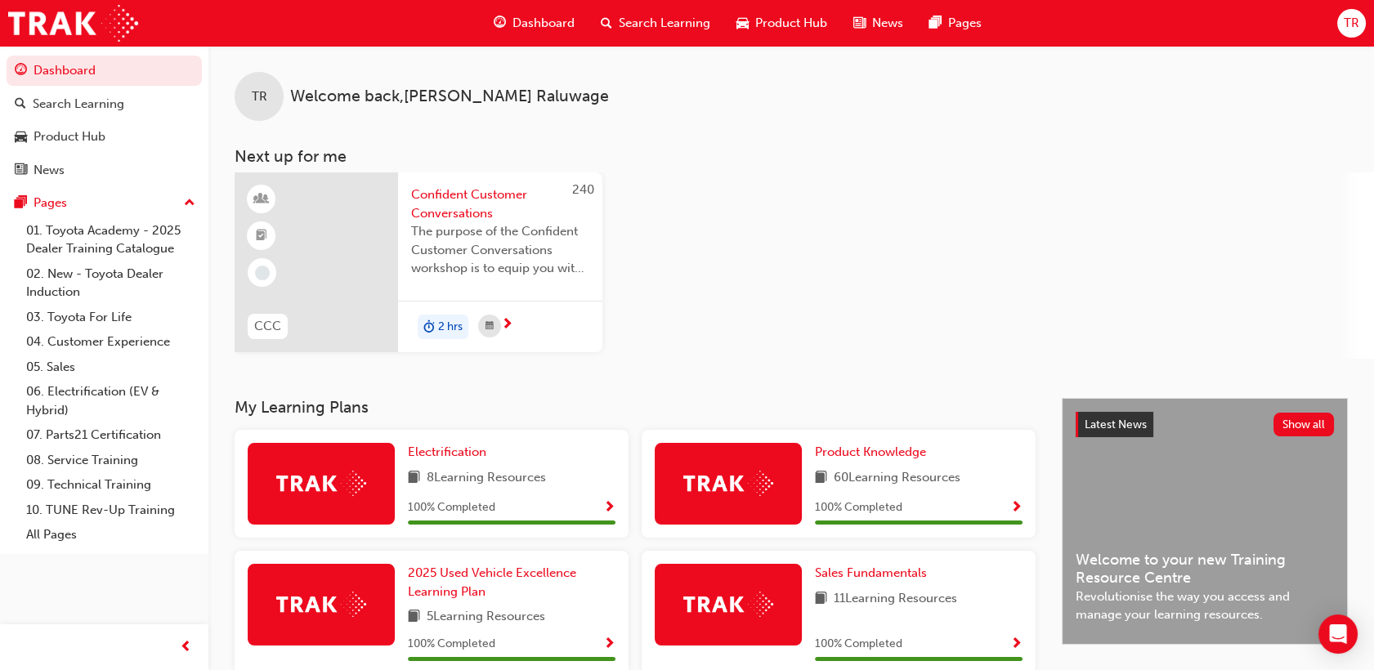
click at [661, 25] on span "Search Learning" at bounding box center [665, 23] width 92 height 19
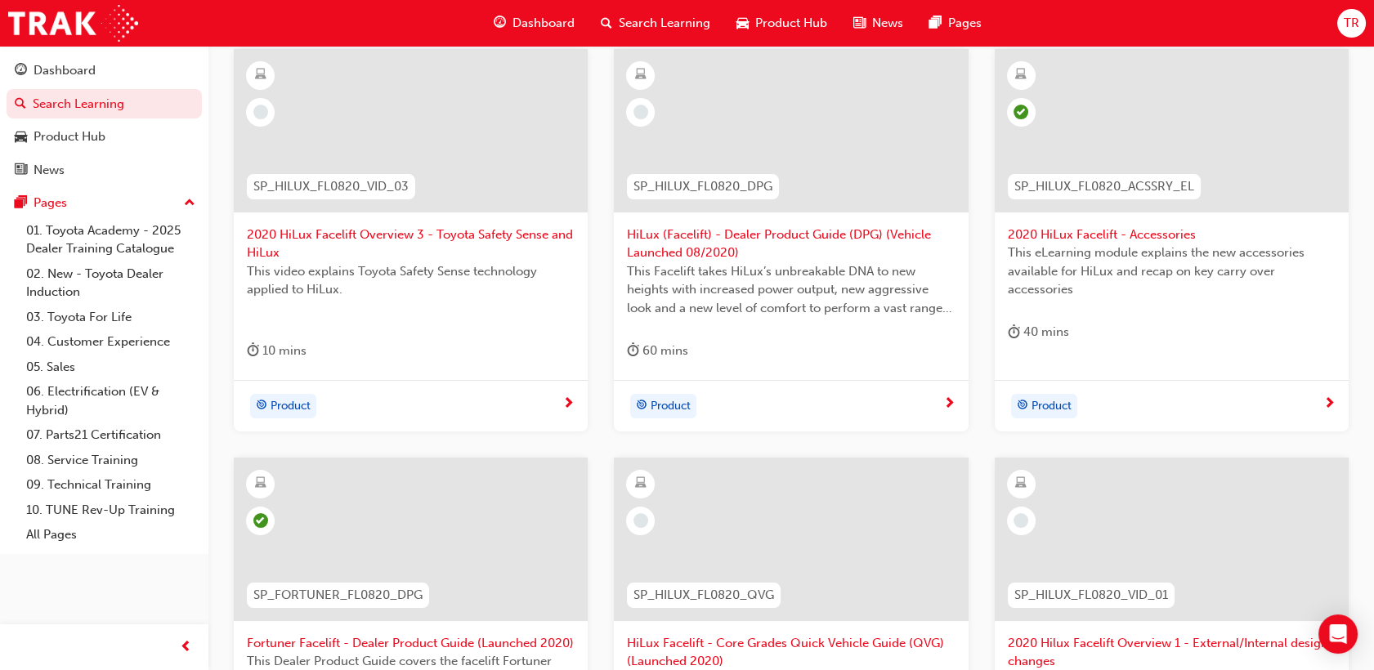
scroll to position [697, 0]
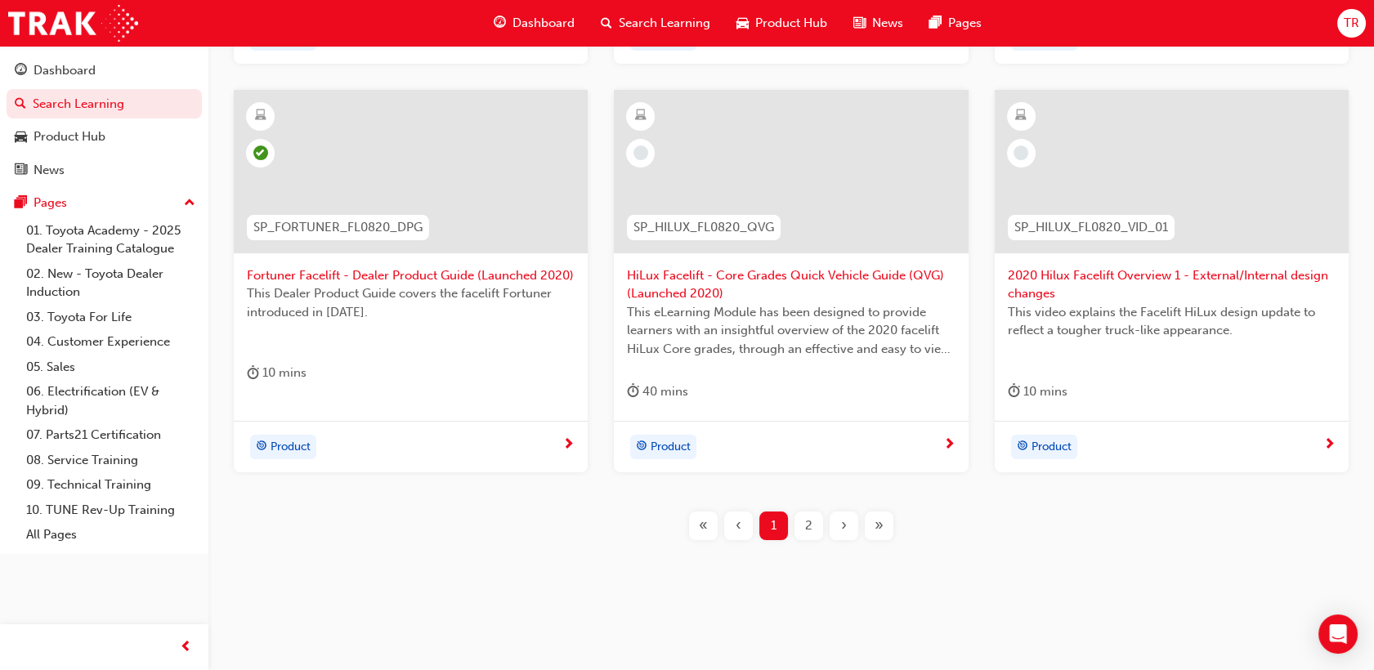
click at [804, 525] on div "2" at bounding box center [809, 526] width 29 height 29
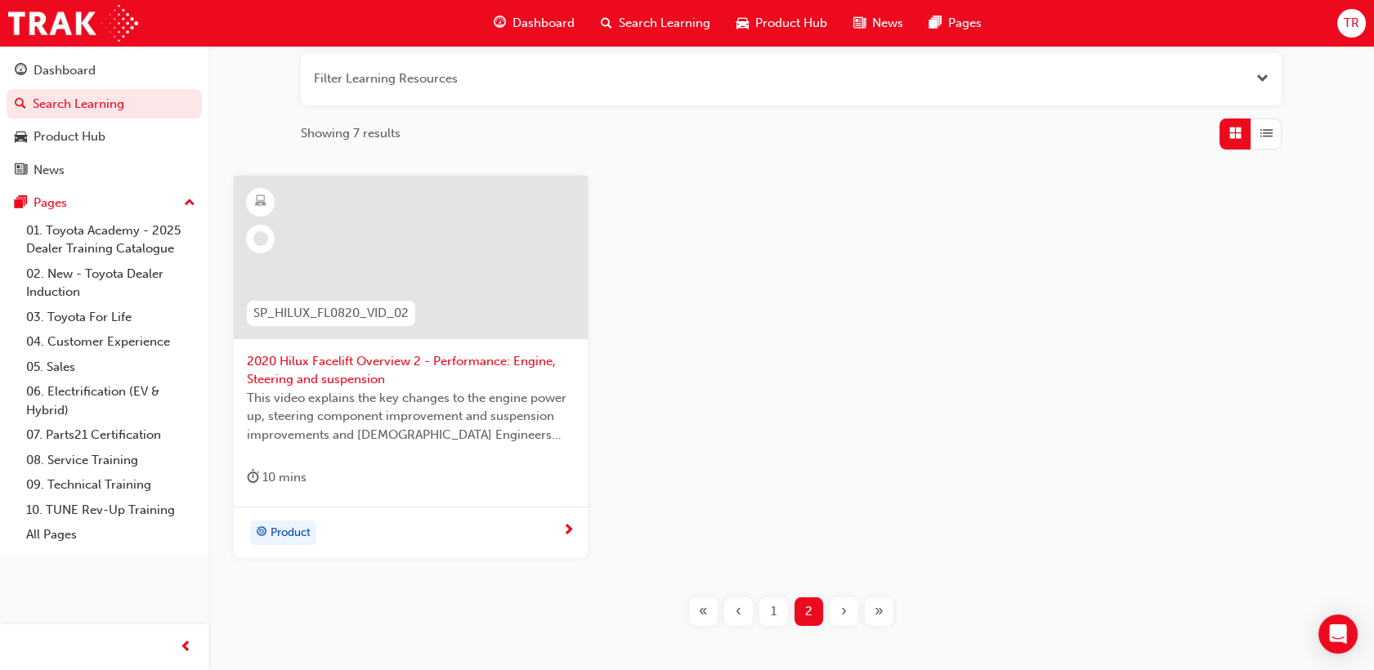
scroll to position [289, 0]
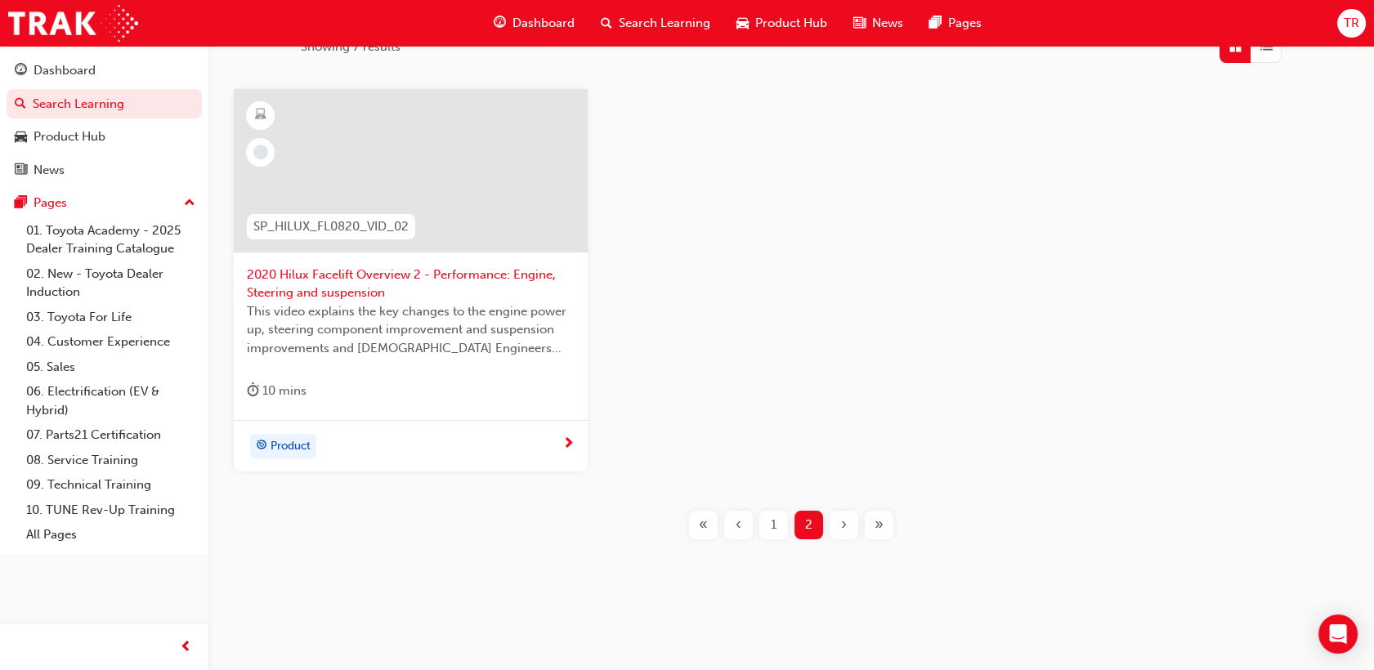
click at [777, 523] on div "1" at bounding box center [773, 525] width 29 height 29
